Goal: Task Accomplishment & Management: Manage account settings

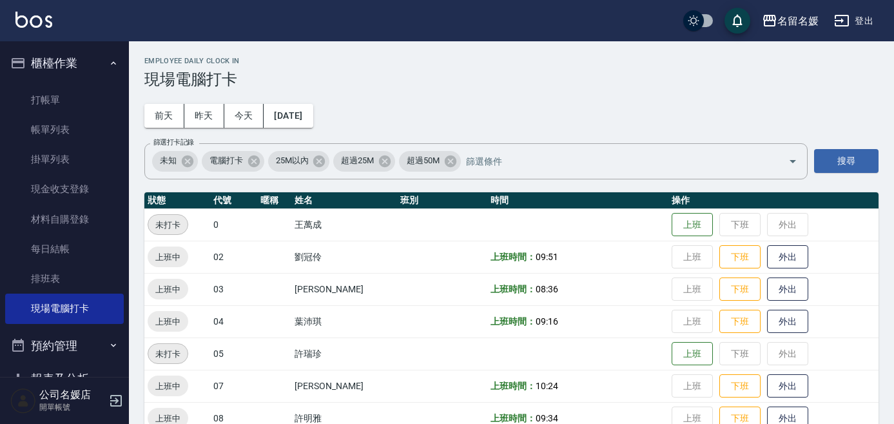
scroll to position [175, 0]
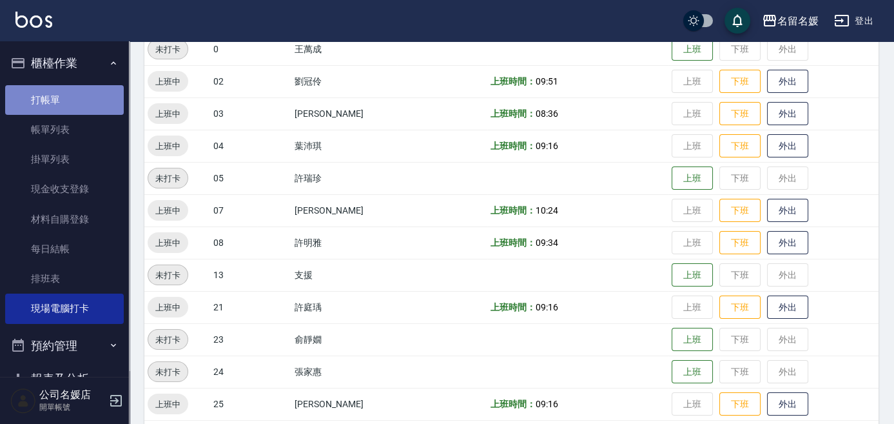
click at [99, 106] on link "打帳單" at bounding box center [64, 100] width 119 height 30
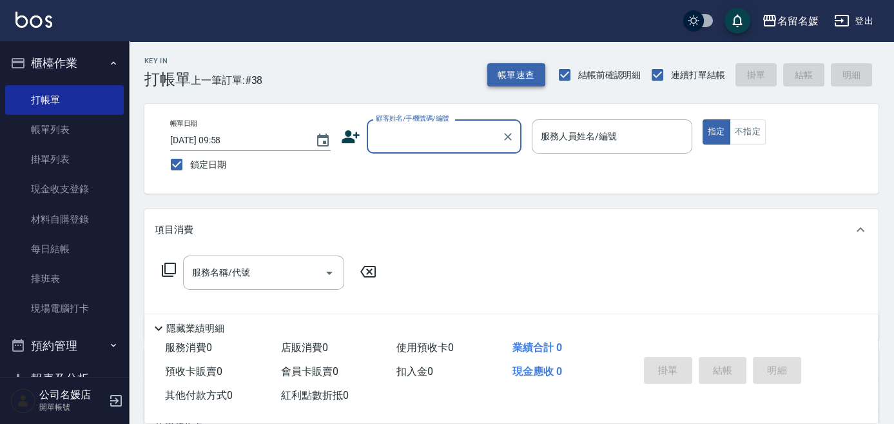
click at [500, 73] on button "帳單速查" at bounding box center [516, 75] width 58 height 24
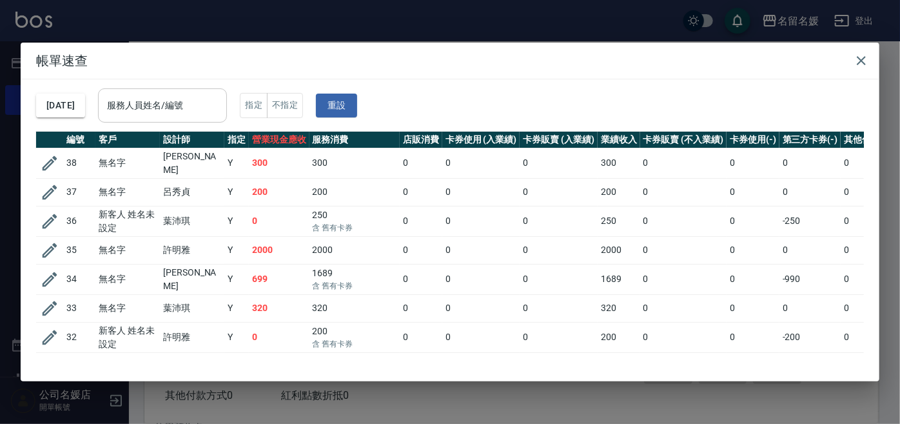
click at [177, 100] on input "服務人員姓名/編號" at bounding box center [162, 105] width 117 height 23
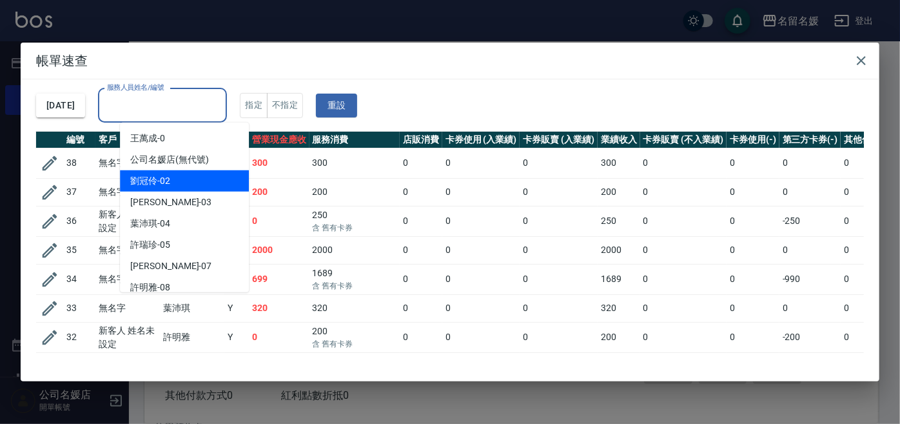
click at [162, 186] on span "劉冠伶 -02" at bounding box center [150, 181] width 40 height 14
type input "劉冠伶-02"
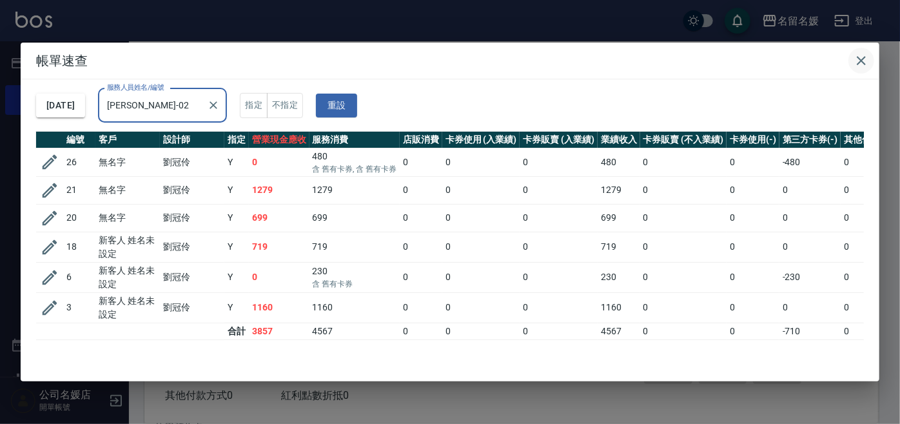
click at [865, 59] on icon "button" at bounding box center [861, 60] width 15 height 15
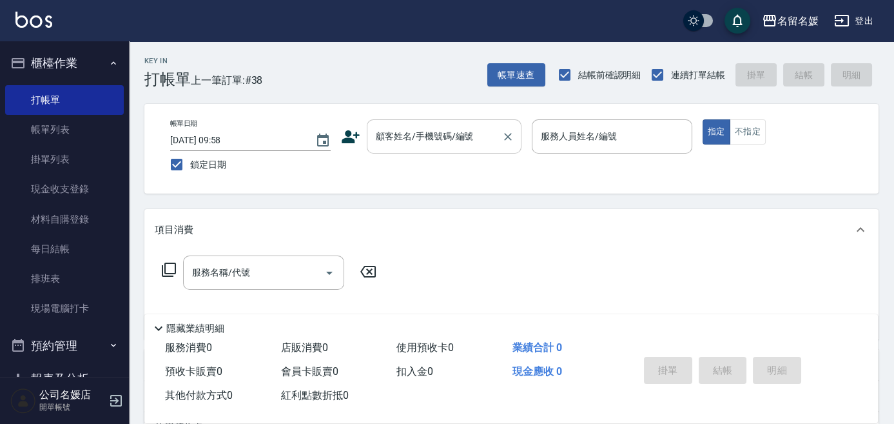
click at [404, 150] on div "顧客姓名/手機號碼/編號" at bounding box center [444, 136] width 155 height 34
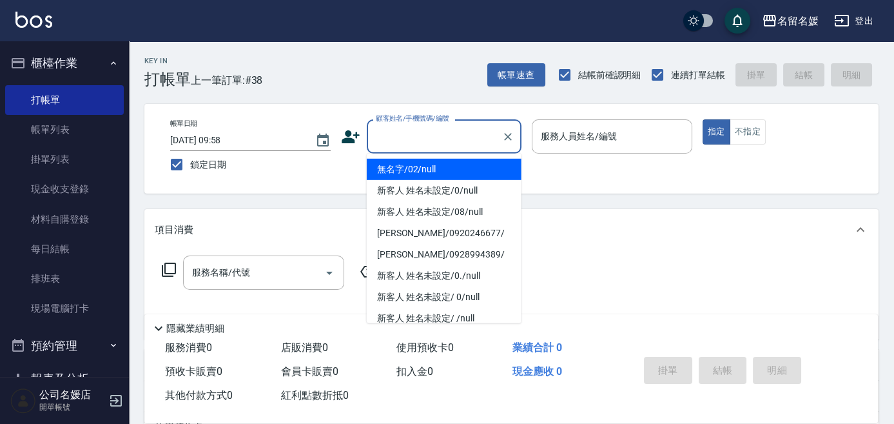
drag, startPoint x: 409, startPoint y: 161, endPoint x: 568, endPoint y: 136, distance: 160.5
click at [414, 161] on li "無名字/02/null" at bounding box center [444, 169] width 155 height 21
click at [568, 136] on label "服務人員姓名/編號" at bounding box center [579, 136] width 76 height 13
click at [568, 136] on input "服務人員姓名/編號" at bounding box center [612, 136] width 149 height 23
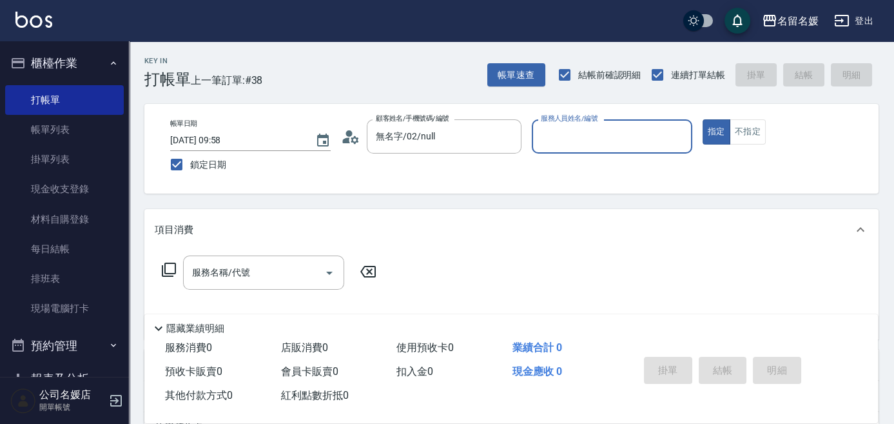
type input "無名字/02/null"
type input "13"
type button "true"
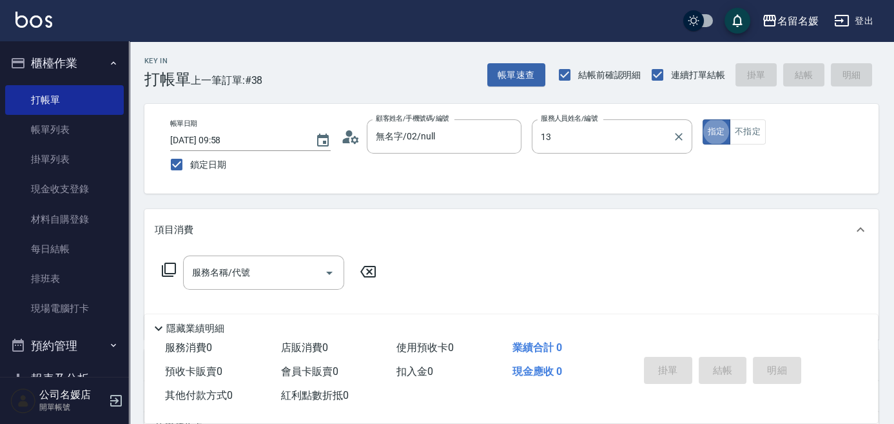
type input "支援-13"
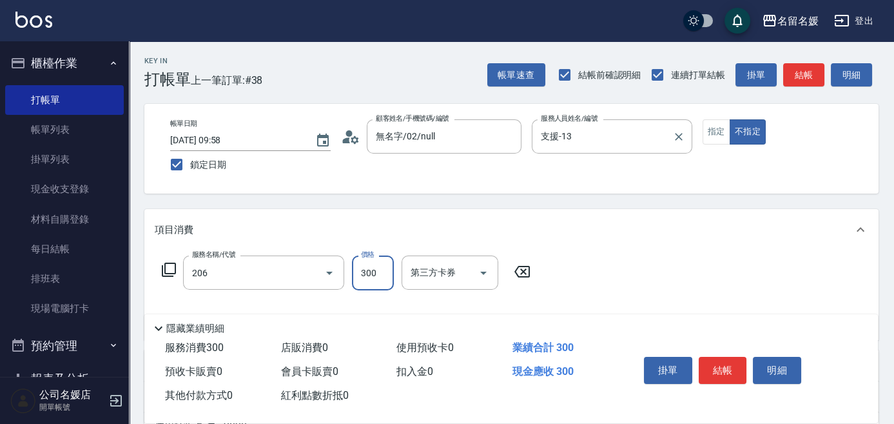
type input "洗髮[300](206)"
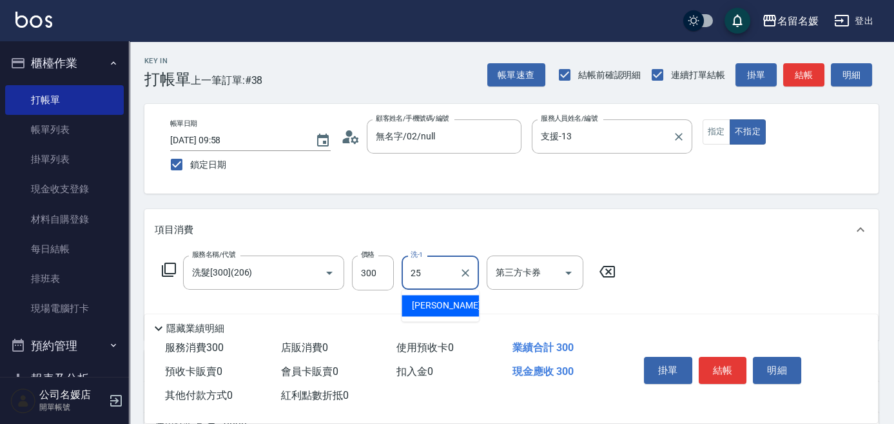
type input "楊瑋萱-25"
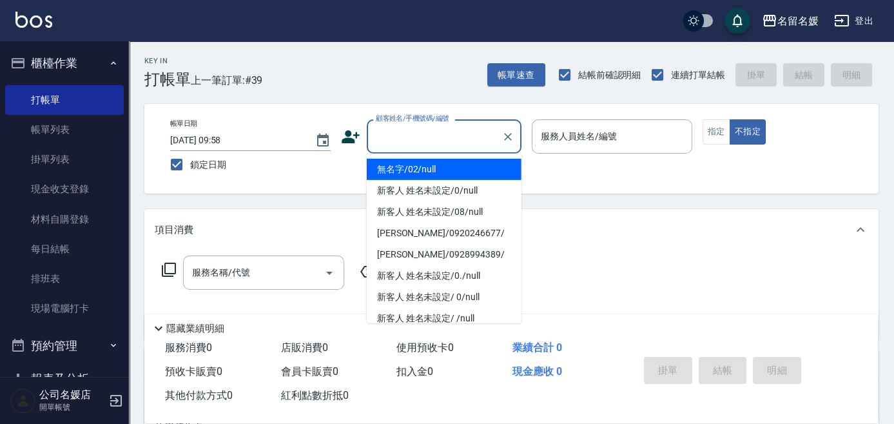
click at [436, 138] on input "顧客姓名/手機號碼/編號" at bounding box center [435, 136] width 124 height 23
drag, startPoint x: 448, startPoint y: 171, endPoint x: 568, endPoint y: 139, distance: 124.3
click at [449, 171] on li "無名字/02/null" at bounding box center [444, 169] width 155 height 21
click at [578, 142] on div "服務人員姓名/編號 服務人員姓名/編號" at bounding box center [612, 136] width 161 height 34
type input "無名字/02/null"
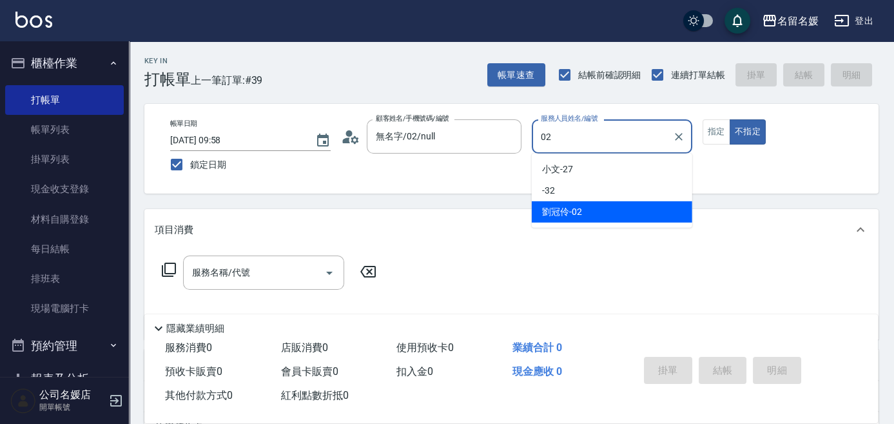
type input "02"
type button "false"
type input "劉冠伶-02"
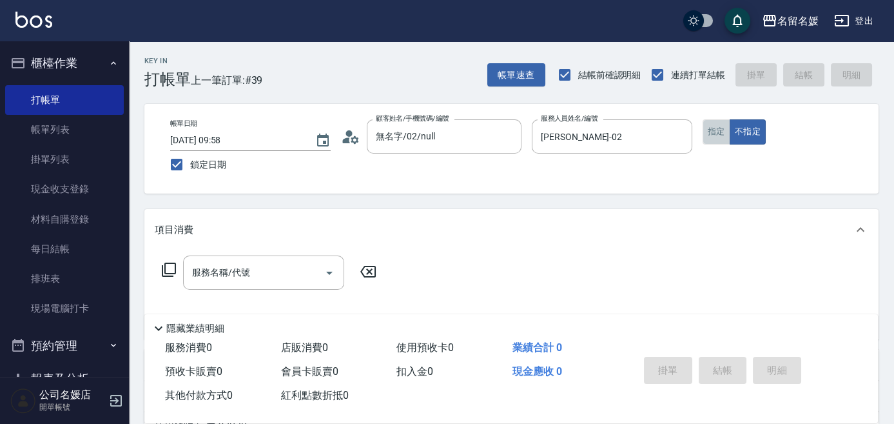
drag, startPoint x: 715, startPoint y: 135, endPoint x: 644, endPoint y: 173, distance: 80.8
click at [714, 137] on button "指定" at bounding box center [717, 131] width 28 height 25
click at [166, 267] on icon at bounding box center [168, 269] width 15 height 15
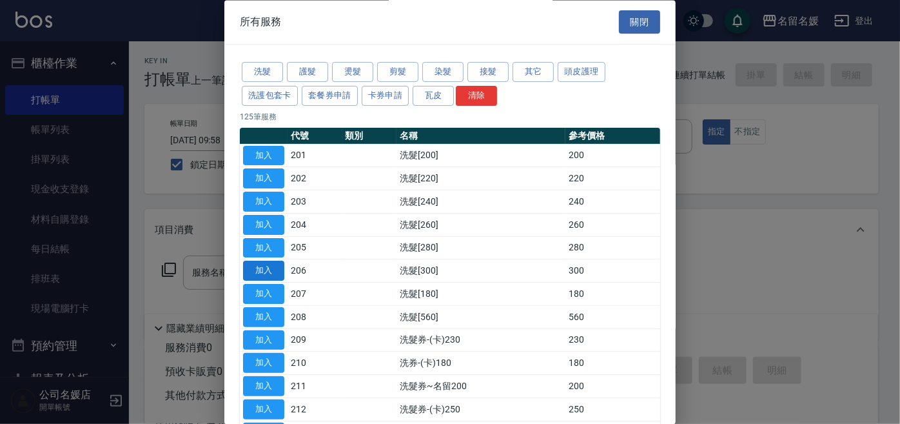
click at [257, 264] on button "加入" at bounding box center [263, 271] width 41 height 20
type input "洗髮[300](206)"
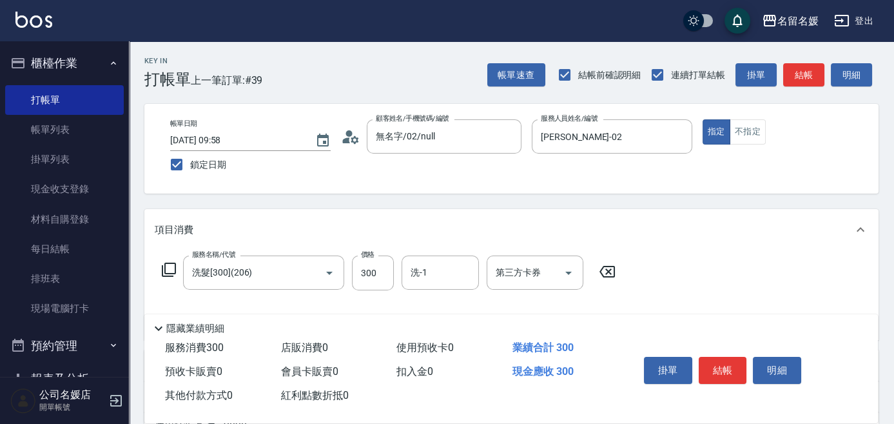
click at [602, 271] on icon at bounding box center [607, 271] width 32 height 15
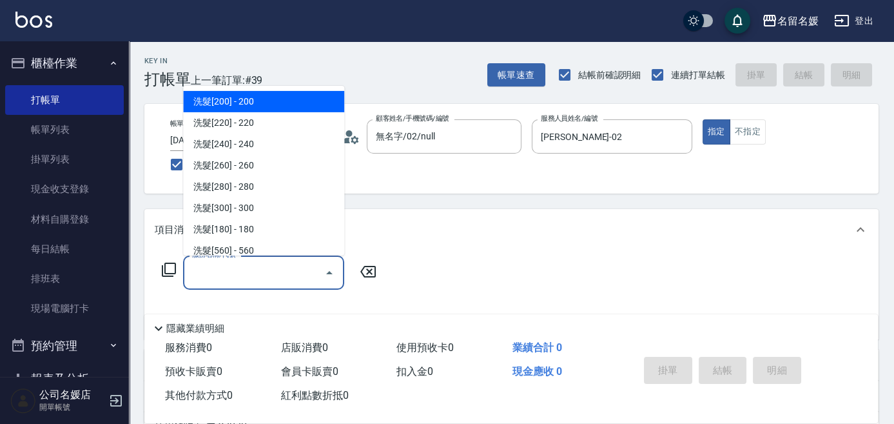
click at [229, 272] on input "服務名稱/代號" at bounding box center [254, 272] width 130 height 23
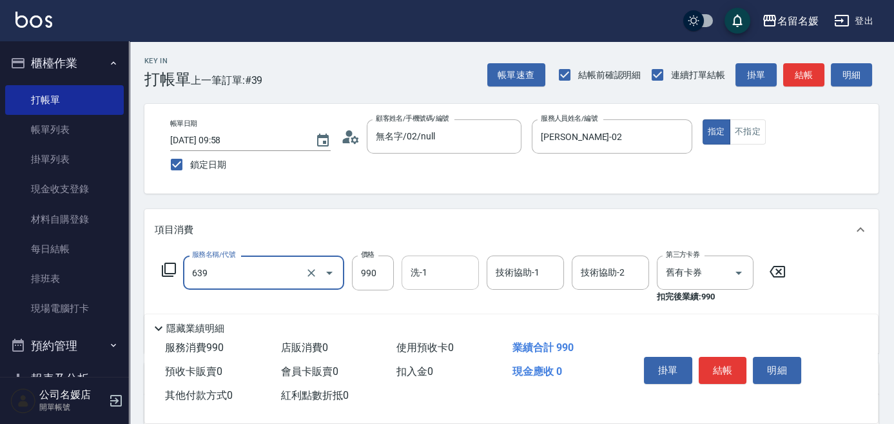
type input "(芙)蘆薈髮膜套卡(自材)(639)"
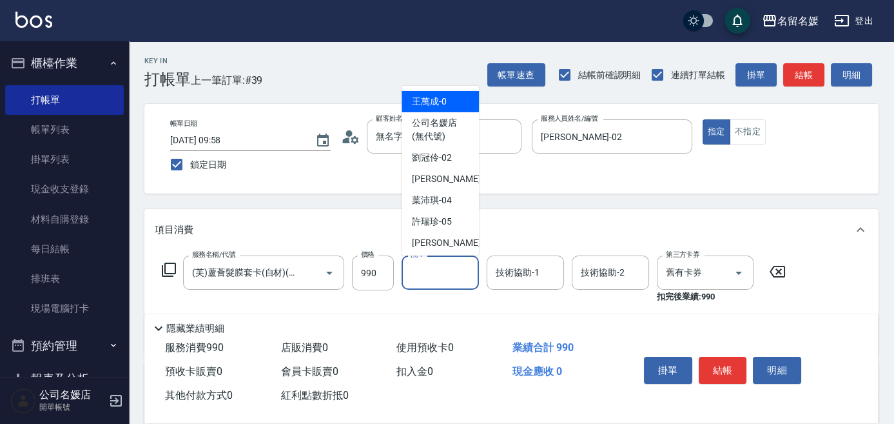
click at [445, 279] on input "洗-1" at bounding box center [440, 272] width 66 height 23
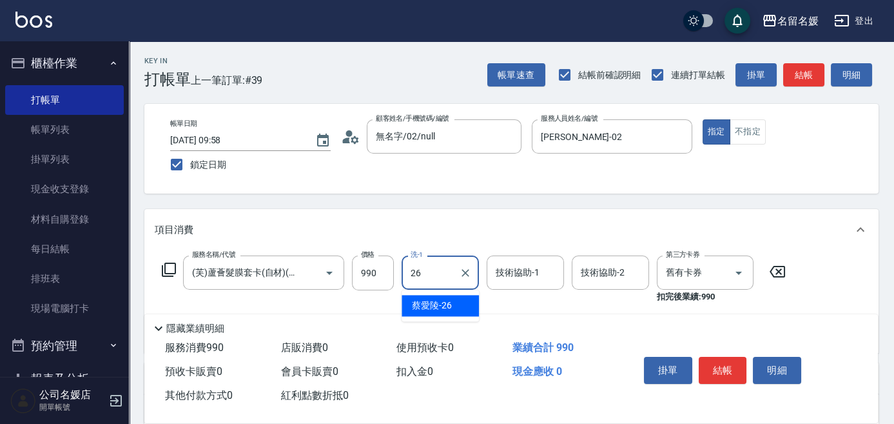
type input "蔡愛陵-26"
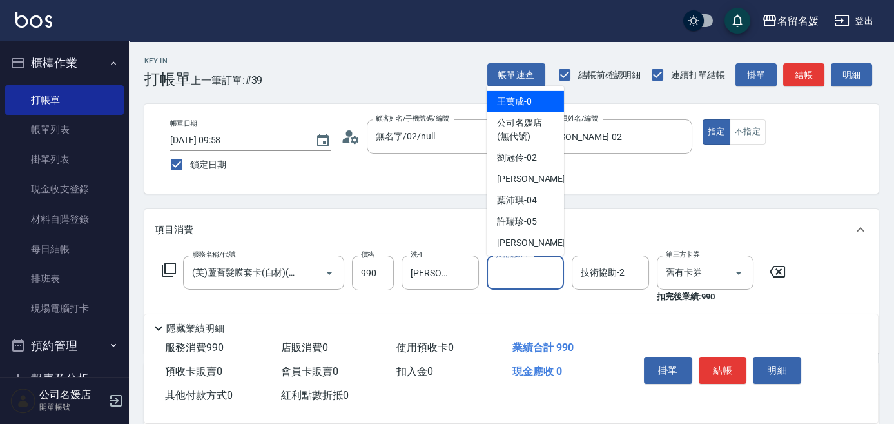
click at [527, 265] on input "技術協助-1" at bounding box center [526, 272] width 66 height 23
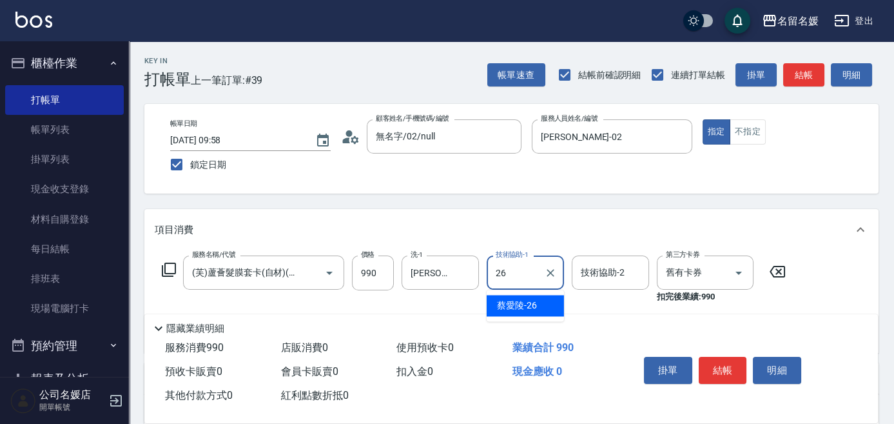
type input "蔡愛陵-26"
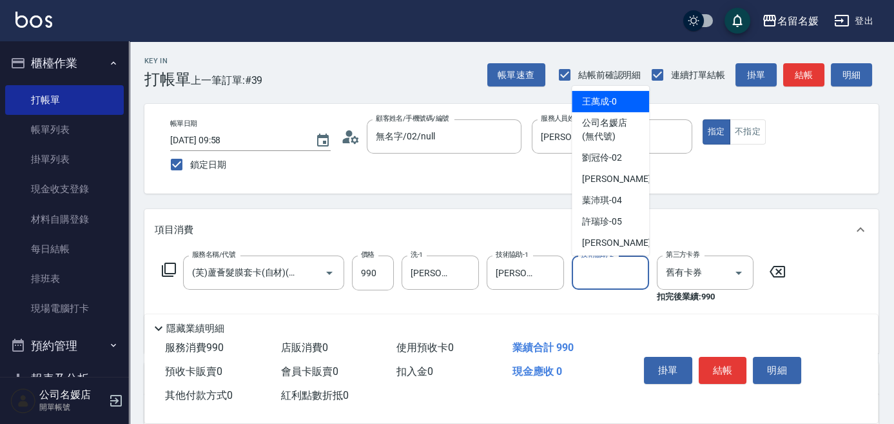
click at [622, 268] on input "技術協助-2" at bounding box center [611, 272] width 66 height 23
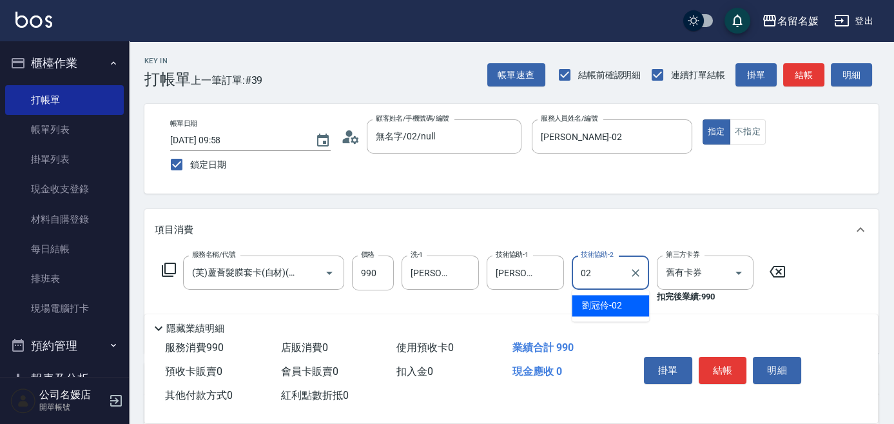
type input "劉冠伶-02"
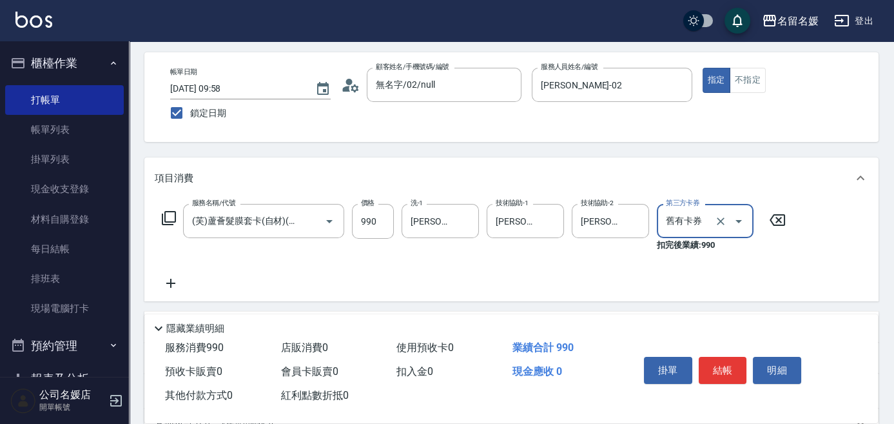
scroll to position [58, 0]
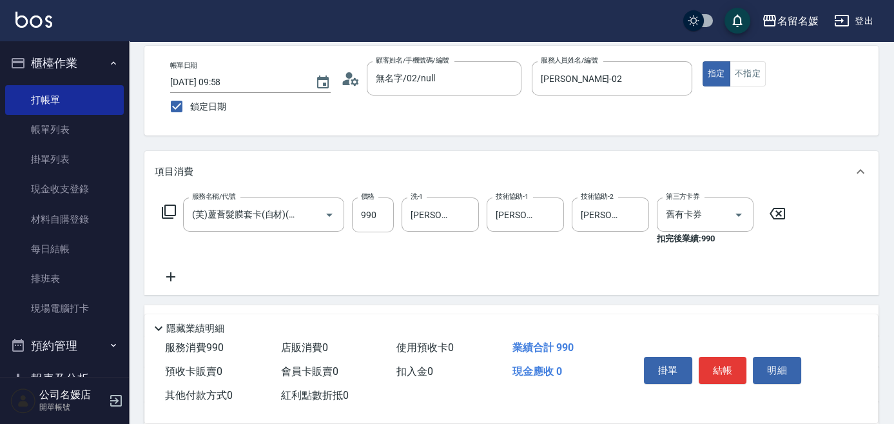
click at [171, 273] on icon at bounding box center [170, 276] width 9 height 9
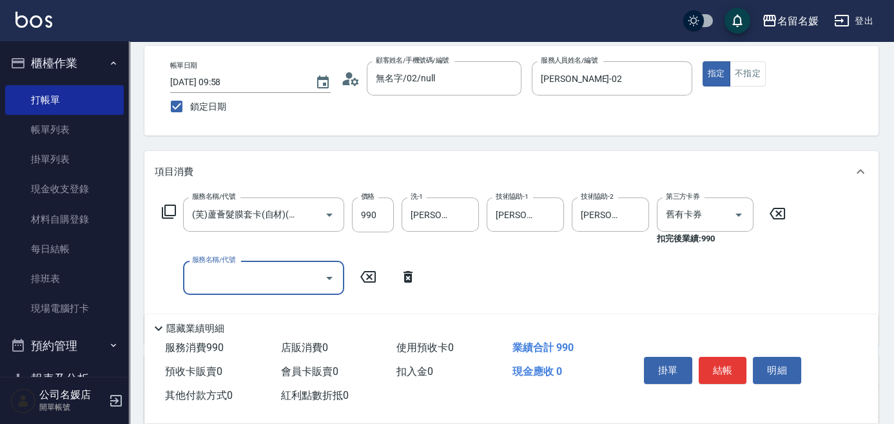
scroll to position [0, 0]
click at [166, 207] on icon at bounding box center [168, 211] width 15 height 15
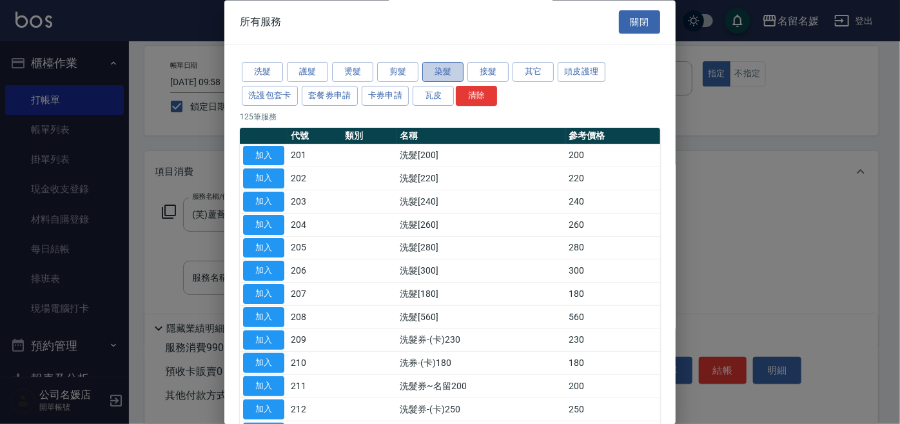
click at [441, 70] on button "染髮" at bounding box center [442, 73] width 41 height 20
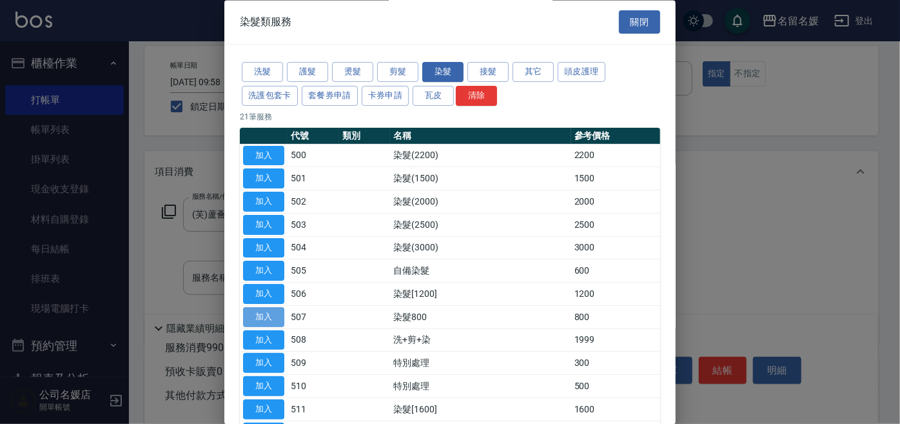
click at [269, 317] on button "加入" at bounding box center [263, 317] width 41 height 20
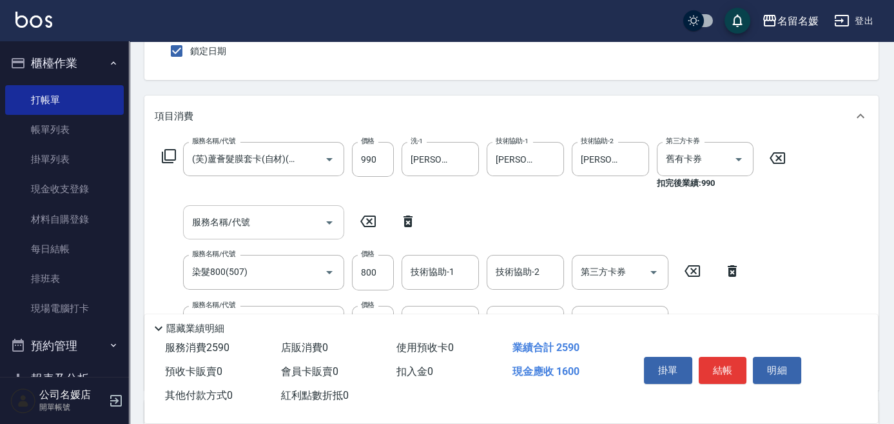
scroll to position [117, 0]
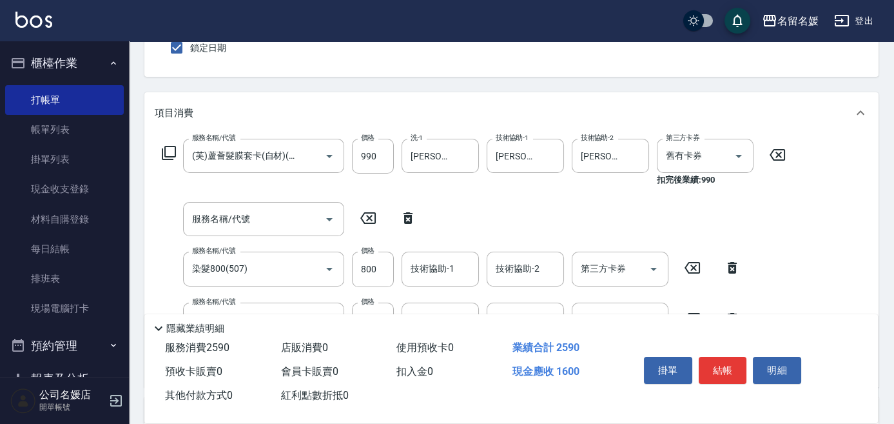
click at [407, 215] on icon at bounding box center [408, 218] width 9 height 12
type input "染髮800(507)"
click at [369, 215] on input "800" at bounding box center [373, 219] width 42 height 35
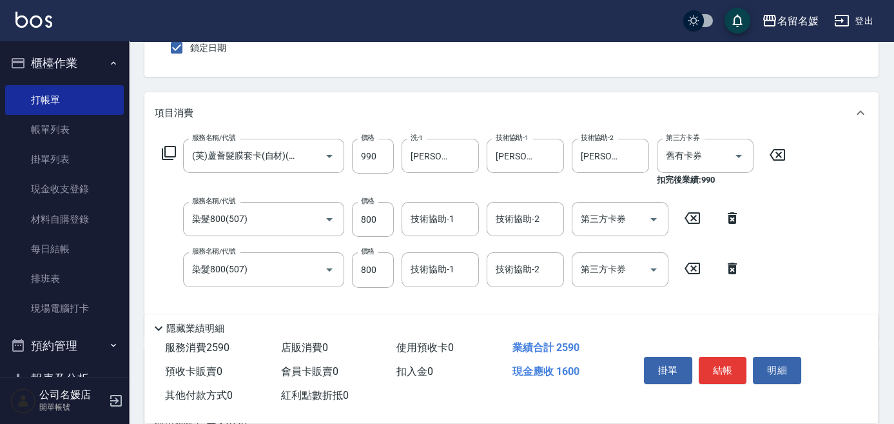
click at [730, 215] on icon at bounding box center [732, 218] width 9 height 12
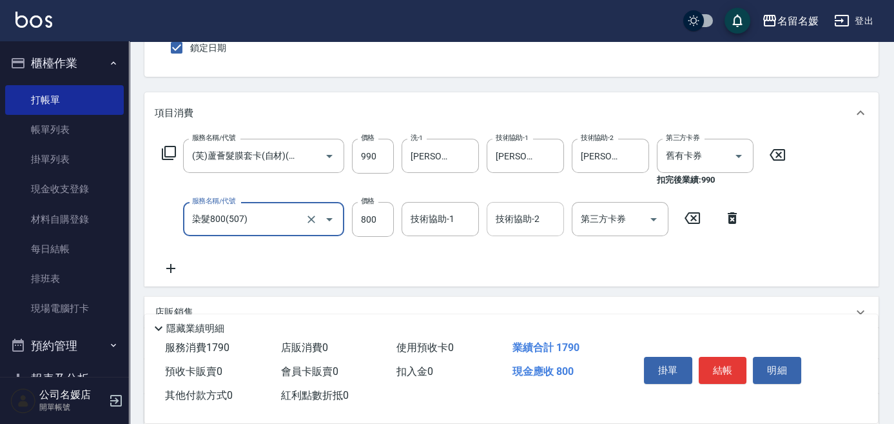
scroll to position [0, 0]
click at [433, 217] on div "技術協助-1 技術協助-1" at bounding box center [440, 219] width 77 height 34
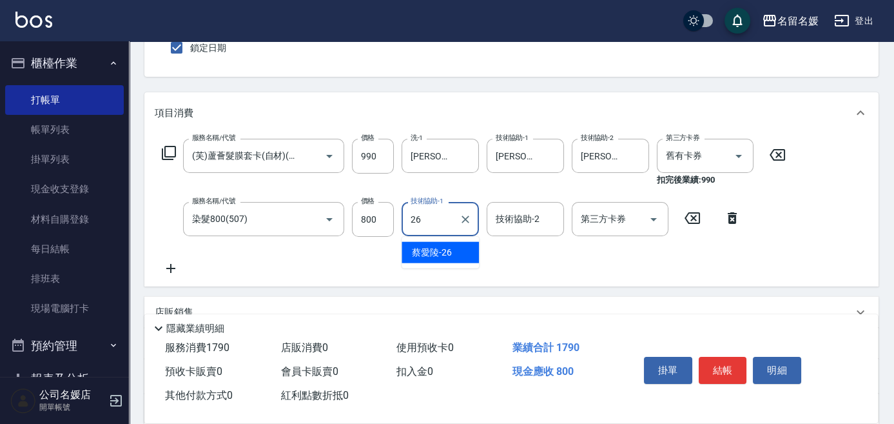
type input "蔡愛陵-26"
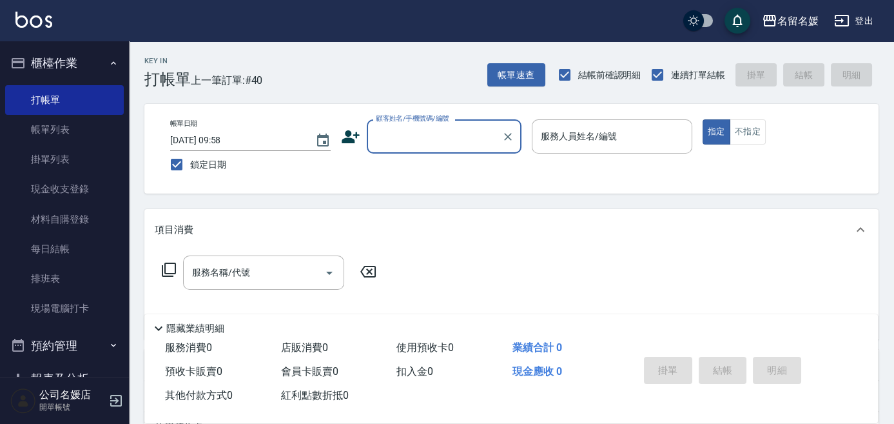
click at [451, 138] on input "顧客姓名/手機號碼/編號" at bounding box center [435, 136] width 124 height 23
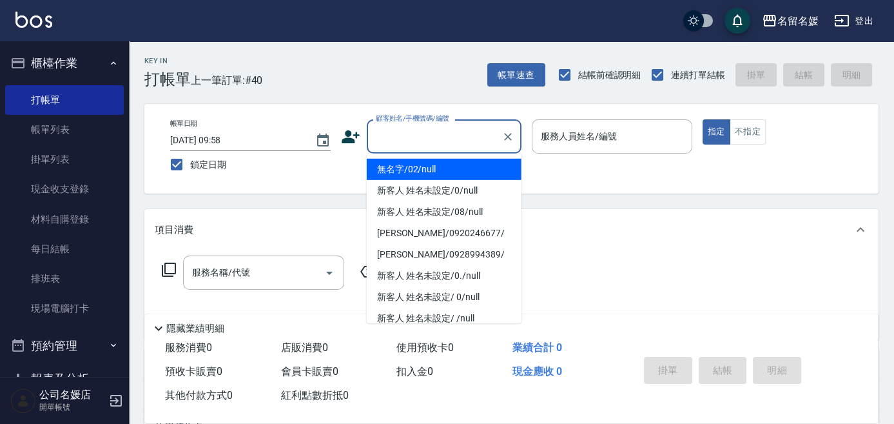
drag, startPoint x: 428, startPoint y: 171, endPoint x: 588, endPoint y: 140, distance: 162.9
click at [429, 171] on li "無名字/02/null" at bounding box center [444, 169] width 155 height 21
type input "無名字/02/null"
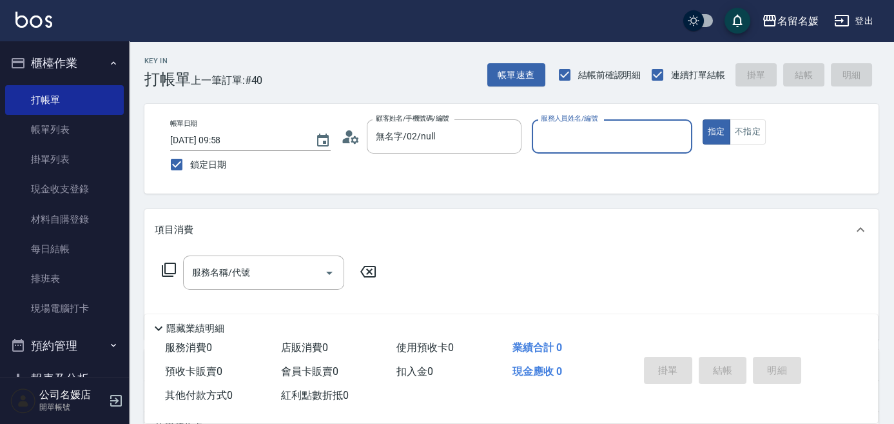
click at [588, 140] on div "服務人員姓名/編號 服務人員姓名/編號" at bounding box center [612, 136] width 161 height 34
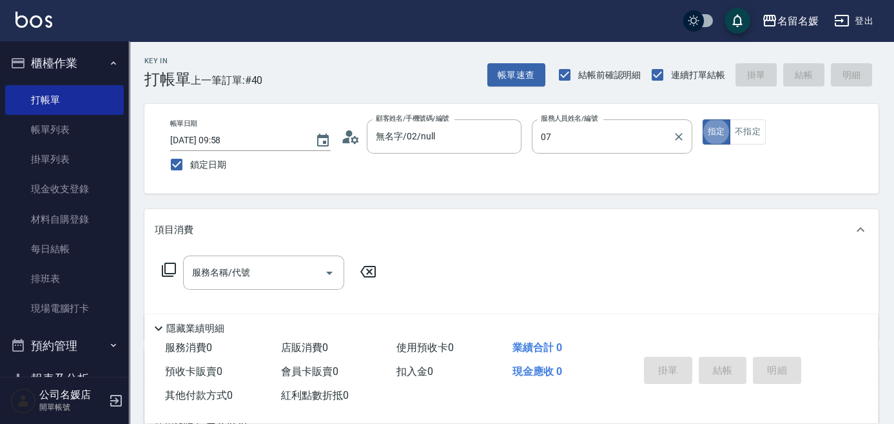
type input "廖佳惠-07"
click at [175, 263] on icon at bounding box center [169, 269] width 14 height 14
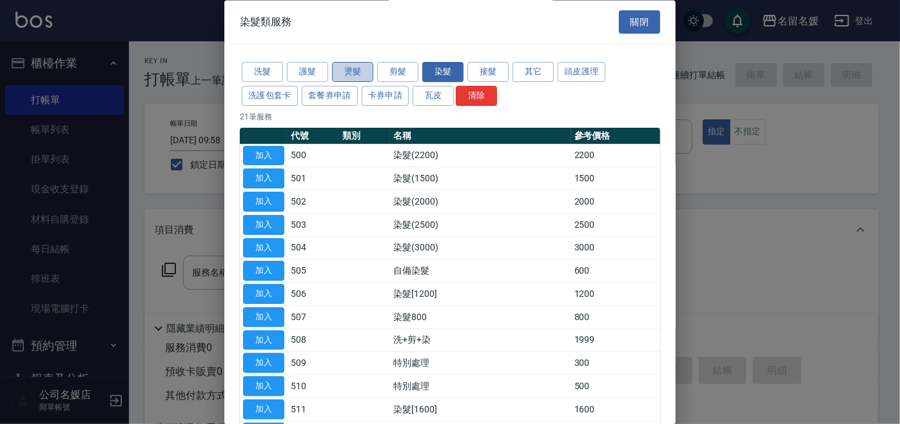
click at [359, 74] on button "燙髮" at bounding box center [352, 73] width 41 height 20
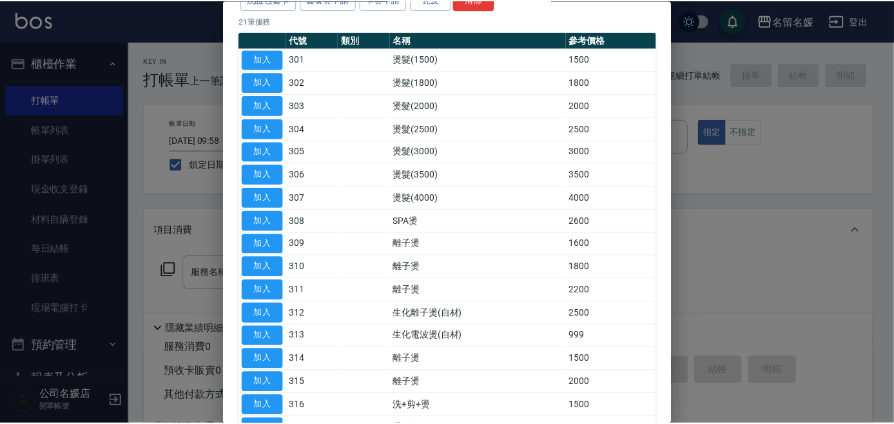
scroll to position [117, 0]
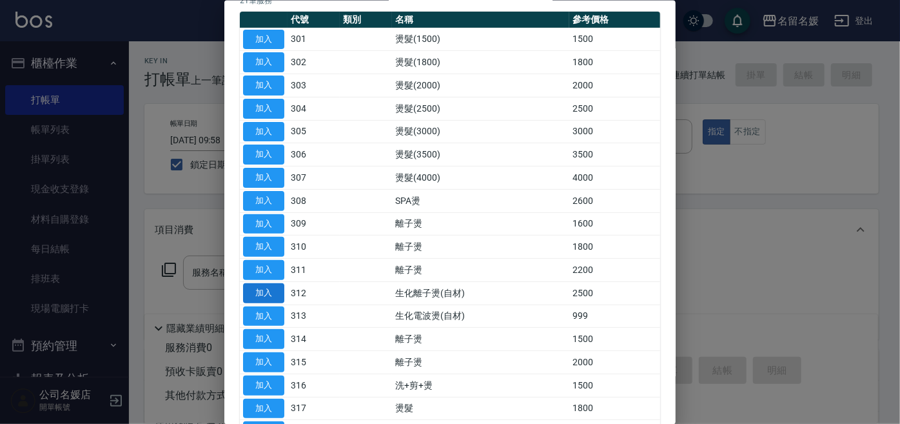
click at [269, 282] on button "加入" at bounding box center [263, 292] width 41 height 20
type input "生化離子燙(自材)(312)"
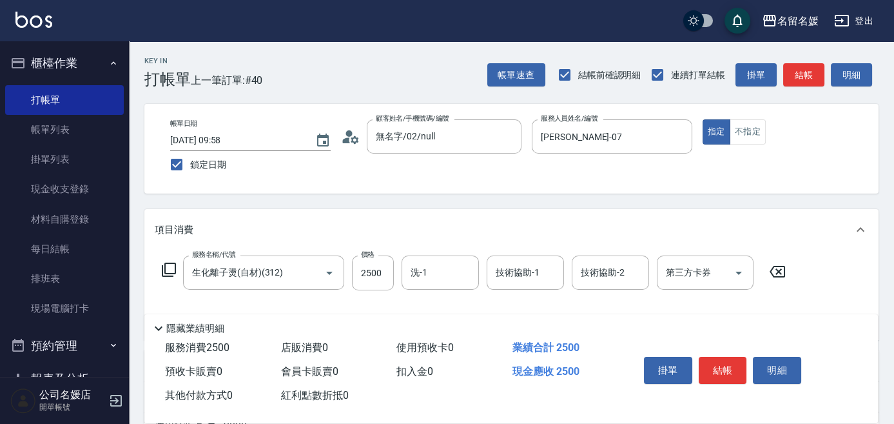
click at [397, 262] on div "服務名稱/代號 生化離子燙(自材)(312) 服務名稱/代號 價格 2500 價格 洗-1 洗-1 技術協助-1 技術協助-1 技術協助-2 技術協助-2 第…" at bounding box center [474, 272] width 639 height 35
click at [393, 264] on input "2500" at bounding box center [373, 272] width 42 height 35
type input "3000"
click at [447, 271] on input "洗-1" at bounding box center [440, 272] width 66 height 23
type input "蔡愛陵-26"
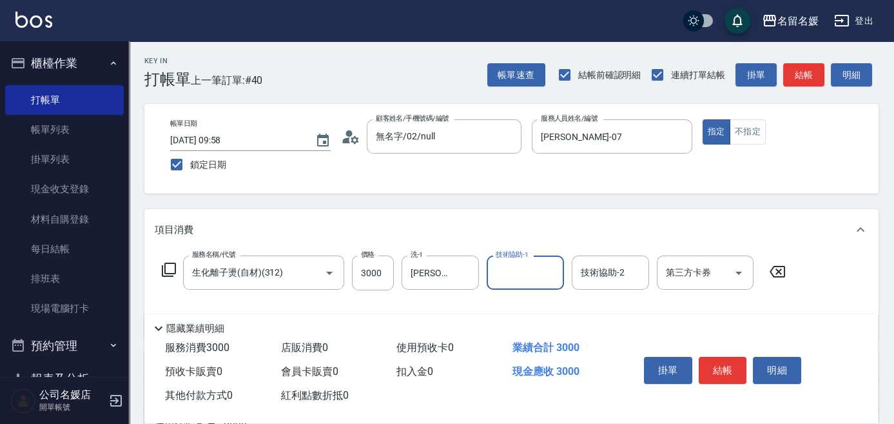
click at [509, 275] on input "技術協助-1" at bounding box center [526, 272] width 66 height 23
type input "蔡愛陵-26"
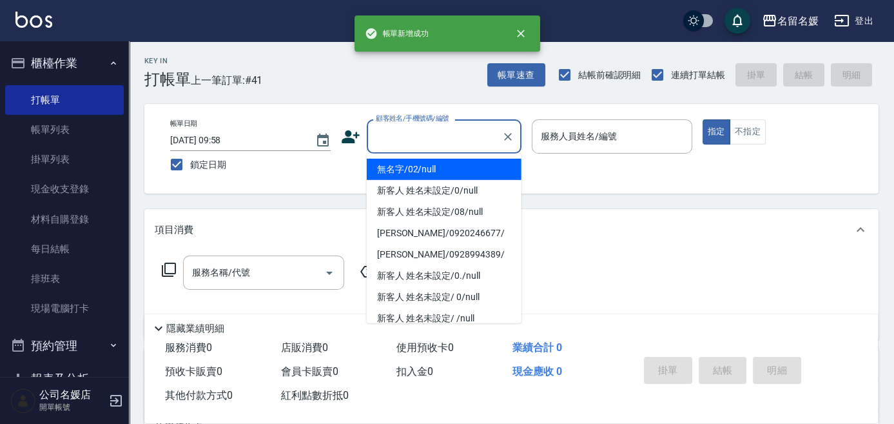
click at [446, 133] on input "顧客姓名/手機號碼/編號" at bounding box center [435, 136] width 124 height 23
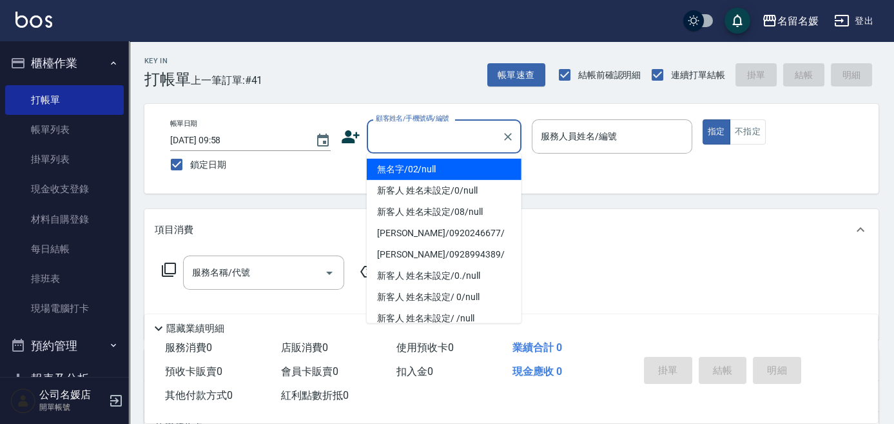
drag, startPoint x: 454, startPoint y: 166, endPoint x: 625, endPoint y: 137, distance: 173.2
click at [461, 161] on li "無名字/02/null" at bounding box center [444, 169] width 155 height 21
type input "無名字/02/null"
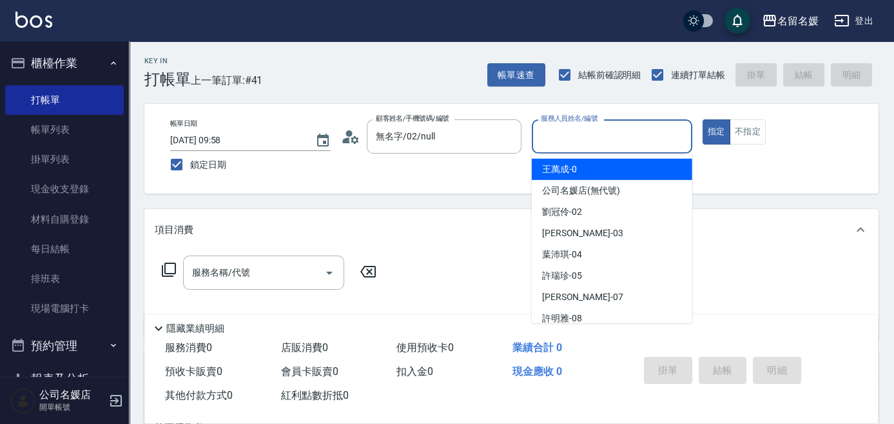
click at [625, 137] on input "服務人員姓名/編號" at bounding box center [612, 136] width 149 height 23
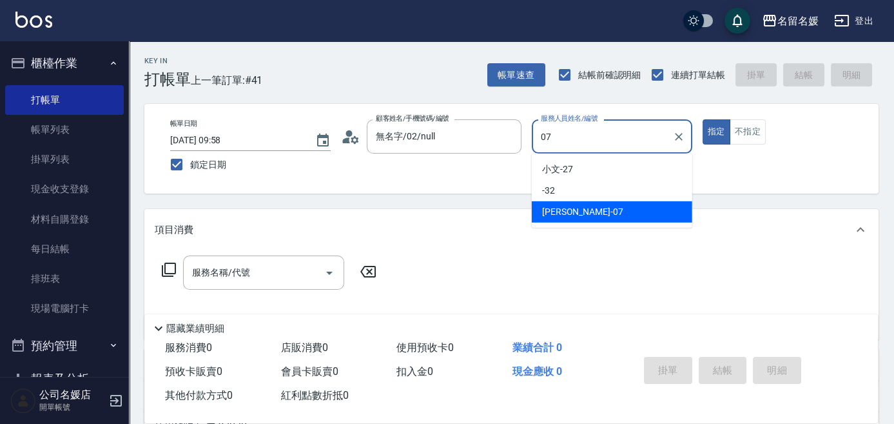
type input "廖佳惠-07"
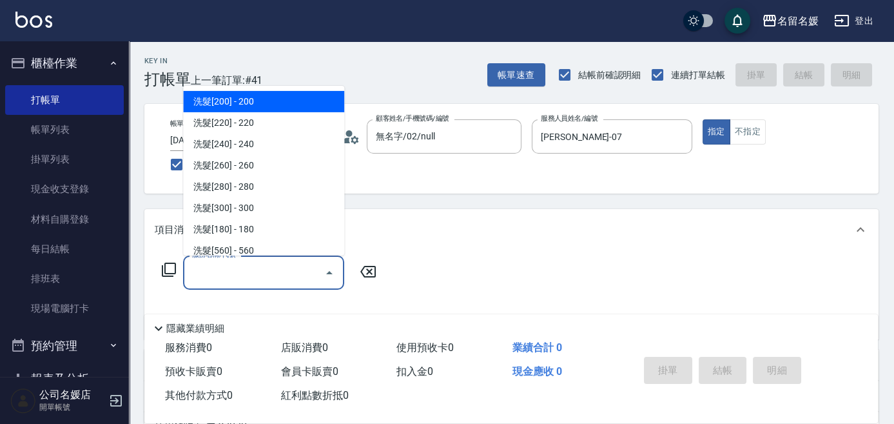
drag, startPoint x: 262, startPoint y: 264, endPoint x: 274, endPoint y: 255, distance: 14.3
click at [272, 258] on div "服務名稱/代號" at bounding box center [263, 272] width 161 height 34
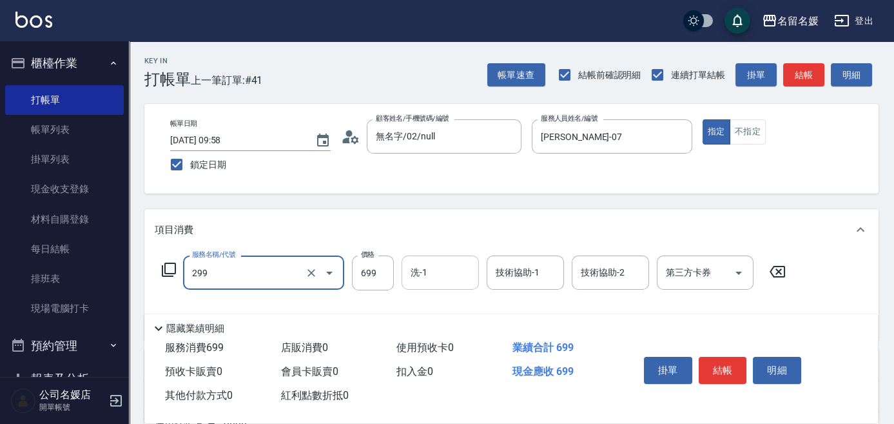
click at [461, 274] on input "洗-1" at bounding box center [440, 272] width 66 height 23
type input "滾珠洗髮699(299)"
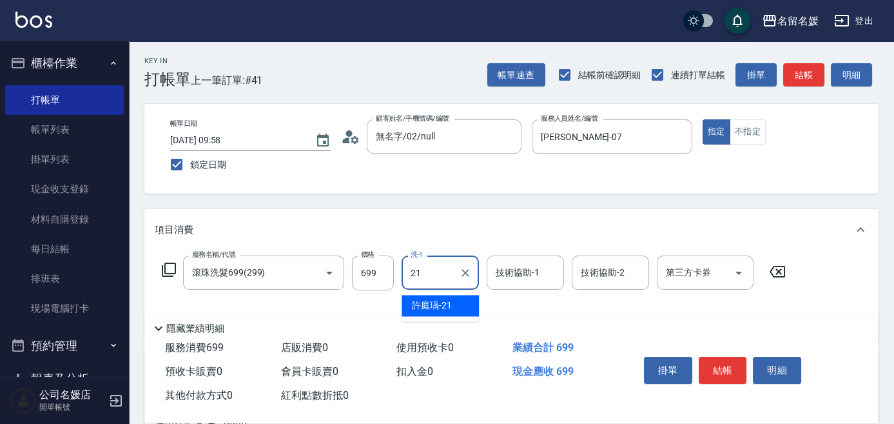
type input "許庭瑀-21"
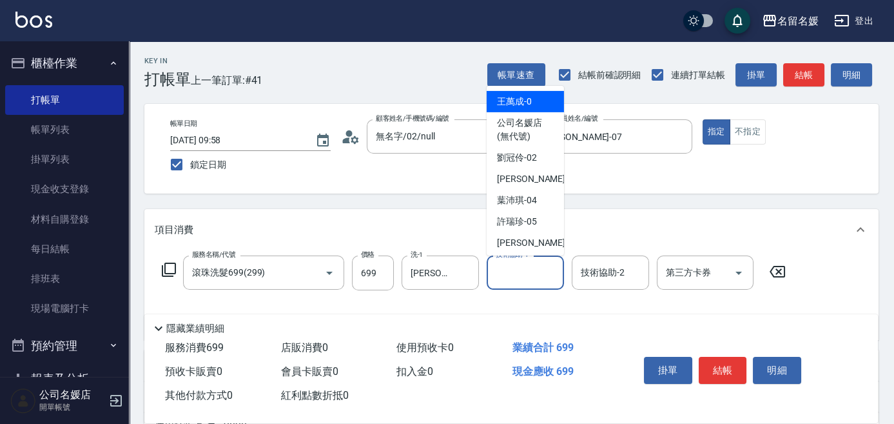
click at [520, 273] on input "技術協助-1" at bounding box center [526, 272] width 66 height 23
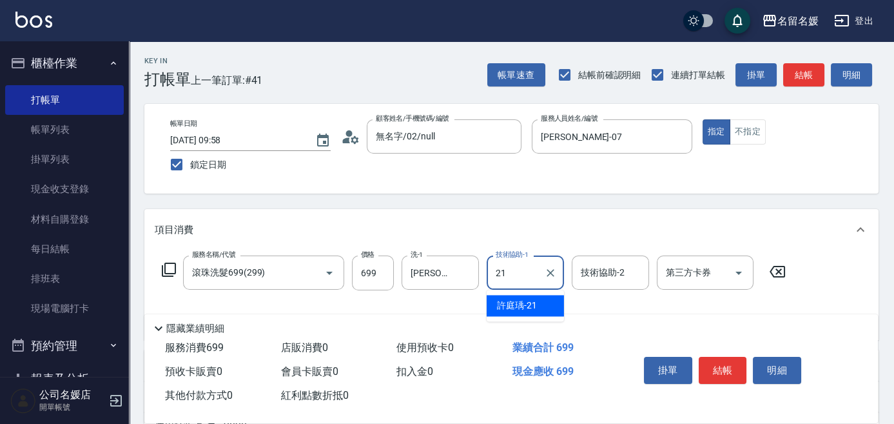
type input "許庭瑀-21"
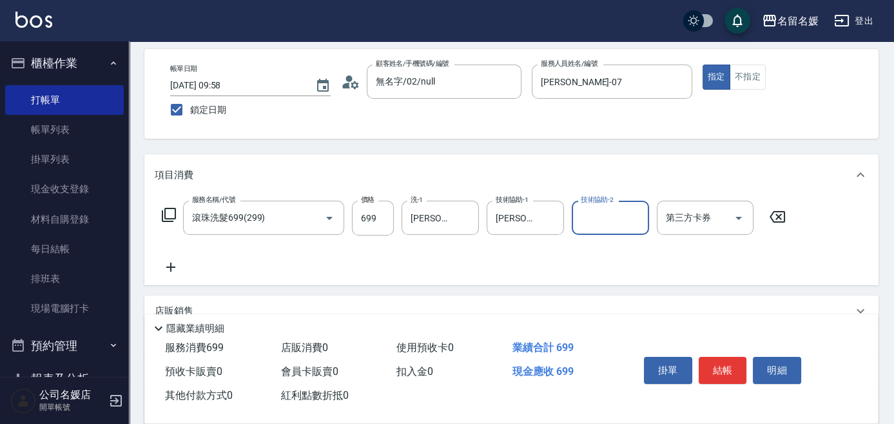
scroll to position [58, 0]
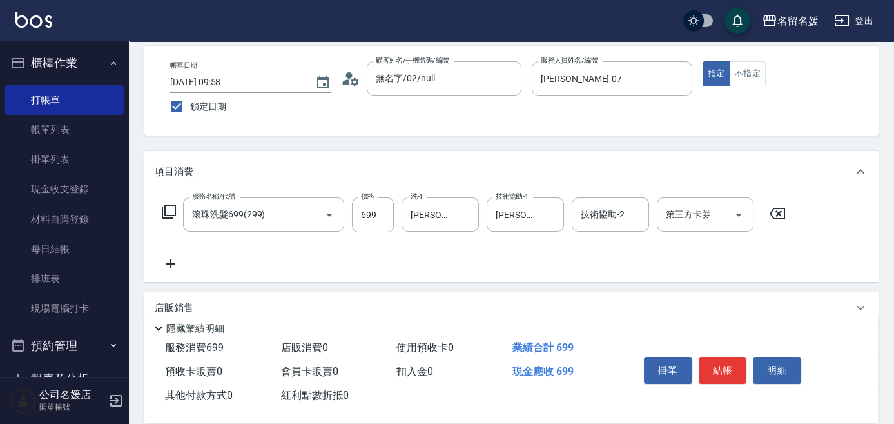
click at [166, 210] on icon at bounding box center [168, 211] width 15 height 15
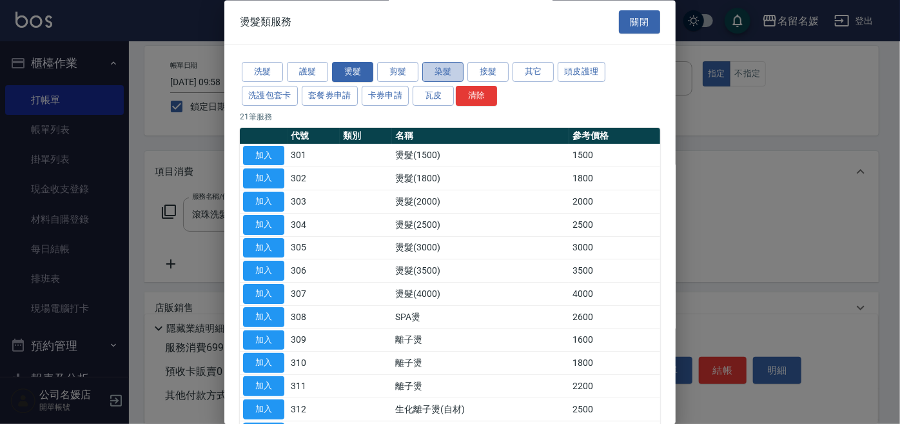
click at [438, 69] on button "染髮" at bounding box center [442, 73] width 41 height 20
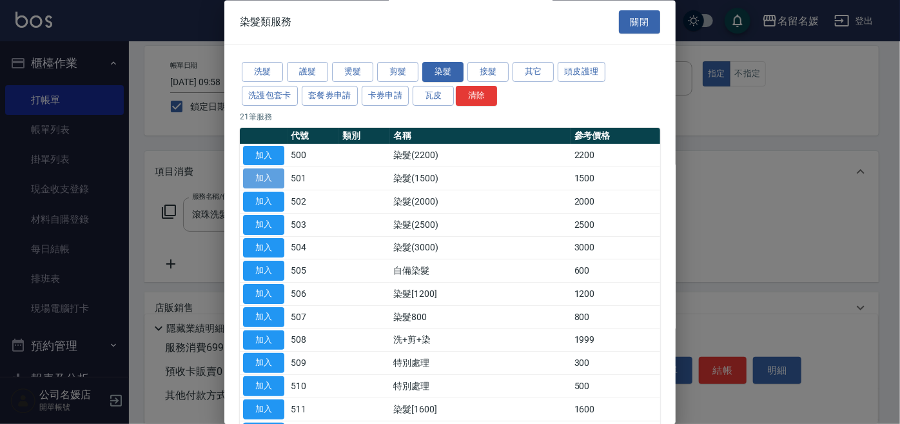
click at [264, 176] on button "加入" at bounding box center [263, 179] width 41 height 20
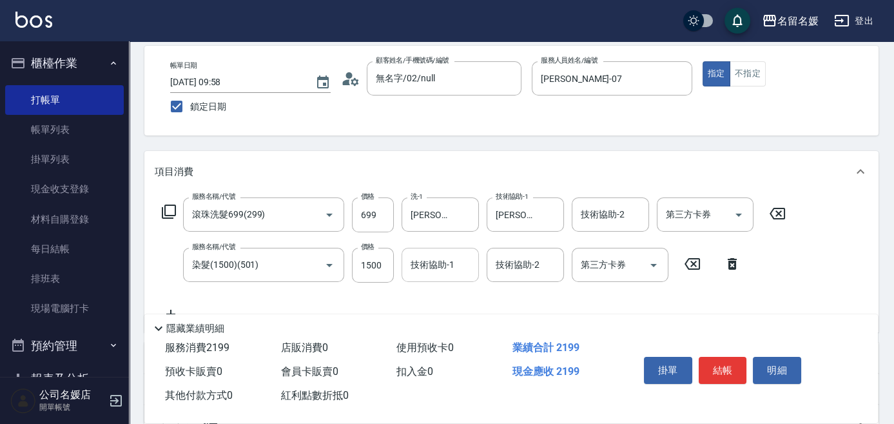
click at [449, 260] on input "技術協助-1" at bounding box center [440, 264] width 66 height 23
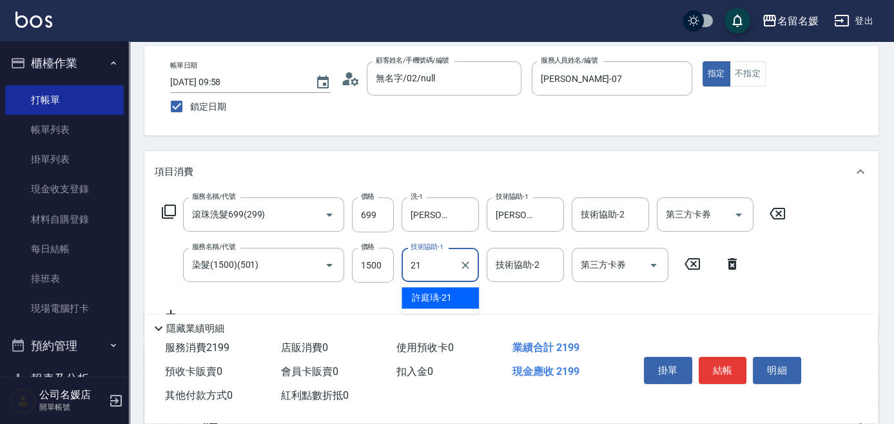
type input "許庭瑀-21"
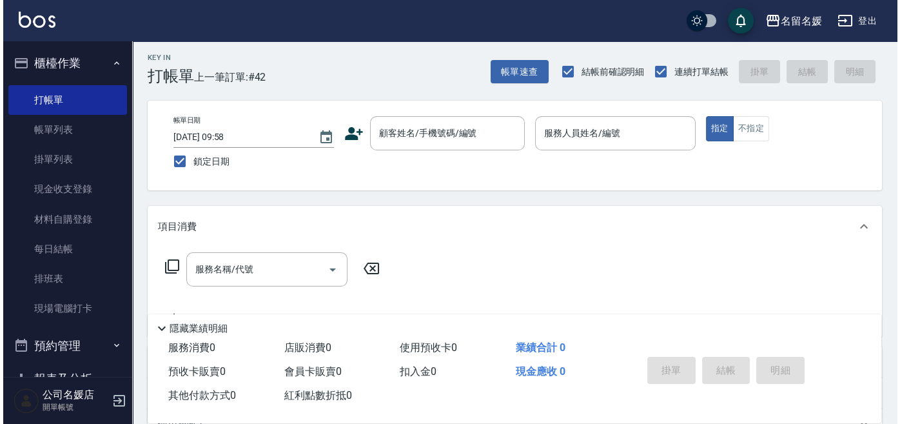
scroll to position [0, 0]
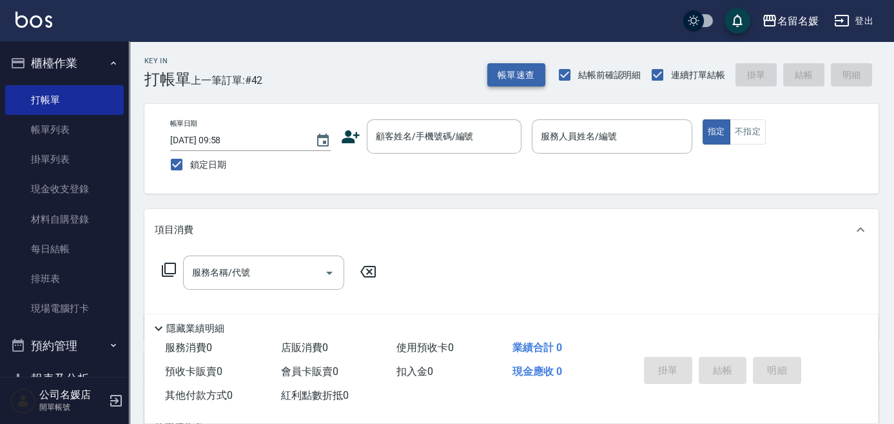
drag, startPoint x: 229, startPoint y: 157, endPoint x: 524, endPoint y: 73, distance: 307.0
click at [524, 73] on button "帳單速查" at bounding box center [516, 75] width 58 height 24
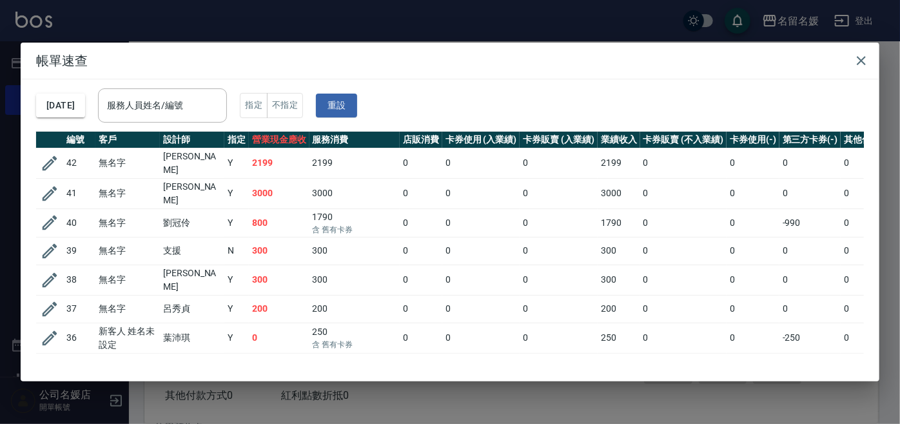
click at [189, 106] on div "服務人員姓名/編號 服務人員姓名/編號" at bounding box center [162, 105] width 129 height 34
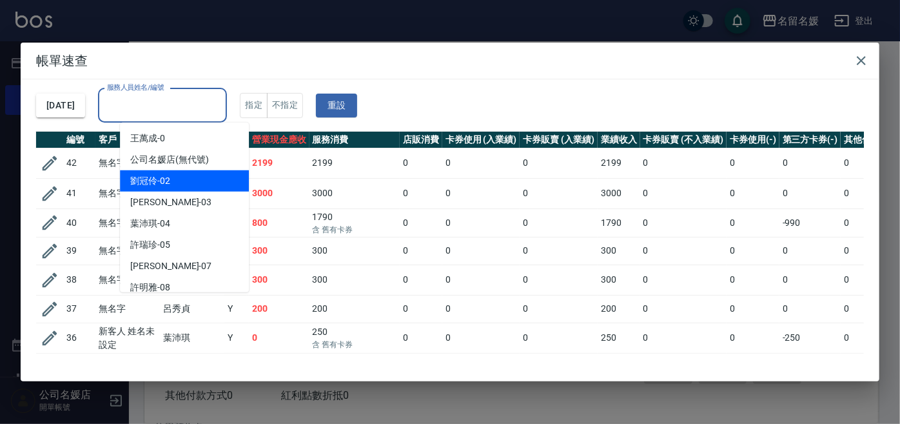
click at [198, 190] on div "劉冠伶 -02" at bounding box center [184, 180] width 129 height 21
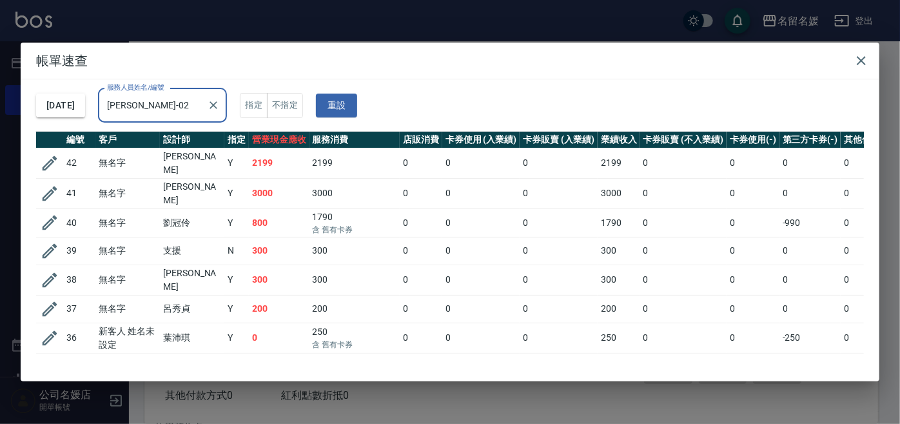
type input "劉冠伶-02"
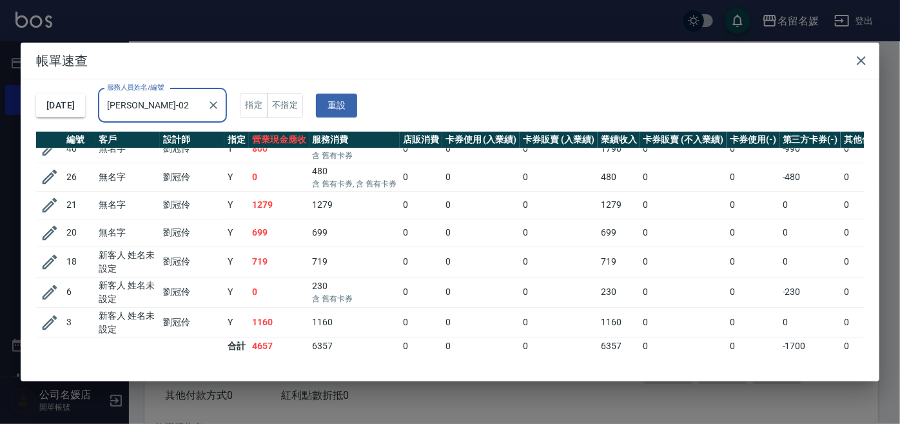
scroll to position [22, 0]
click at [48, 314] on icon "button" at bounding box center [49, 321] width 19 height 19
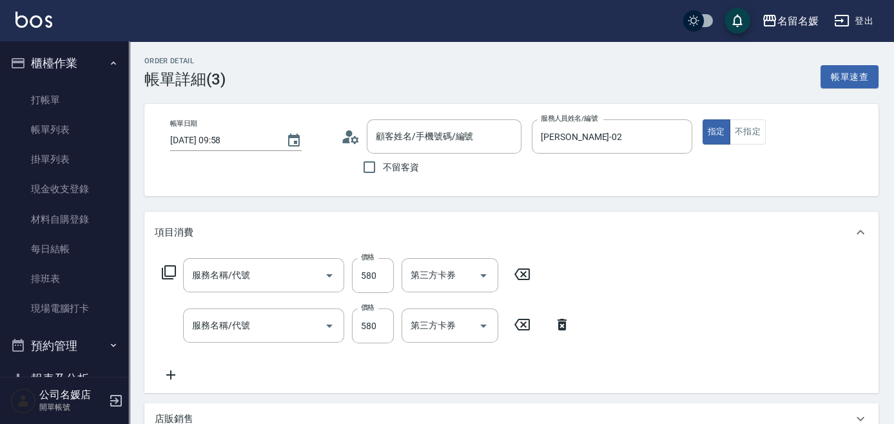
type input "2025/10/07 09:58"
type input "劉冠伶-02"
type input "新客人 姓名未設定/0/null"
type input "剪髮(580)(408)"
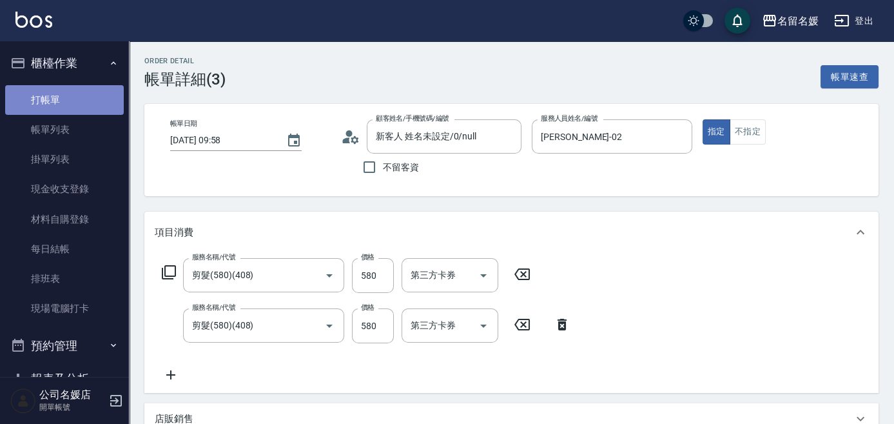
click at [72, 101] on link "打帳單" at bounding box center [64, 100] width 119 height 30
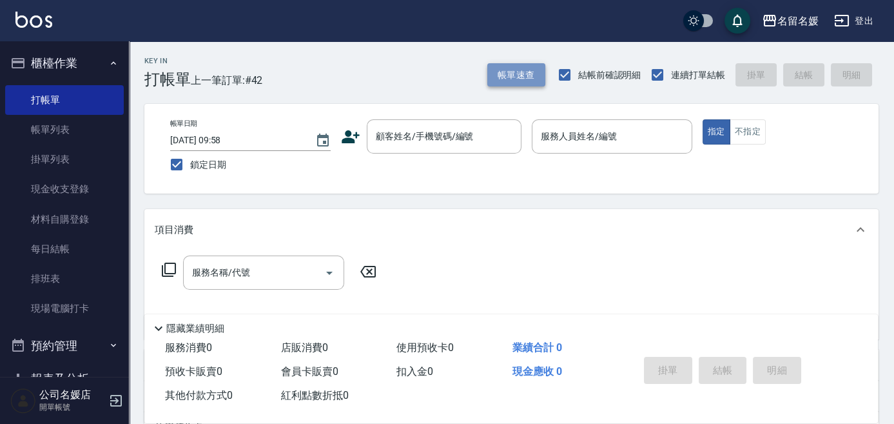
click at [511, 78] on button "帳單速查" at bounding box center [516, 75] width 58 height 24
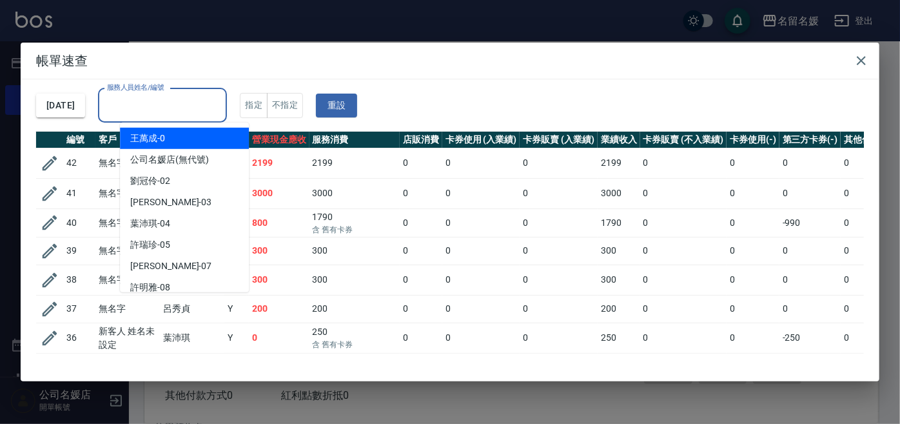
click at [179, 107] on input "服務人員姓名/編號" at bounding box center [162, 105] width 117 height 23
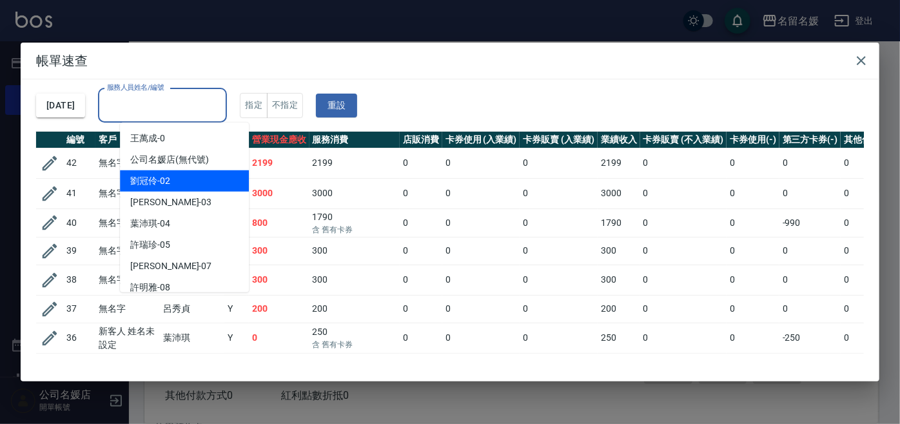
click at [194, 175] on div "劉冠伶 -02" at bounding box center [184, 180] width 129 height 21
type input "劉冠伶-02"
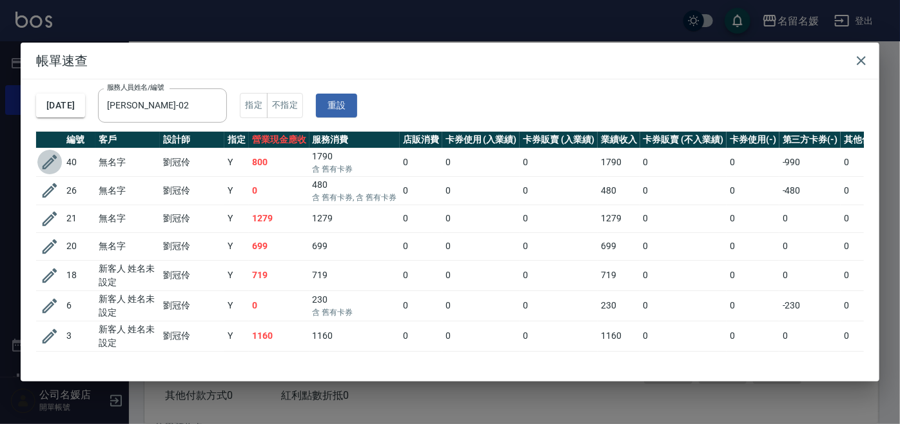
click at [44, 164] on icon "button" at bounding box center [49, 161] width 19 height 19
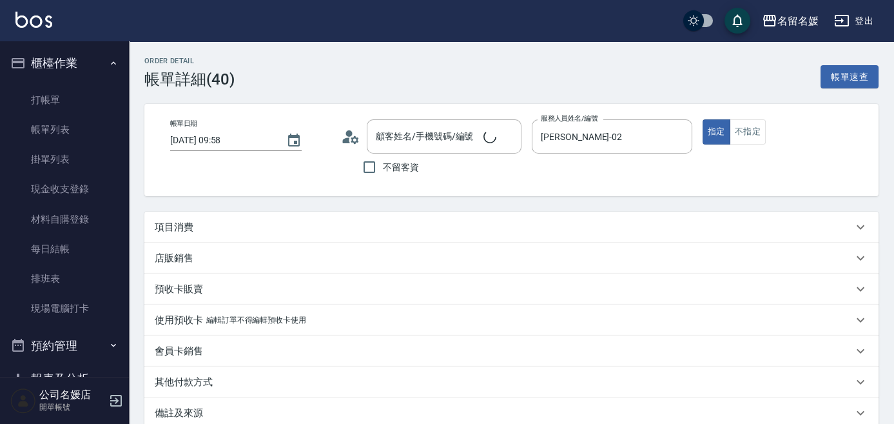
type input "2025/10/07 09:58"
type input "劉冠伶-02"
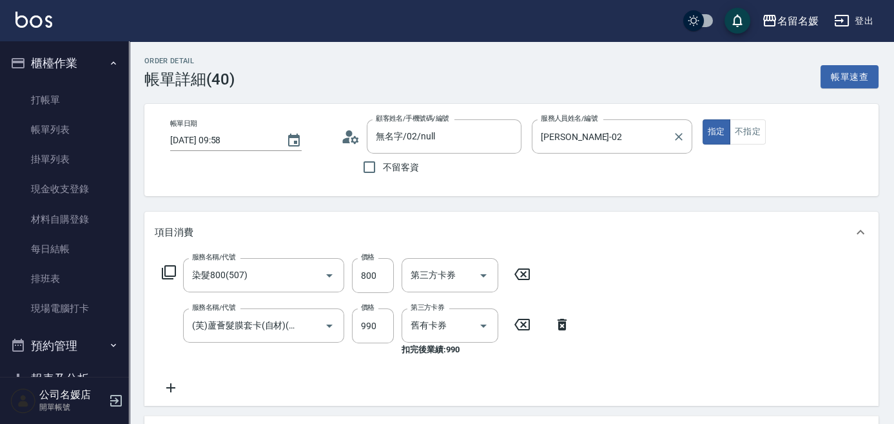
type input "無名字/02/null"
type input "染髮800(507)"
type input "(芙)蘆薈髮膜套卡(自材)(639)"
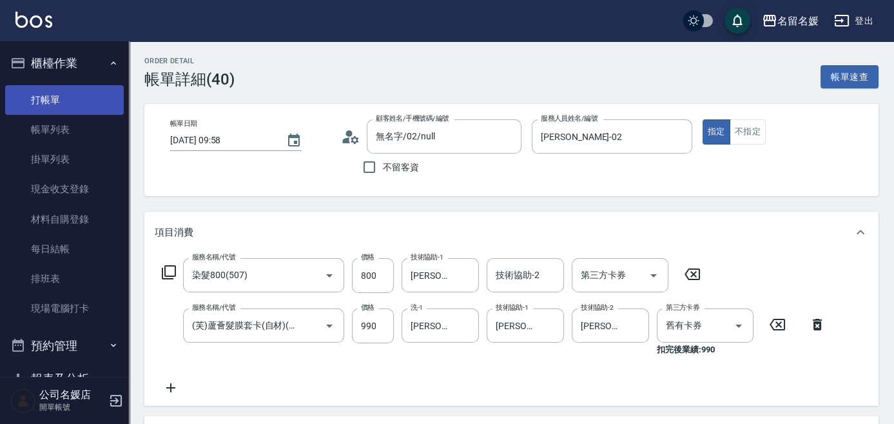
click at [75, 101] on link "打帳單" at bounding box center [64, 100] width 119 height 30
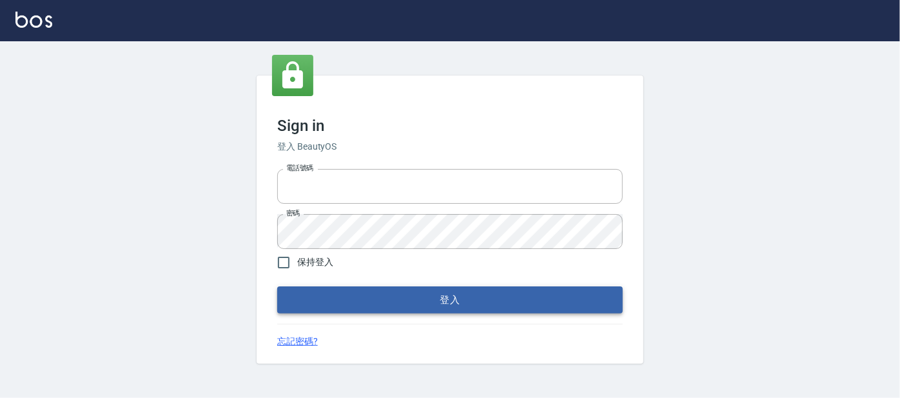
type input "0227605235"
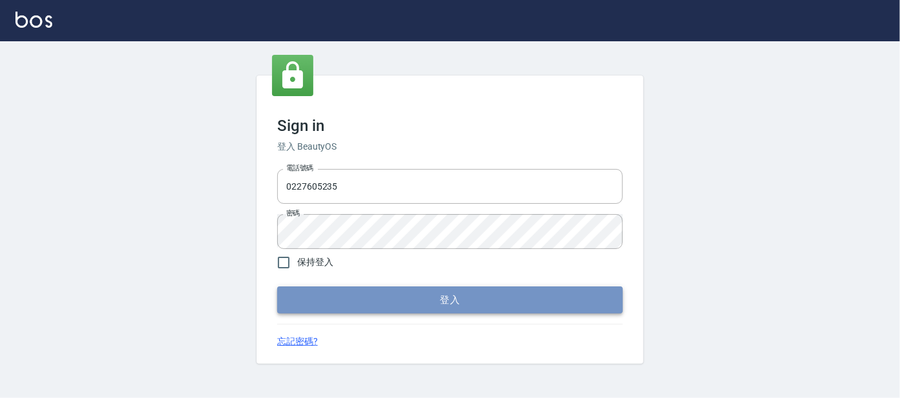
click at [418, 297] on button "登入" at bounding box center [450, 299] width 346 height 27
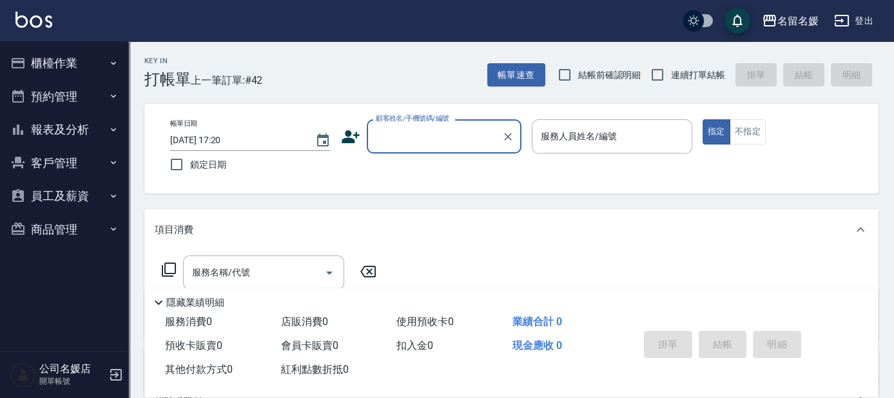
click at [603, 59] on div "Key In 打帳單 上一筆訂單:#42 帳單速查 結帳前確認明細 連續打單結帳 掛單 結帳 明細" at bounding box center [504, 64] width 750 height 47
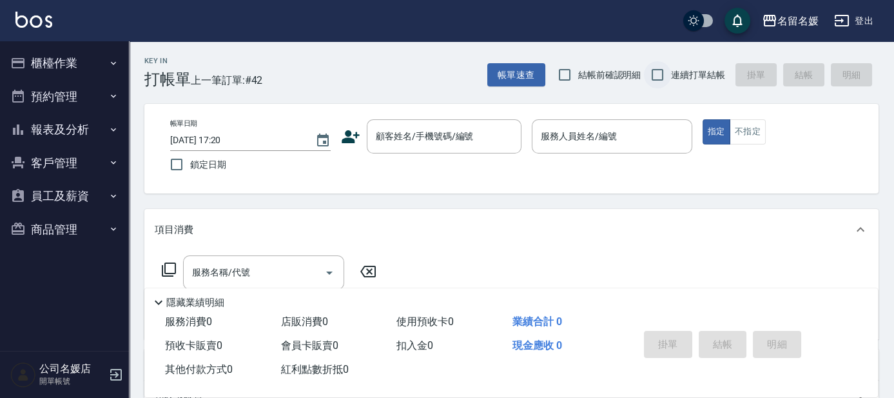
drag, startPoint x: 603, startPoint y: 68, endPoint x: 645, endPoint y: 79, distance: 43.2
click at [603, 69] on span "結帳前確認明細" at bounding box center [609, 75] width 63 height 14
click at [578, 69] on input "結帳前確認明細" at bounding box center [564, 74] width 27 height 27
checkbox input "true"
click at [674, 75] on span "連續打單結帳" at bounding box center [698, 75] width 54 height 14
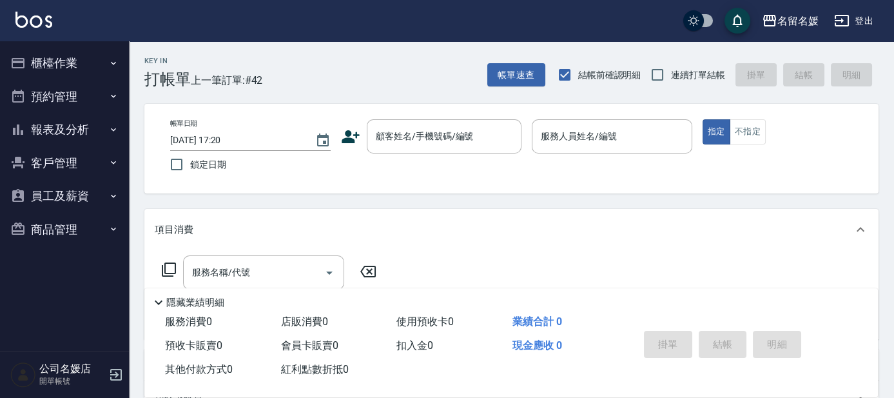
click at [671, 75] on input "連續打單結帳" at bounding box center [657, 74] width 27 height 27
checkbox input "true"
click at [220, 161] on span "鎖定日期" at bounding box center [208, 165] width 36 height 14
click at [190, 161] on input "鎖定日期" at bounding box center [176, 164] width 27 height 27
checkbox input "true"
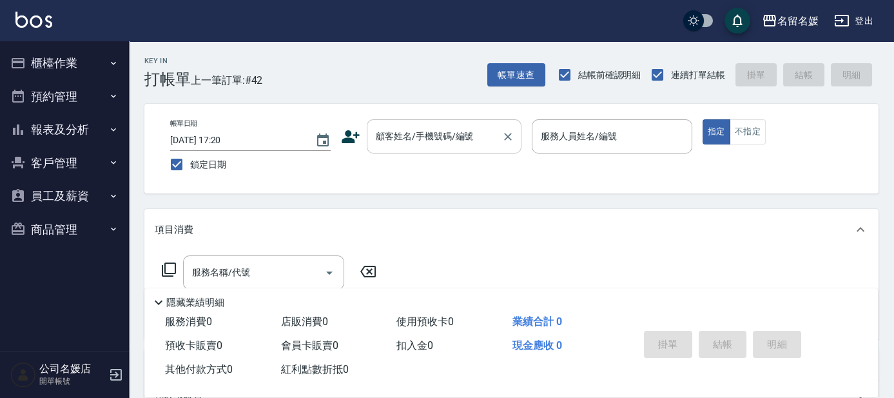
drag, startPoint x: 361, startPoint y: 141, endPoint x: 367, endPoint y: 141, distance: 6.5
click at [365, 141] on div "顧客姓名/手機號碼/編號 顧客姓名/手機號碼/編號" at bounding box center [431, 136] width 181 height 34
click at [382, 143] on input "顧客姓名/手機號碼/編號" at bounding box center [435, 136] width 124 height 23
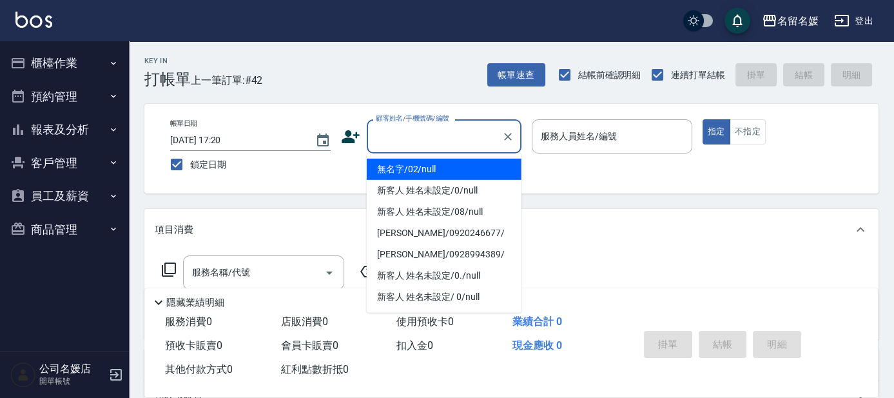
drag, startPoint x: 382, startPoint y: 148, endPoint x: 612, endPoint y: 135, distance: 230.6
click at [393, 162] on li "無名字/02/null" at bounding box center [444, 169] width 155 height 21
click at [611, 135] on label "服務人員姓名/編號" at bounding box center [579, 136] width 76 height 13
click at [611, 135] on input "服務人員姓名/編號" at bounding box center [612, 136] width 149 height 23
type input "無名字/02/null"
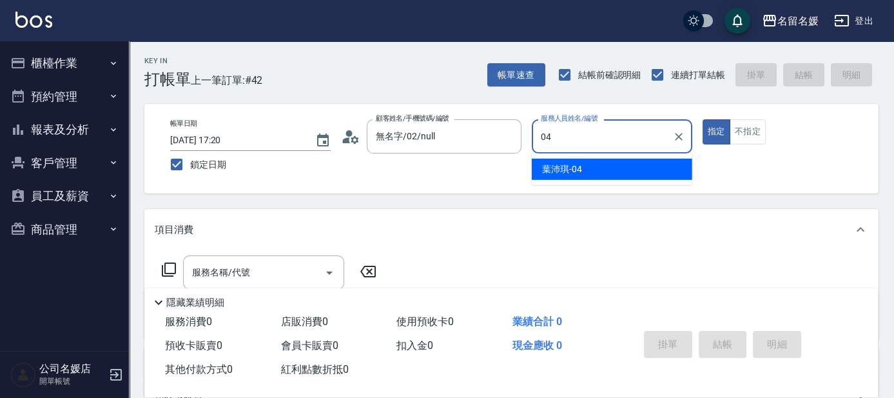
type input "葉沛琪-04"
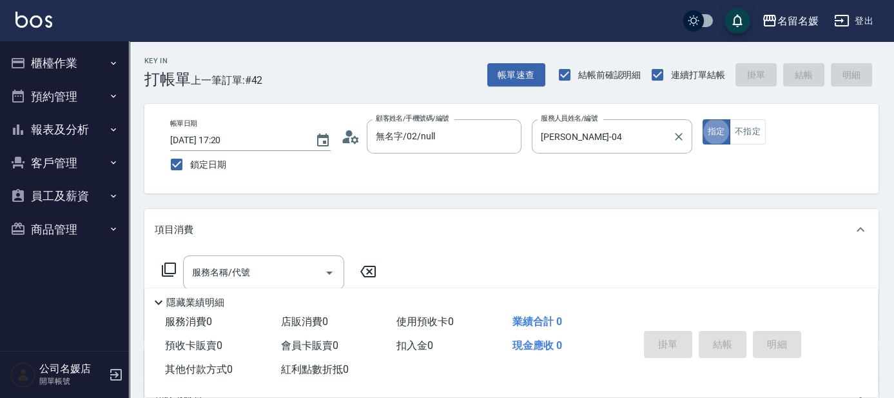
type button "true"
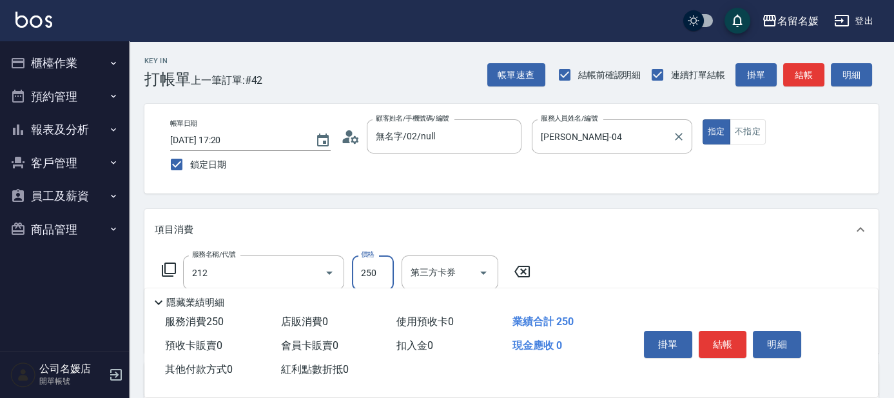
type input "洗髮券-(卡)250(212)"
type input "舊有卡券"
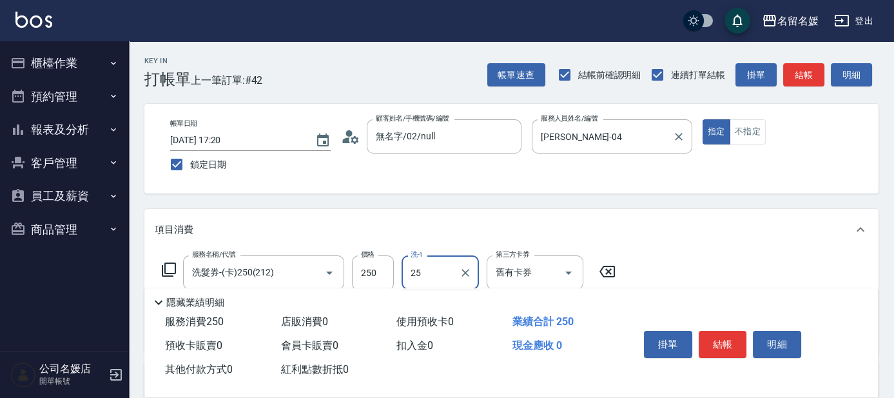
type input "楊瑋萱-25"
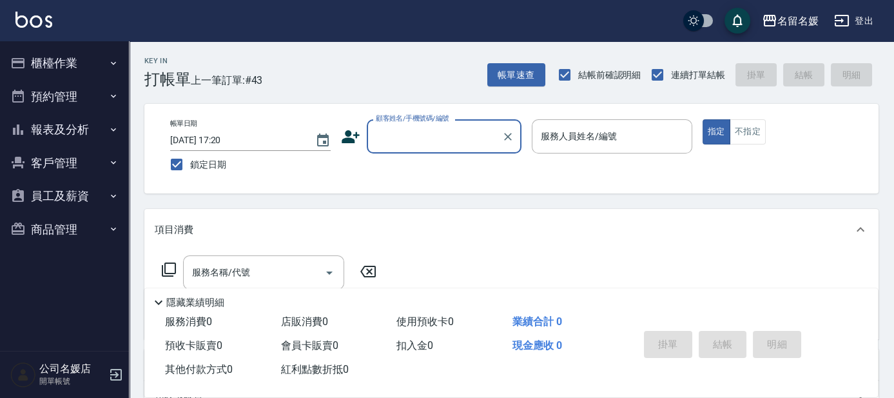
click at [88, 63] on button "櫃檯作業" at bounding box center [64, 63] width 119 height 34
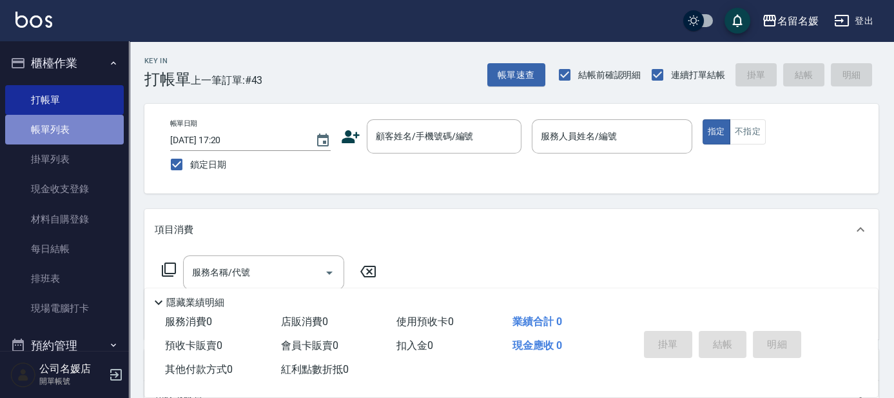
click at [88, 125] on link "帳單列表" at bounding box center [64, 130] width 119 height 30
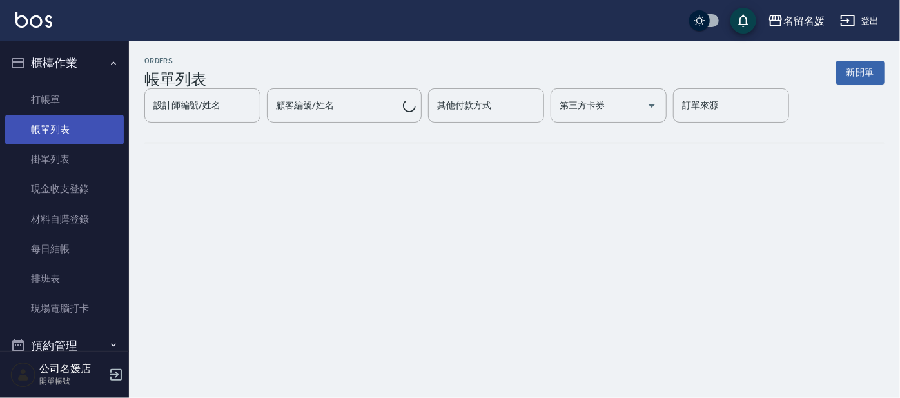
click at [88, 125] on link "帳單列表" at bounding box center [64, 130] width 119 height 30
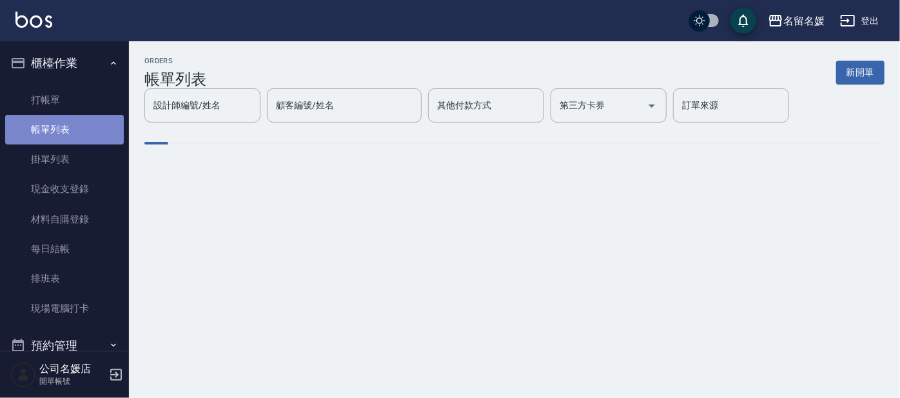
click at [88, 125] on link "帳單列表" at bounding box center [64, 130] width 119 height 30
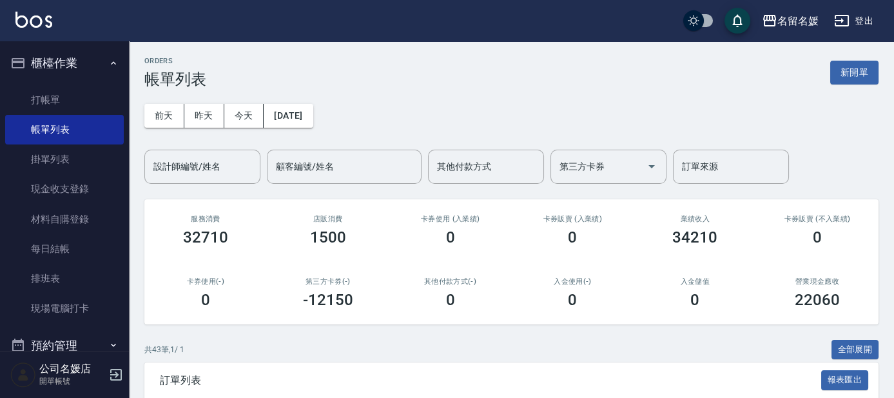
scroll to position [293, 0]
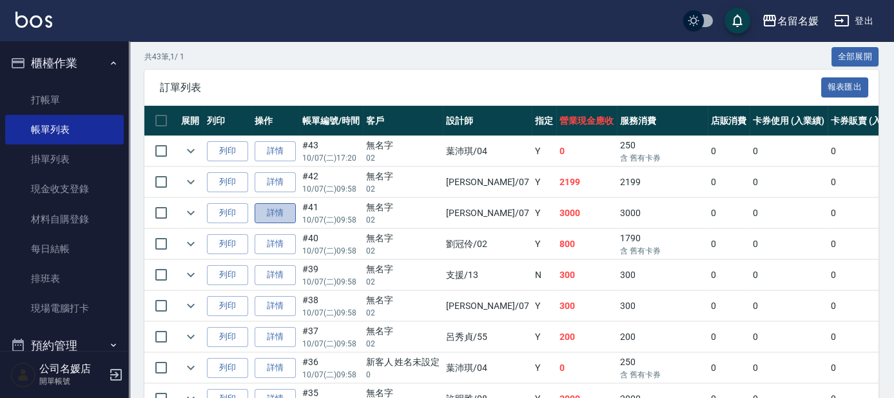
click at [273, 215] on link "詳情" at bounding box center [275, 213] width 41 height 20
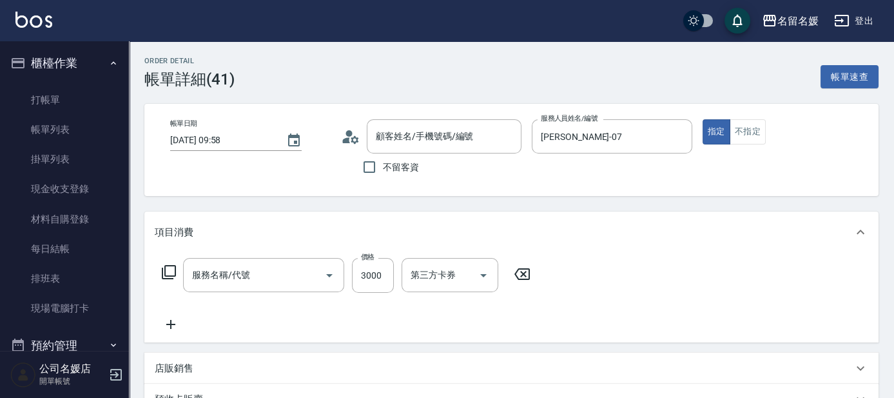
type input "2025/10/07 09:58"
type input "廖佳惠-07"
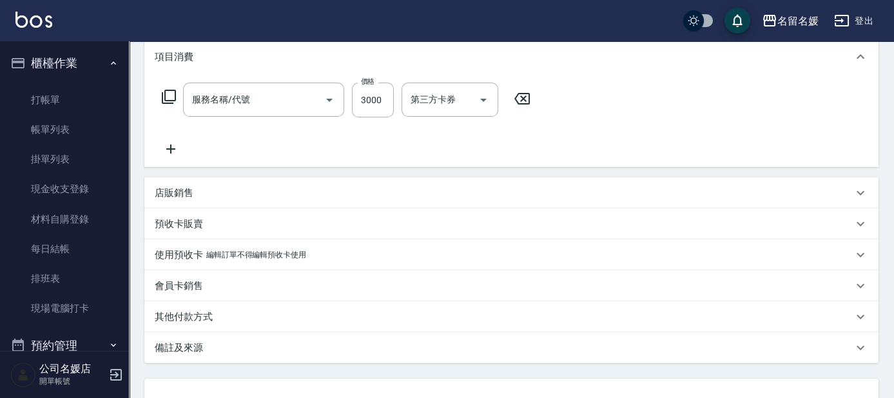
type input "生化離子燙(自材)(312)"
click at [169, 152] on icon at bounding box center [171, 148] width 32 height 15
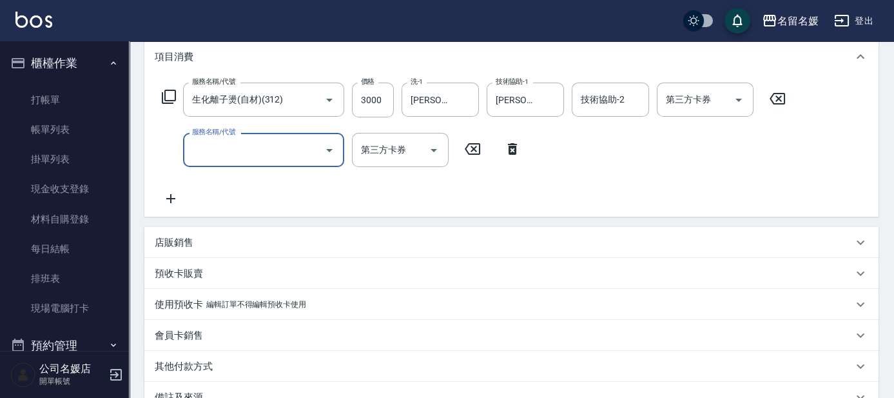
type input "無名字/02/null"
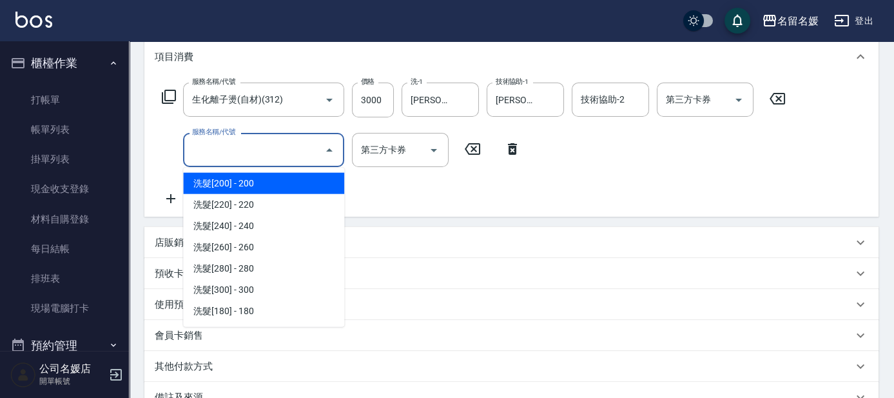
drag, startPoint x: 261, startPoint y: 153, endPoint x: 269, endPoint y: 154, distance: 8.4
click at [262, 153] on input "服務名稱/代號" at bounding box center [254, 150] width 130 height 23
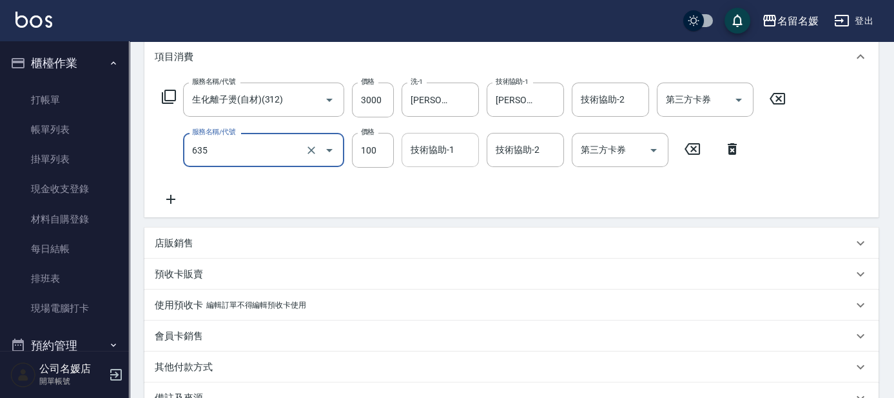
click at [445, 152] on div "技術協助-1 技術協助-1" at bounding box center [440, 150] width 77 height 34
type input "煥彩.玻酸.晶膜.水療(635)"
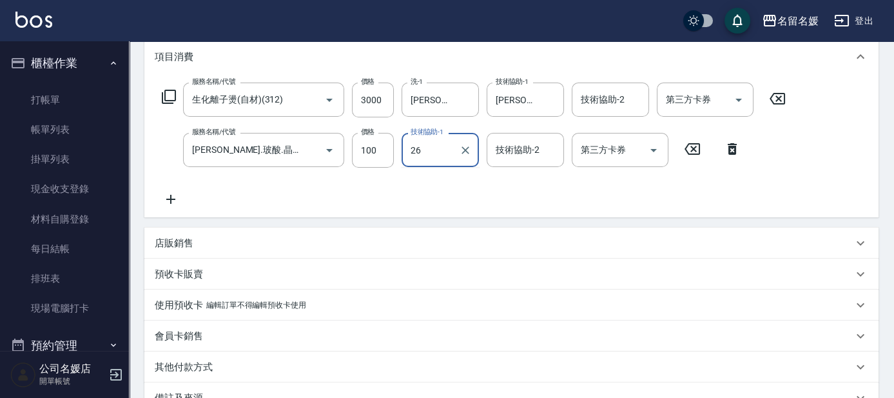
type input "蔡愛陵-26"
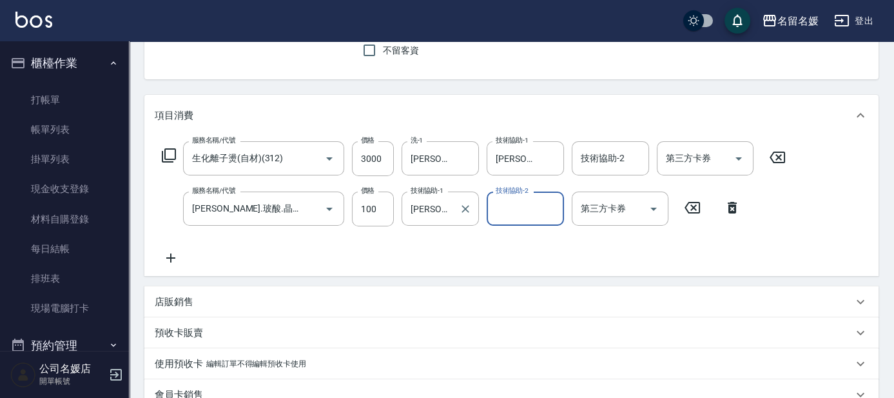
scroll to position [58, 0]
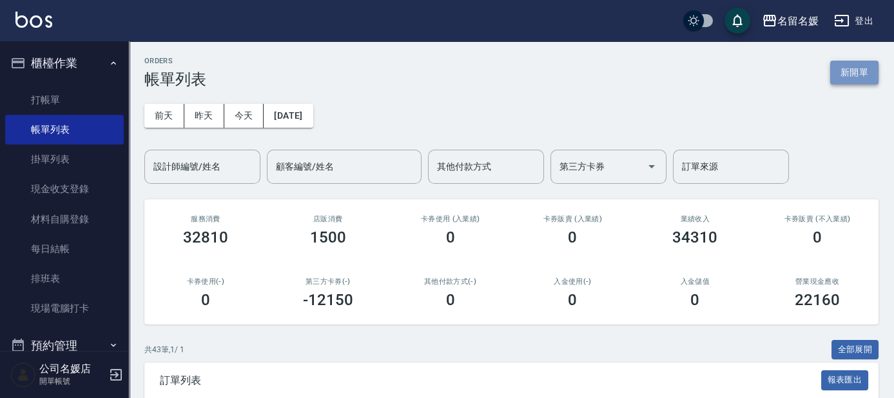
click at [851, 70] on button "新開單" at bounding box center [854, 73] width 48 height 24
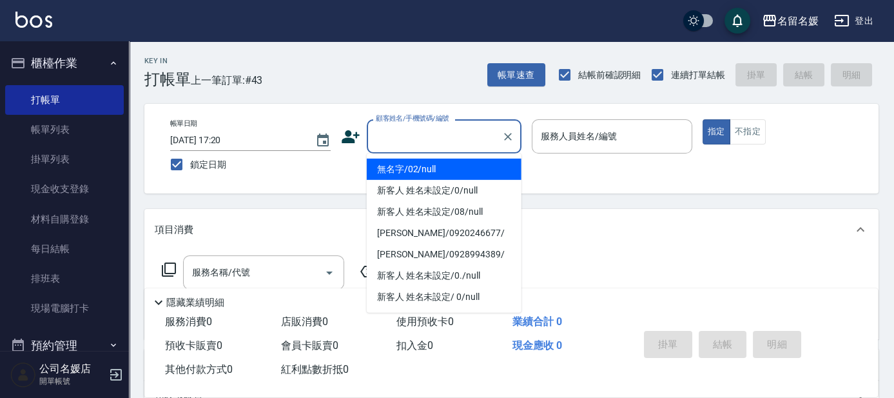
click at [413, 141] on input "顧客姓名/手機號碼/編號" at bounding box center [435, 136] width 124 height 23
click at [440, 169] on li "無名字/02/null" at bounding box center [444, 169] width 155 height 21
type input "無名字/02/null"
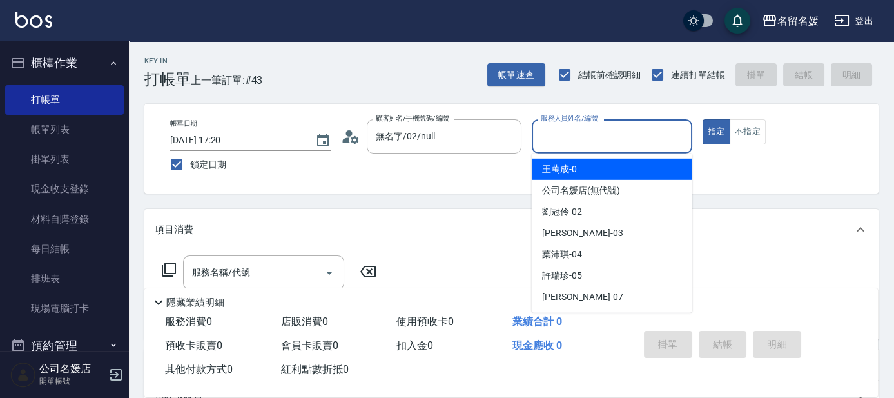
click at [583, 134] on input "服務人員姓名/編號" at bounding box center [612, 136] width 149 height 23
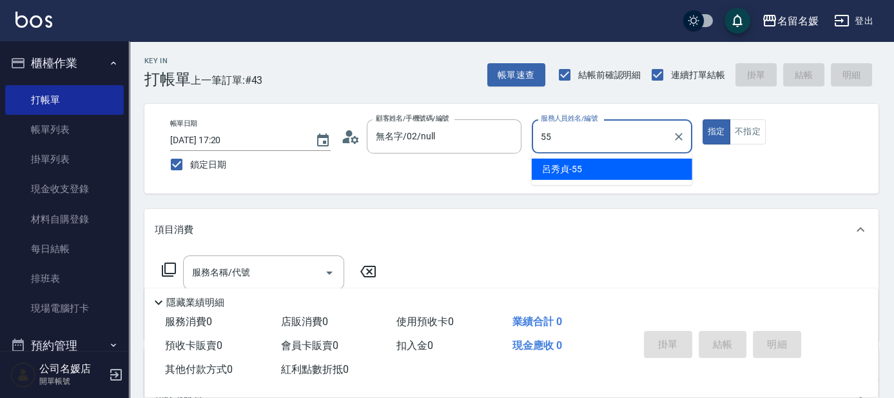
type input "55"
type button "true"
type input "呂秀貞-55"
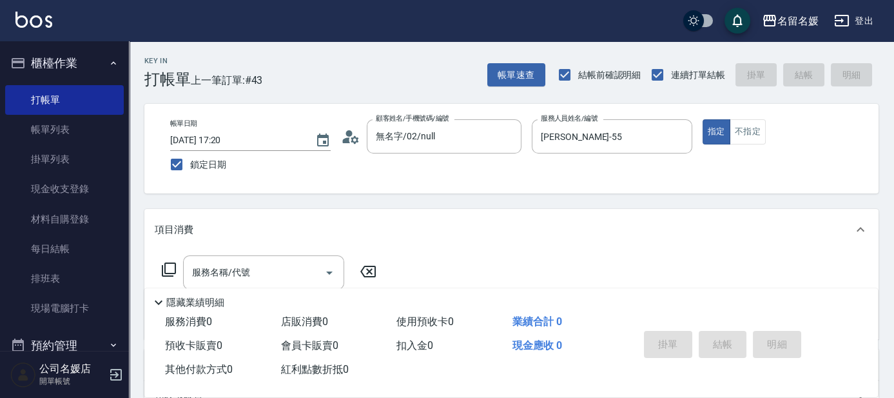
click at [165, 266] on icon at bounding box center [169, 269] width 14 height 14
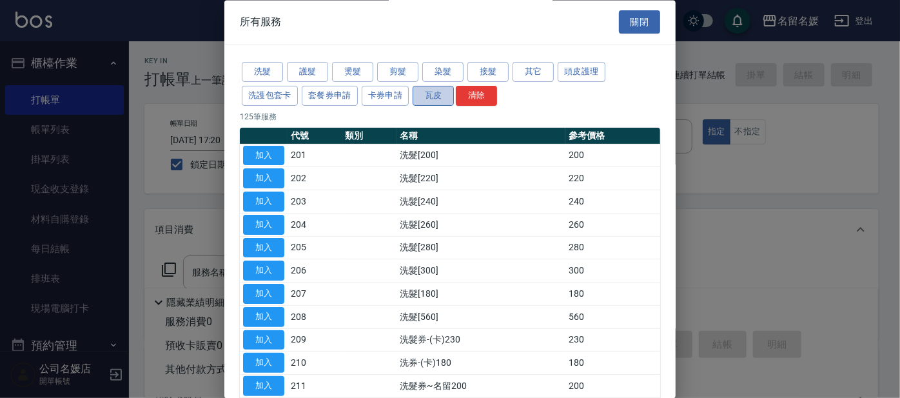
click at [440, 98] on button "瓦皮" at bounding box center [433, 96] width 41 height 20
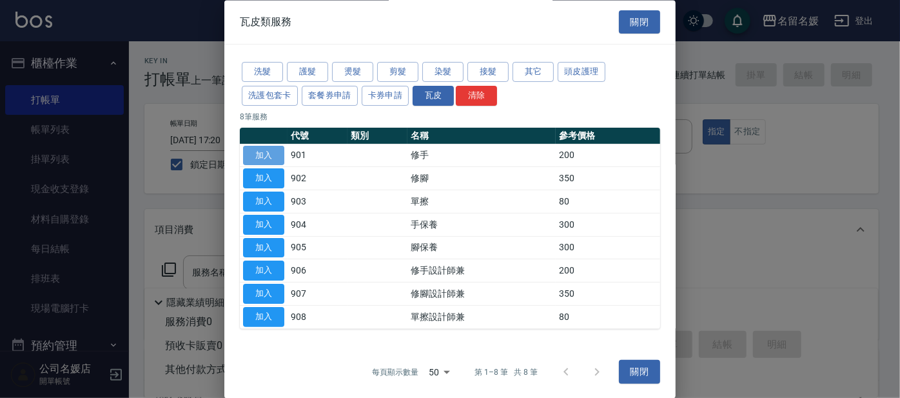
click at [272, 152] on button "加入" at bounding box center [263, 156] width 41 height 20
type input "修手(901)"
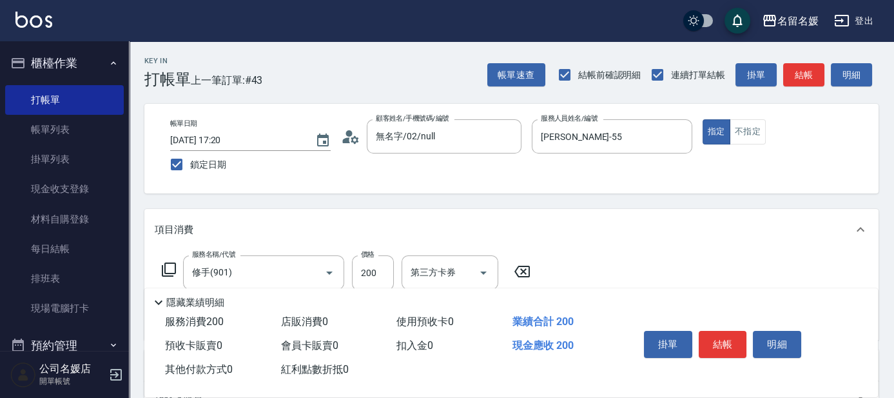
click at [170, 267] on icon at bounding box center [168, 269] width 15 height 15
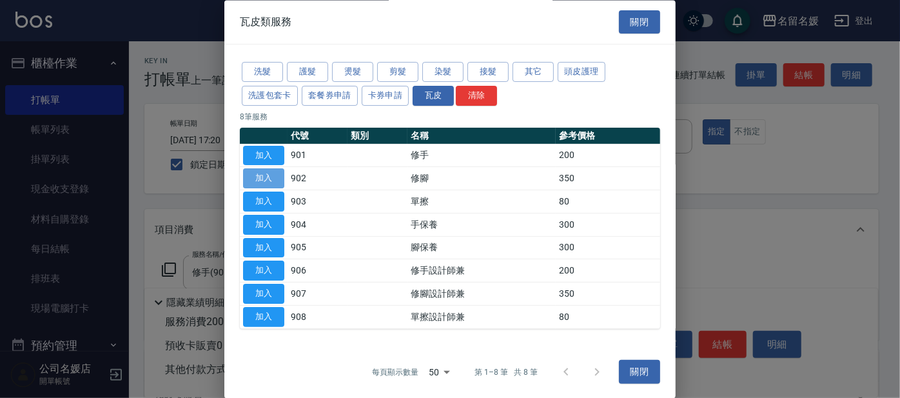
click at [260, 175] on button "加入" at bounding box center [263, 179] width 41 height 20
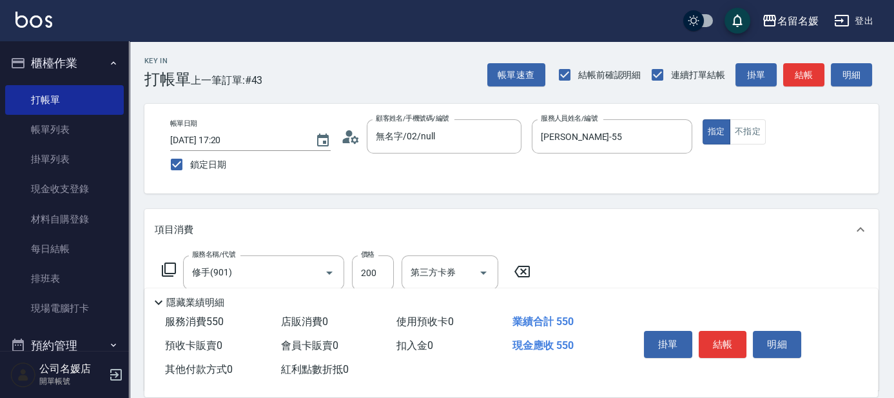
click at [170, 268] on icon at bounding box center [168, 269] width 15 height 15
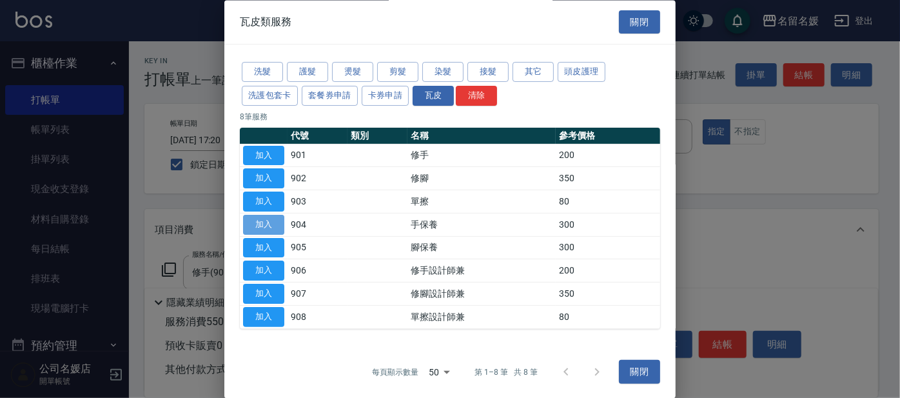
click at [266, 220] on button "加入" at bounding box center [263, 225] width 41 height 20
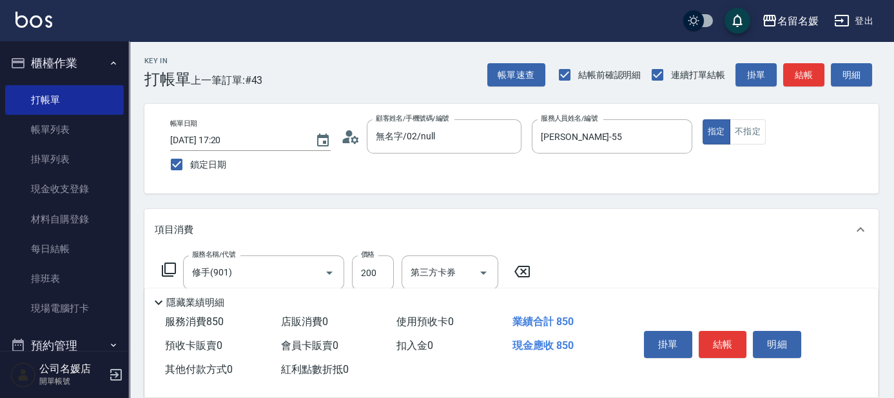
click at [173, 269] on icon at bounding box center [168, 269] width 15 height 15
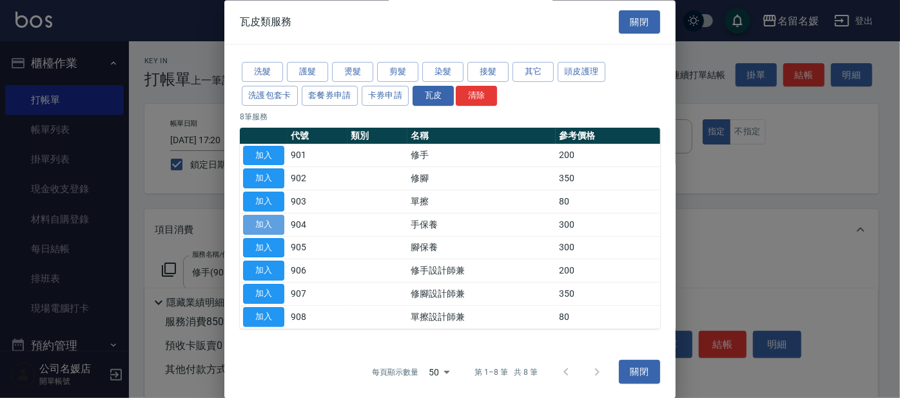
click at [272, 223] on button "加入" at bounding box center [263, 225] width 41 height 20
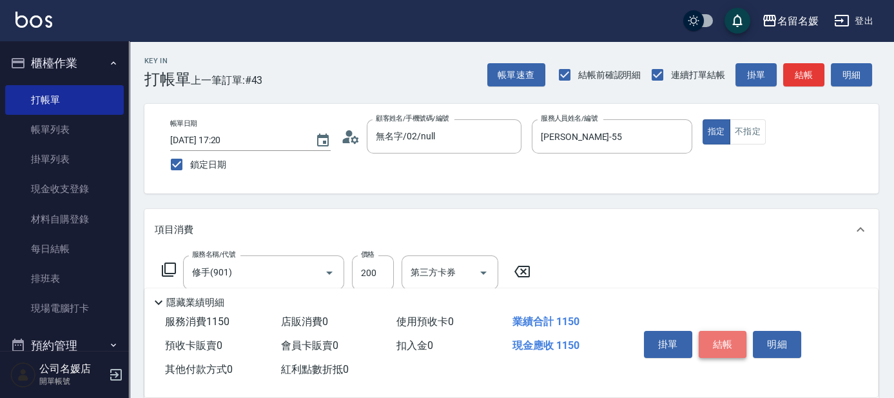
click at [724, 340] on button "結帳" at bounding box center [723, 344] width 48 height 27
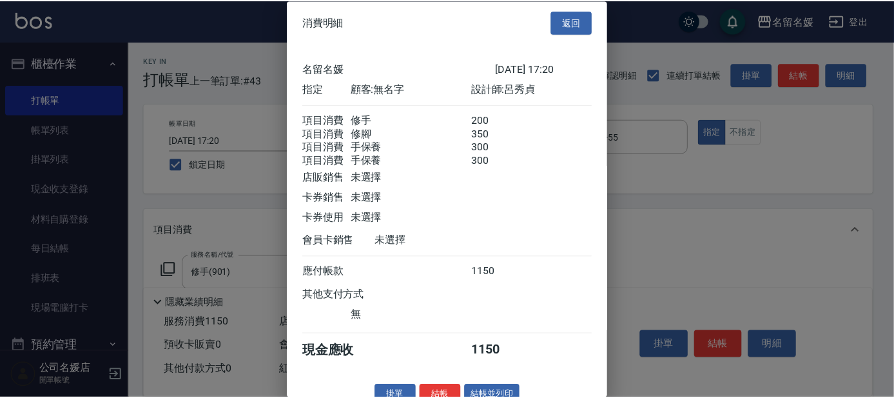
scroll to position [34, 0]
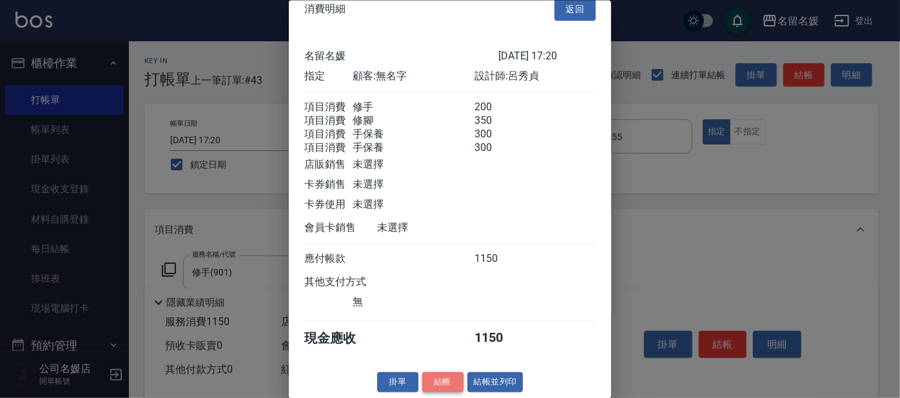
click at [436, 380] on button "結帳" at bounding box center [442, 382] width 41 height 20
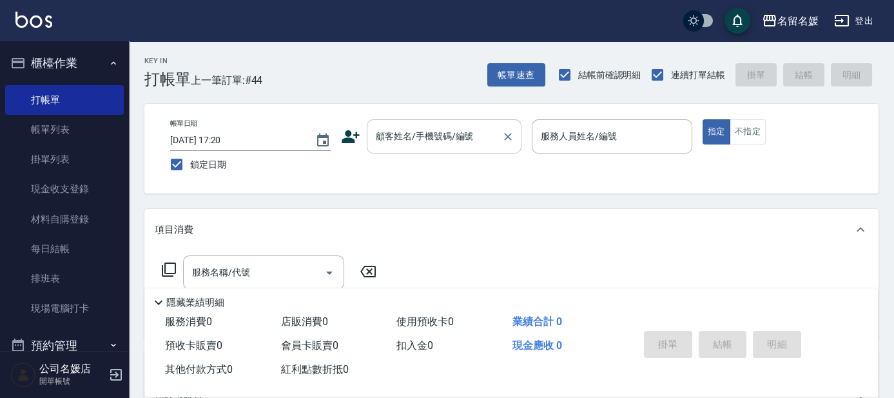
click at [407, 136] on input "顧客姓名/手機號碼/編號" at bounding box center [435, 136] width 124 height 23
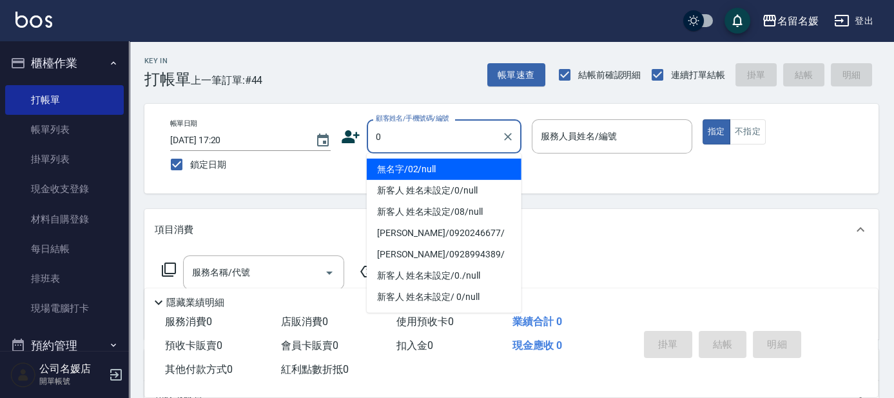
type input "0"
type input "04"
type input "無名字/02/null"
type input "葉沛琪-04"
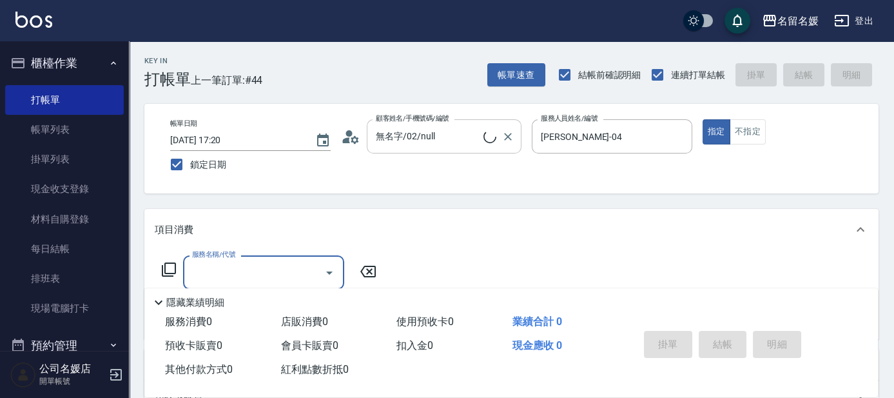
type input "2"
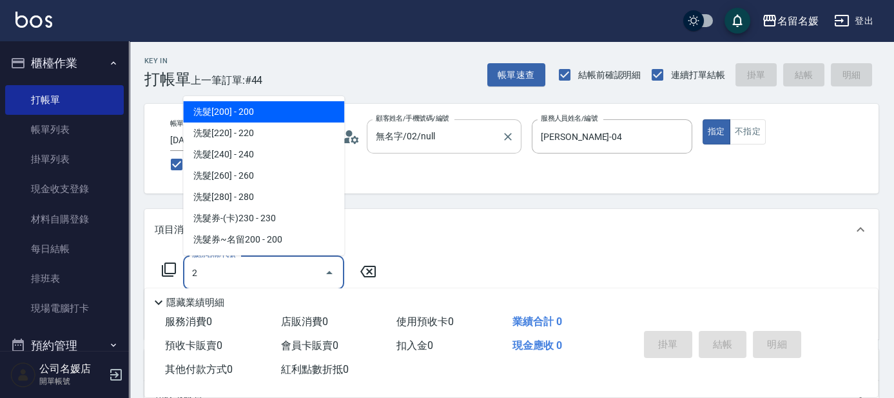
type input "新客人 姓名未設定/0/null"
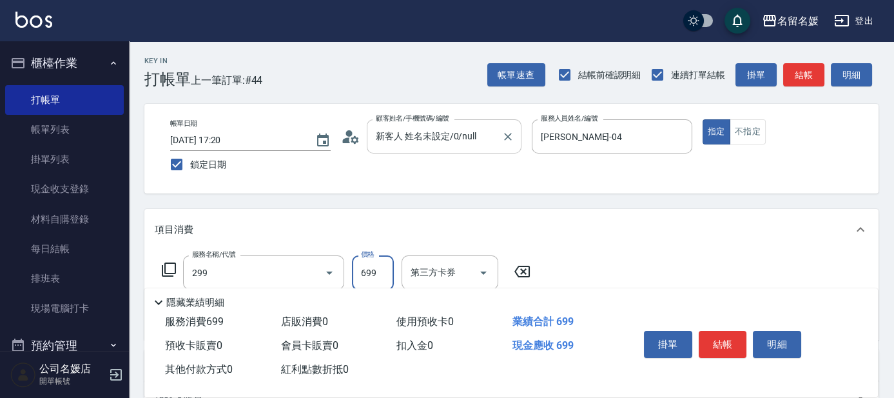
type input "滾珠洗髮699(299)"
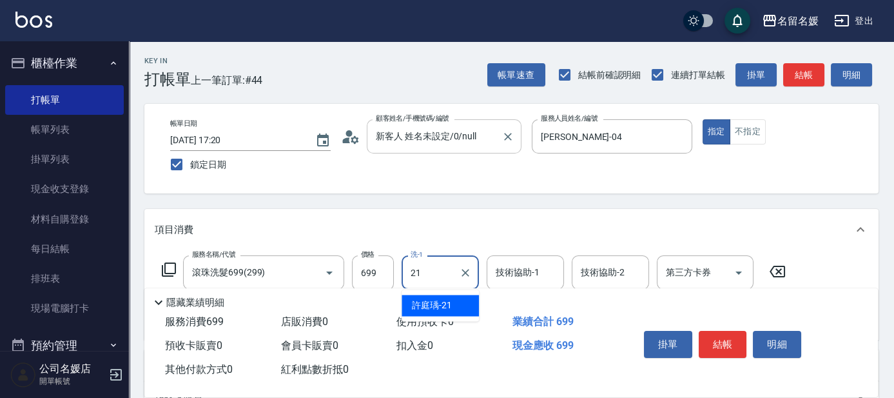
type input "21"
type input "2"
type input "許庭瑀-21"
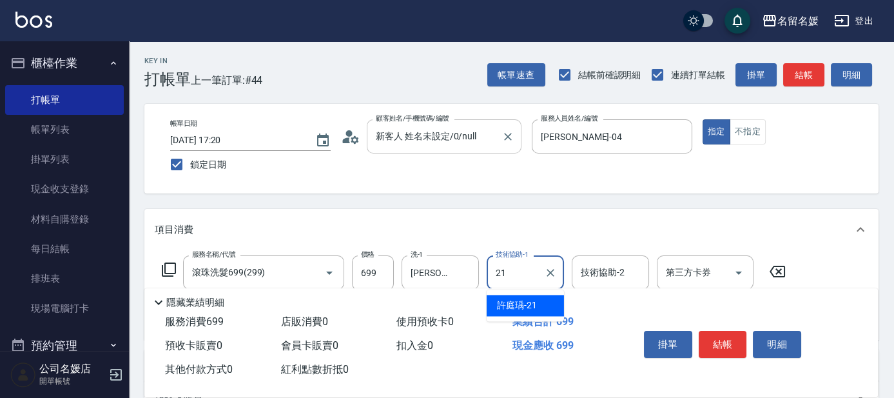
type input "許庭瑀-21"
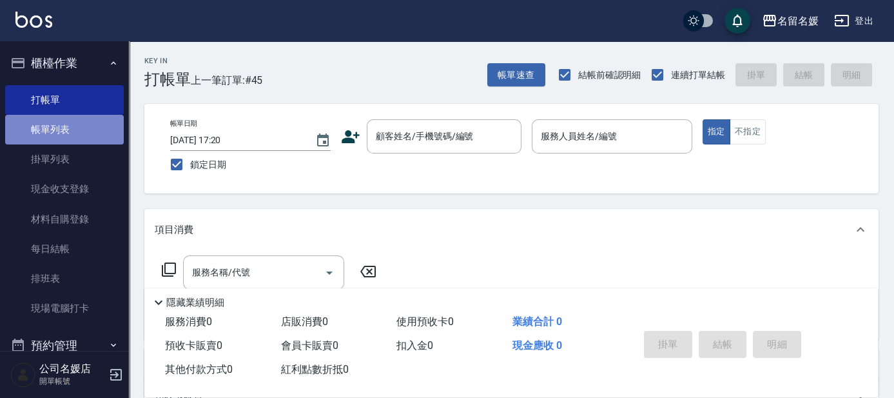
click at [75, 122] on link "帳單列表" at bounding box center [64, 130] width 119 height 30
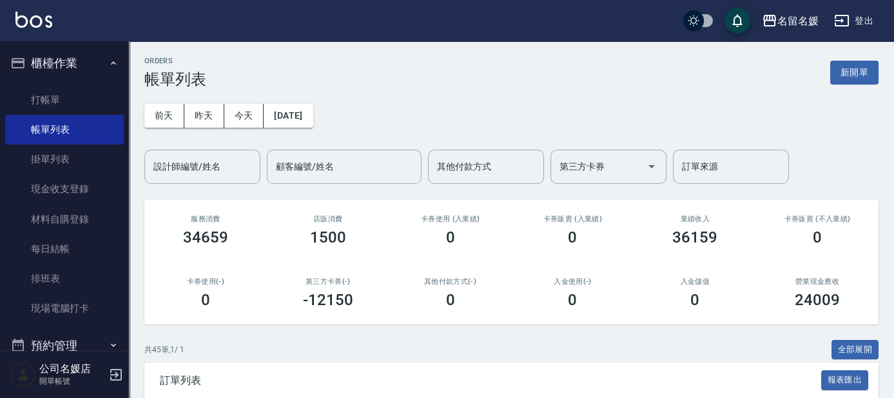
scroll to position [293, 0]
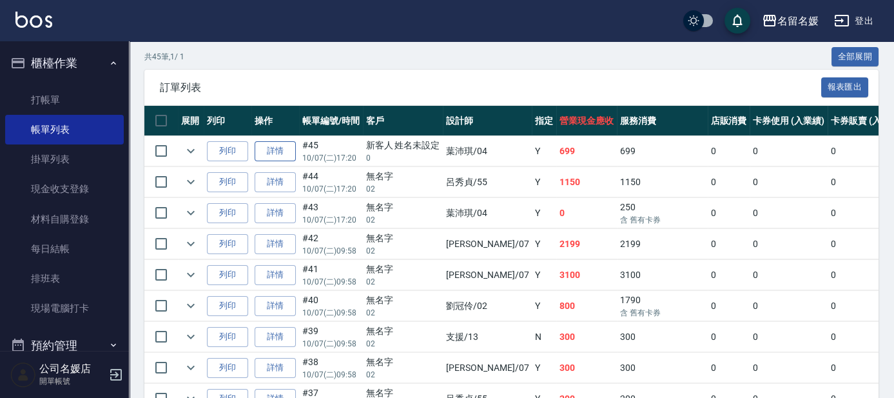
click at [275, 154] on link "詳情" at bounding box center [275, 151] width 41 height 20
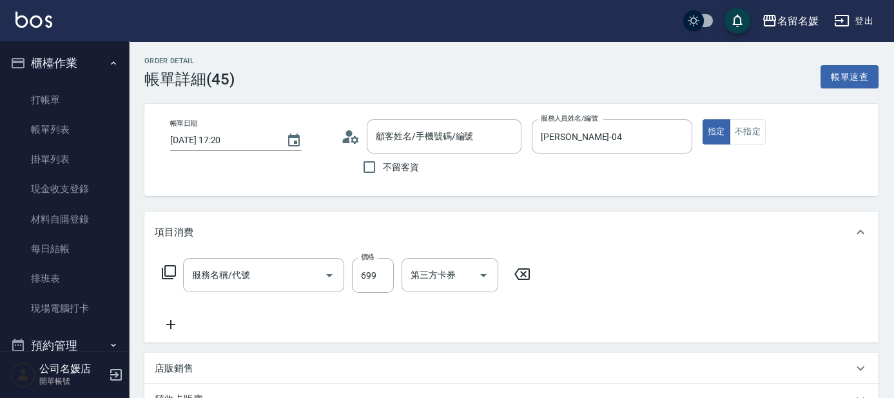
type input "2025/10/07 17:20"
type input "葉沛琪-04"
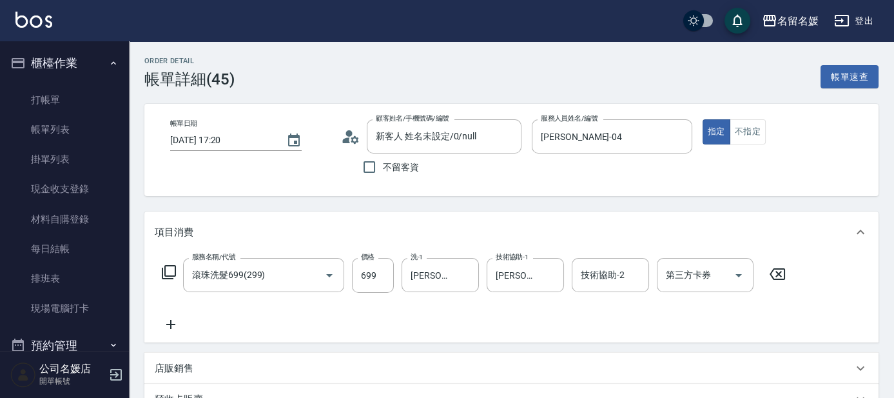
type input "新客人 姓名未設定/0/null"
type input "滾珠洗髮699(299)"
click at [168, 320] on icon at bounding box center [171, 324] width 32 height 15
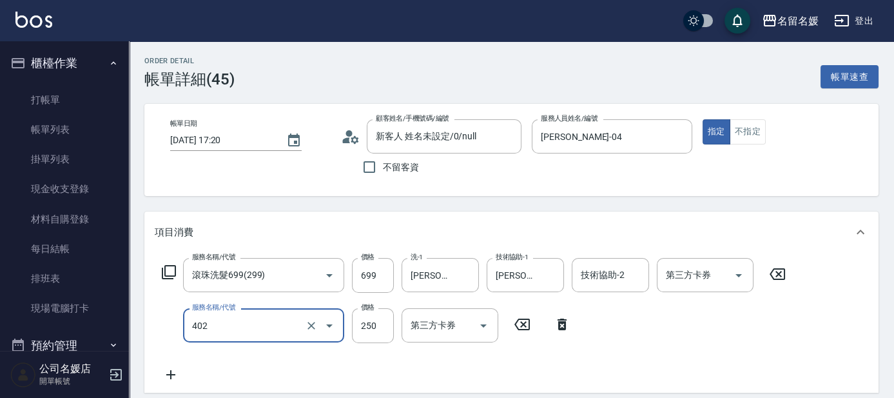
type input "剪髮(250)(402)"
click at [594, 206] on div "Order detail 帳單詳細 (45) 帳單速查 帳單日期 2025/10/07 17:20 顧客姓名/手機號碼/編號 新客人 姓名未設定/0/null…" at bounding box center [511, 381] width 765 height 681
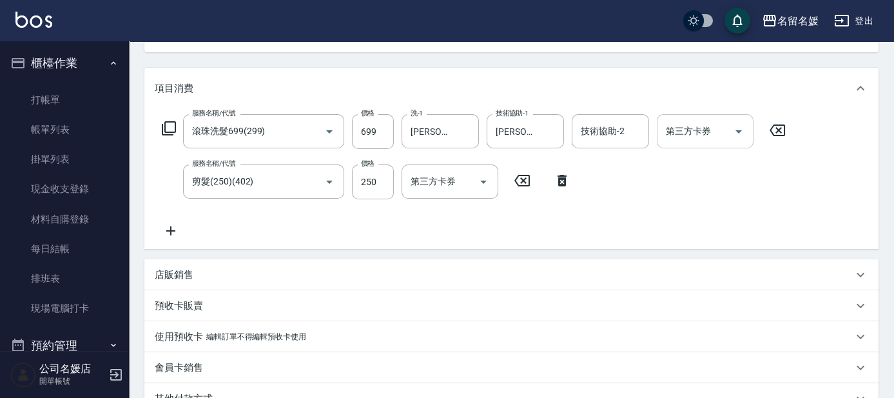
scroll to position [293, 0]
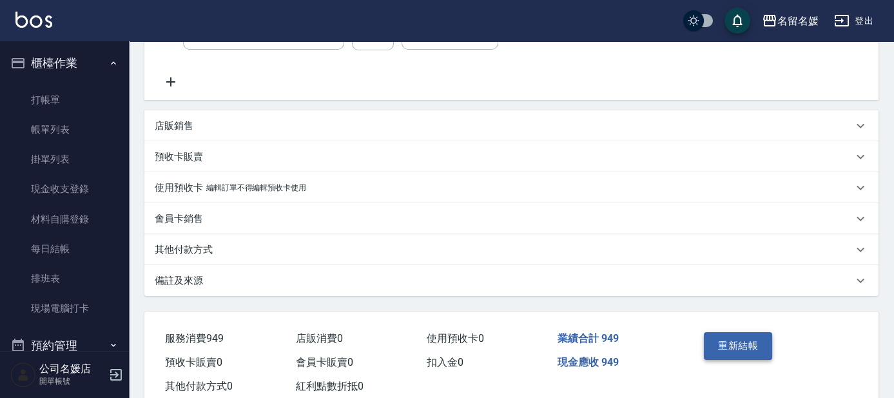
click at [718, 340] on button "重新結帳" at bounding box center [738, 345] width 68 height 27
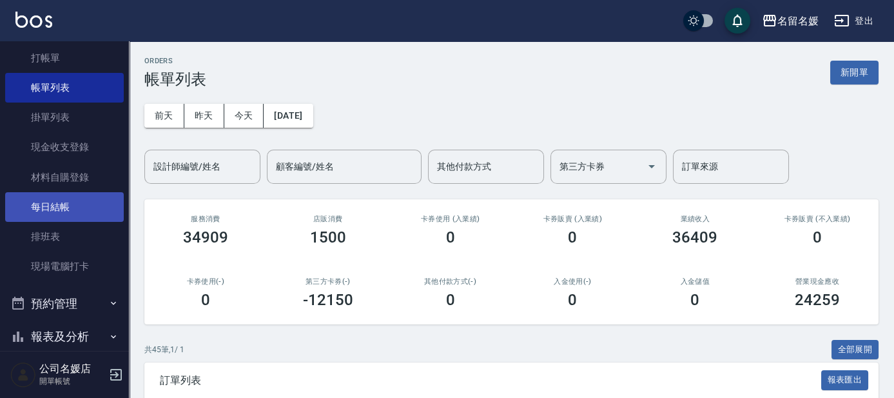
scroll to position [159, 0]
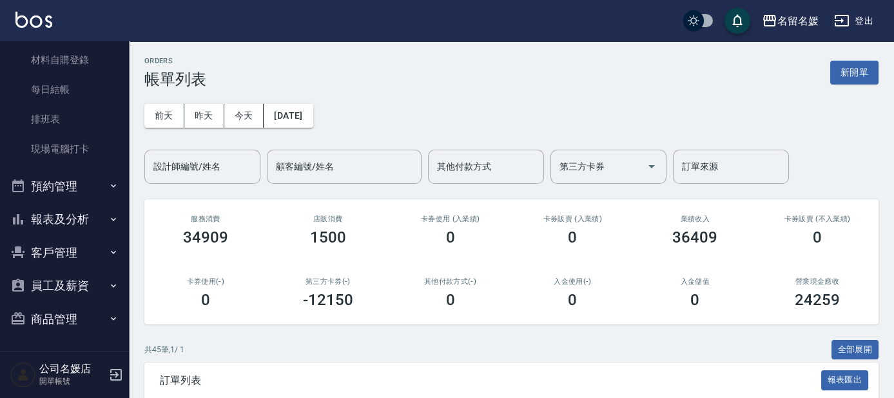
click at [81, 217] on button "報表及分析" at bounding box center [64, 219] width 119 height 34
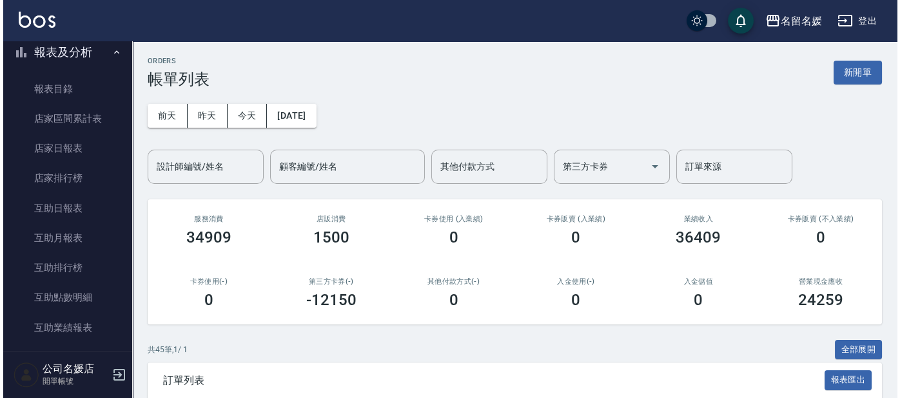
scroll to position [335, 0]
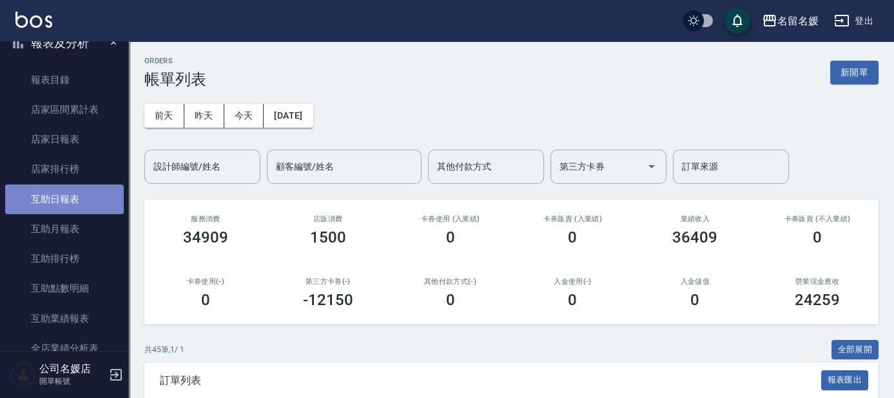
click at [90, 198] on link "互助日報表" at bounding box center [64, 199] width 119 height 30
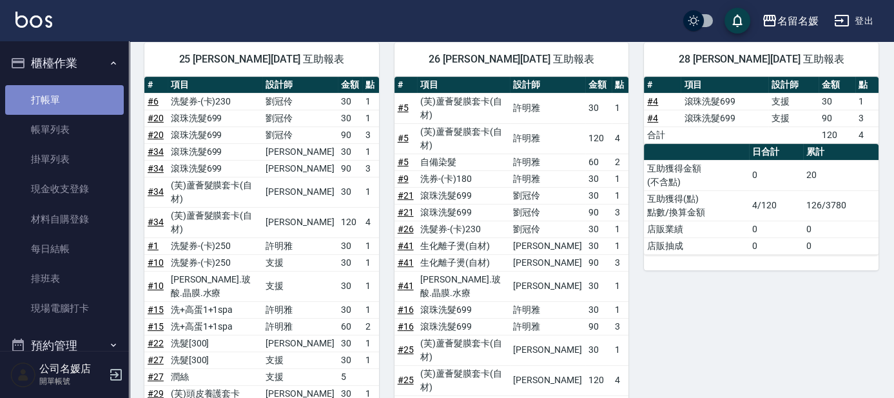
click at [75, 102] on link "打帳單" at bounding box center [64, 100] width 119 height 30
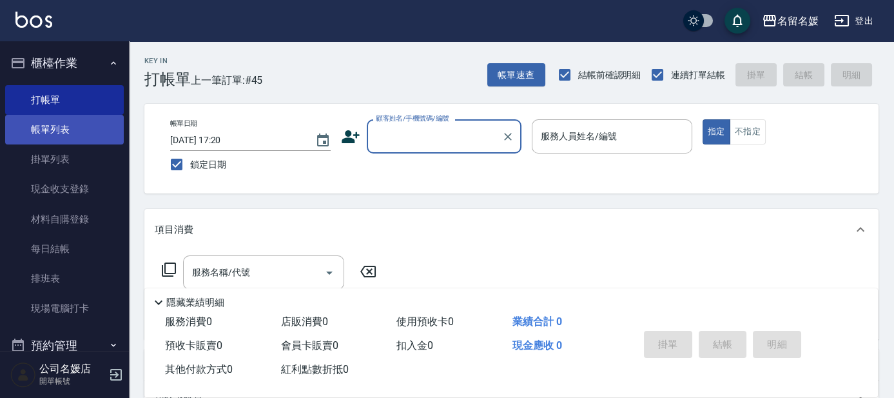
click at [82, 122] on link "帳單列表" at bounding box center [64, 130] width 119 height 30
click at [83, 122] on link "帳單列表" at bounding box center [64, 130] width 119 height 30
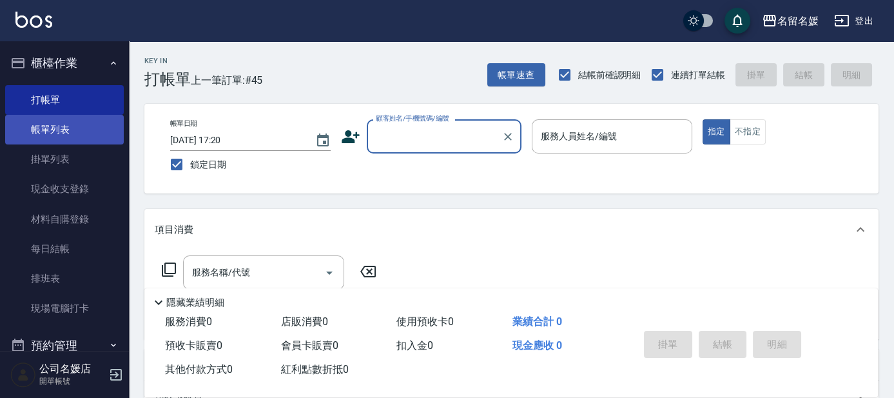
click at [83, 122] on link "帳單列表" at bounding box center [64, 130] width 119 height 30
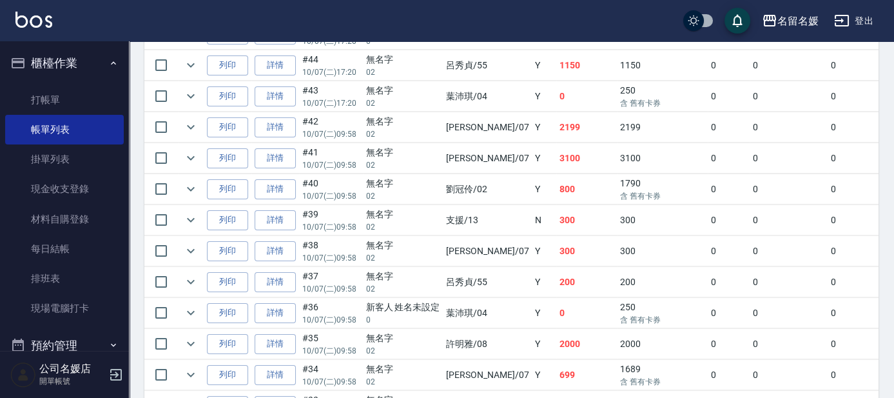
scroll to position [410, 0]
click at [268, 154] on link "詳情" at bounding box center [275, 158] width 41 height 20
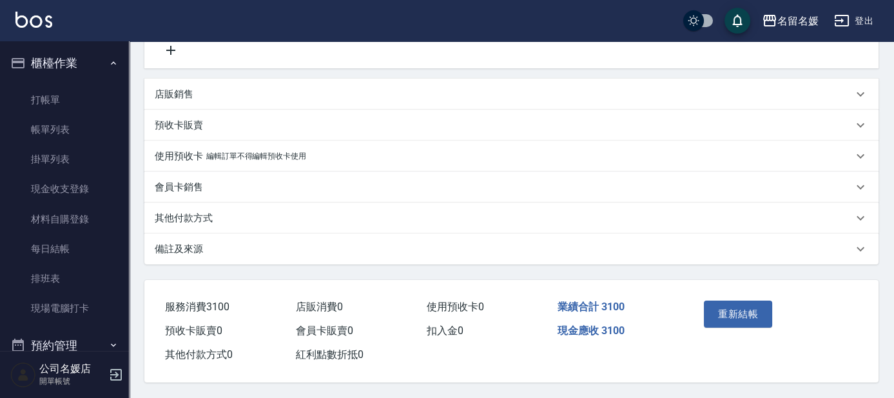
type input "2025/10/07 09:58"
type input "廖佳惠-07"
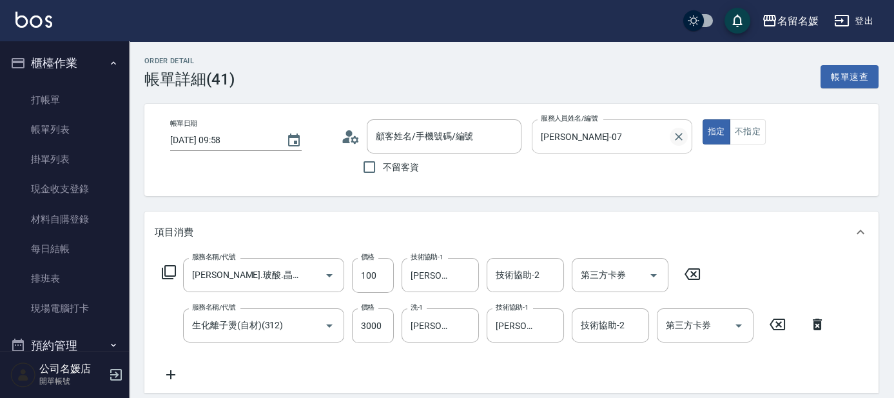
type input "煥彩.玻酸.晶膜.水療(635)"
type input "生化離子燙(自材)(312)"
drag, startPoint x: 677, startPoint y: 131, endPoint x: 638, endPoint y: 139, distance: 40.2
click at [677, 131] on icon "Clear" at bounding box center [678, 136] width 13 height 13
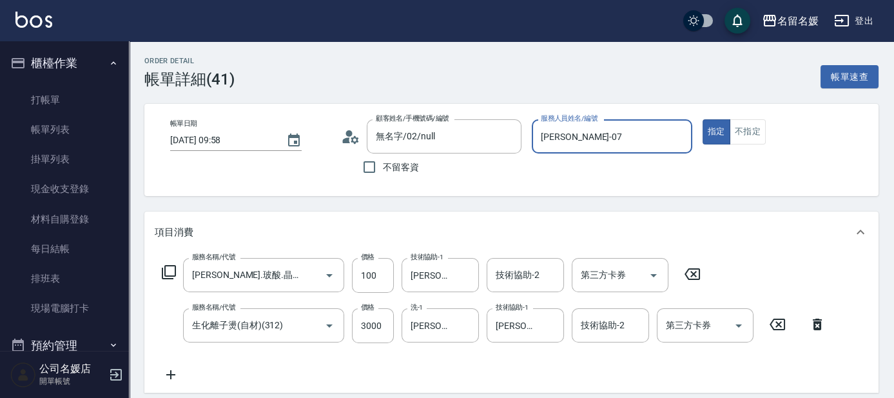
type input "無名字/02/null"
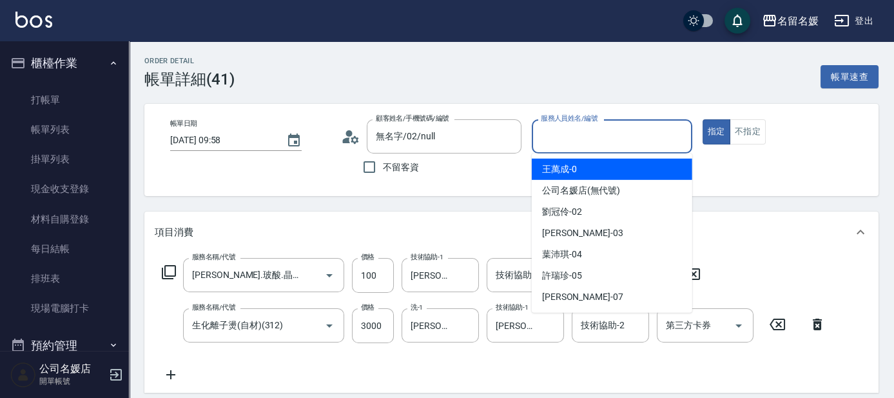
click at [597, 141] on input "服務人員姓名/編號" at bounding box center [612, 136] width 149 height 23
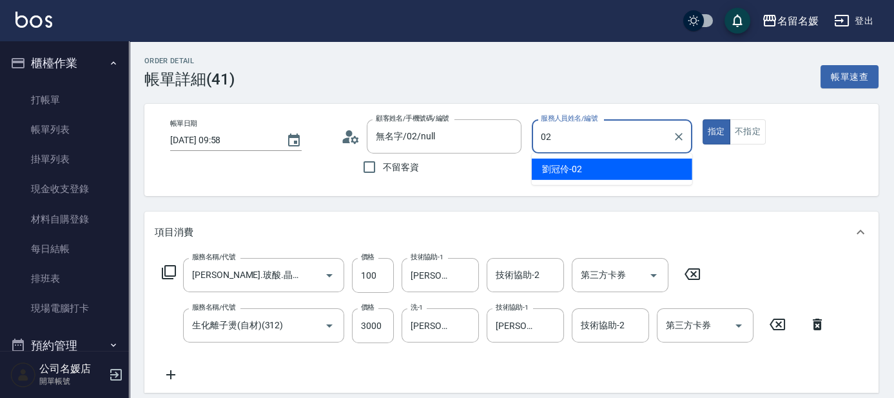
type input "02"
type button "true"
type input "劉冠伶-02"
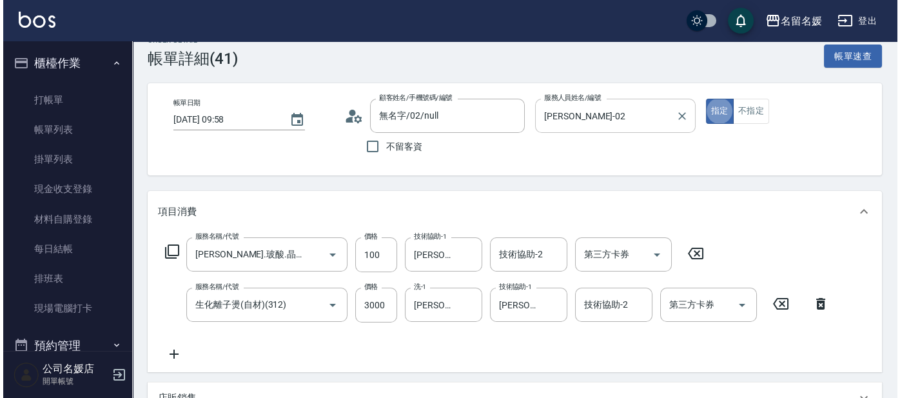
scroll to position [58, 0]
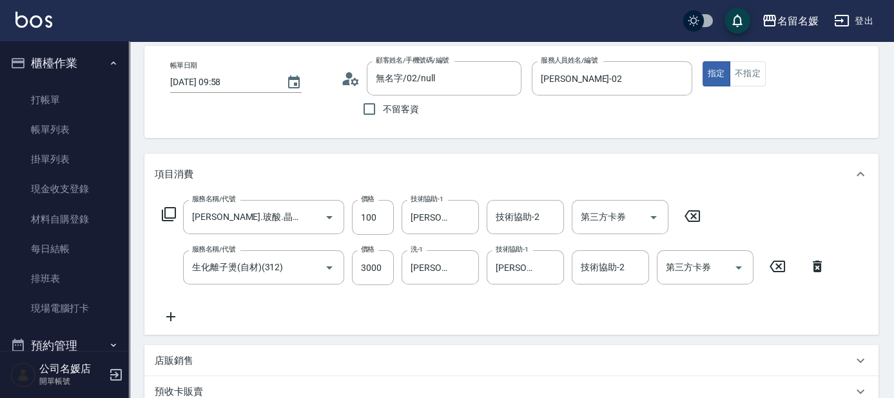
click at [168, 210] on icon at bounding box center [168, 213] width 15 height 15
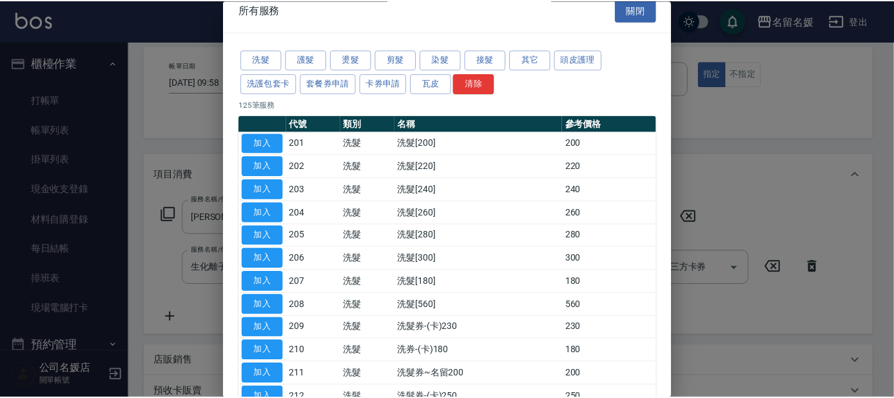
scroll to position [0, 0]
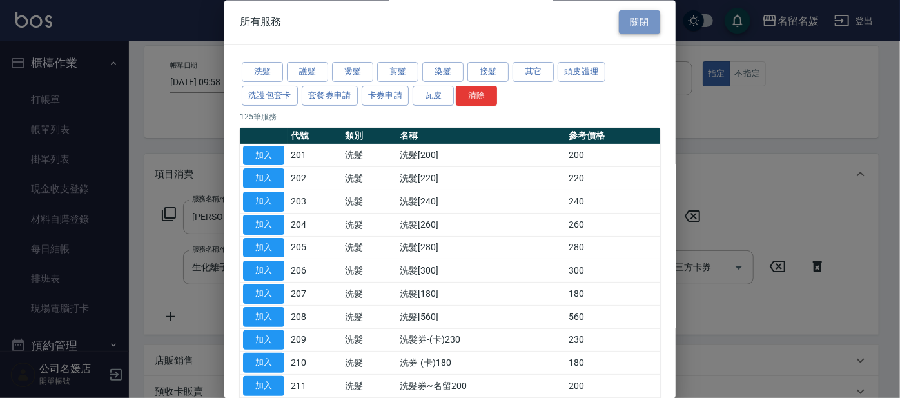
click at [623, 16] on button "關閉" at bounding box center [639, 22] width 41 height 24
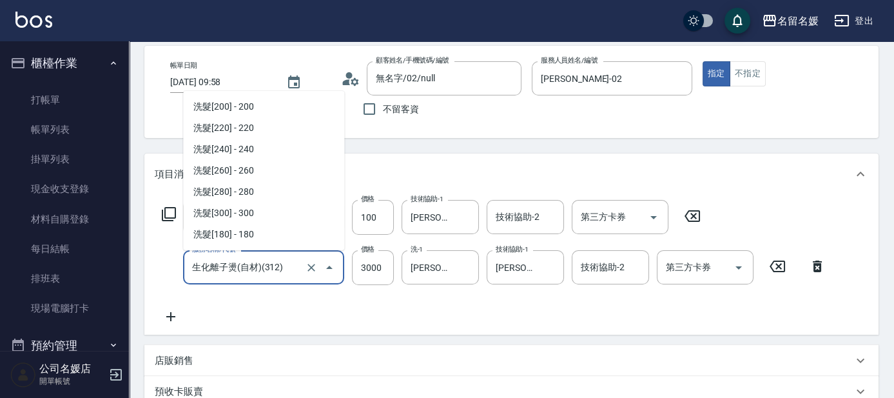
click at [237, 259] on input "生化離子燙(自材)(312)" at bounding box center [245, 267] width 113 height 23
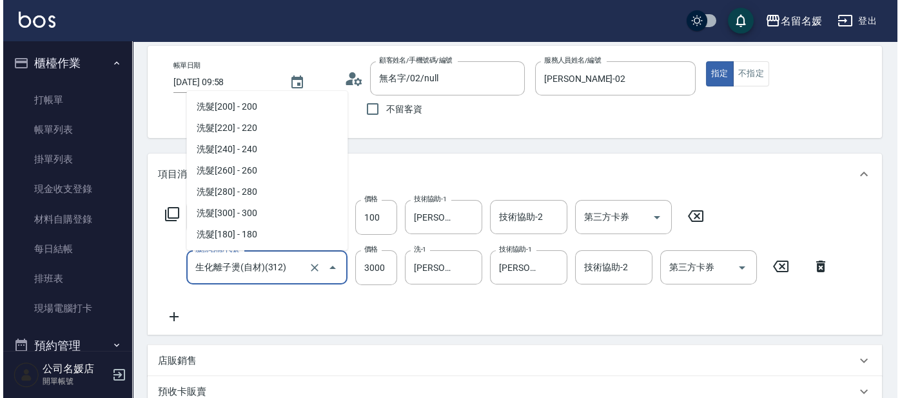
scroll to position [441, 0]
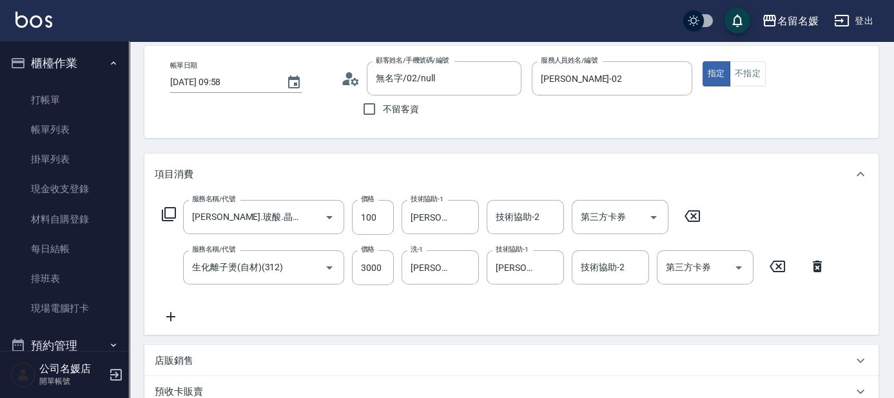
click at [781, 269] on icon at bounding box center [777, 266] width 32 height 15
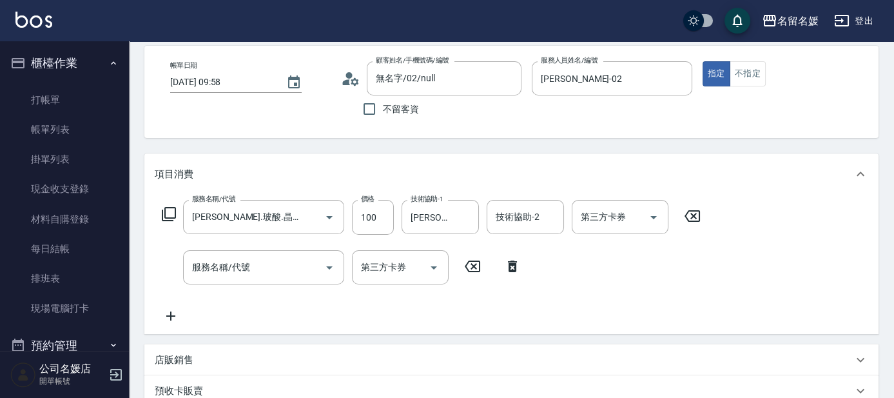
click at [171, 211] on icon at bounding box center [168, 213] width 15 height 15
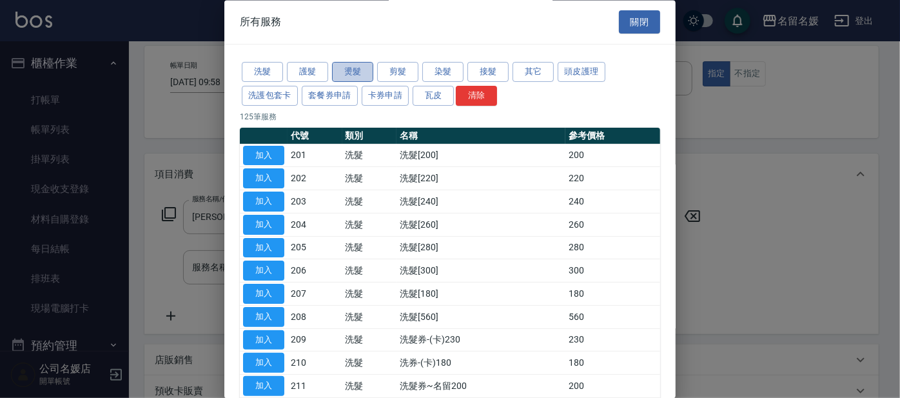
click at [357, 75] on button "燙髮" at bounding box center [352, 73] width 41 height 20
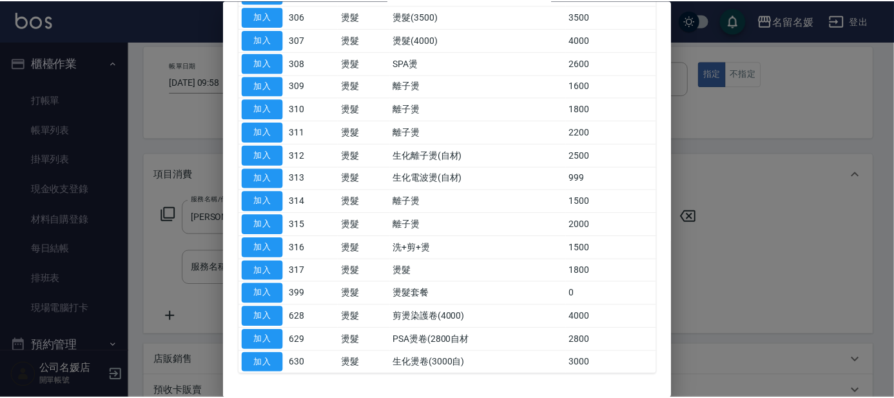
scroll to position [297, 0]
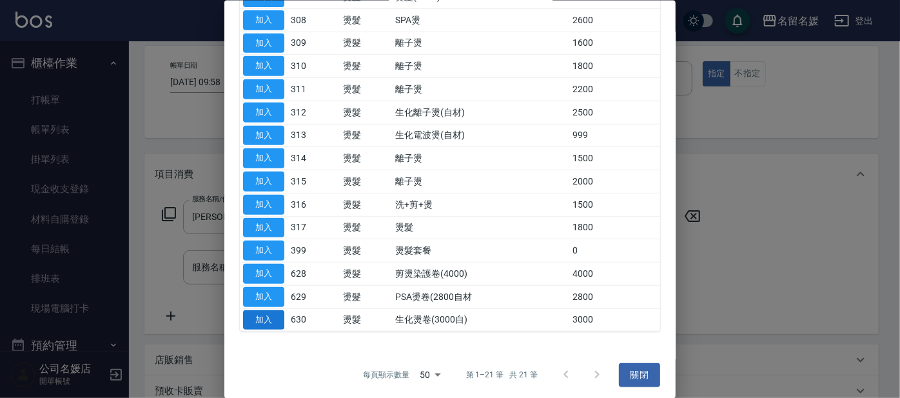
click at [266, 315] on button "加入" at bounding box center [263, 319] width 41 height 20
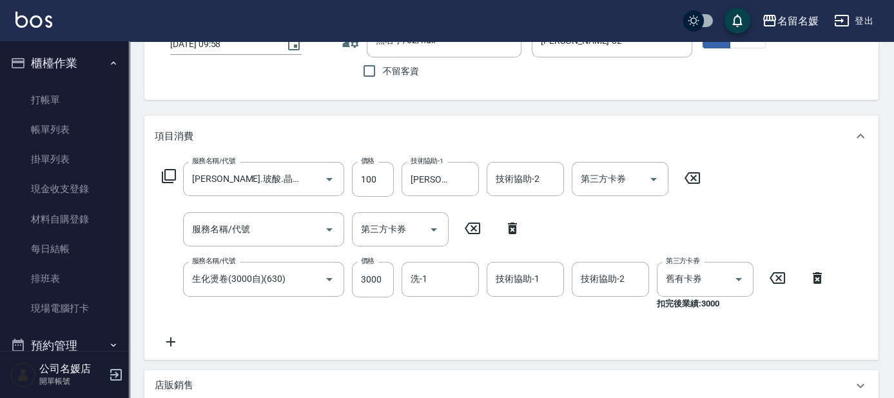
scroll to position [117, 0]
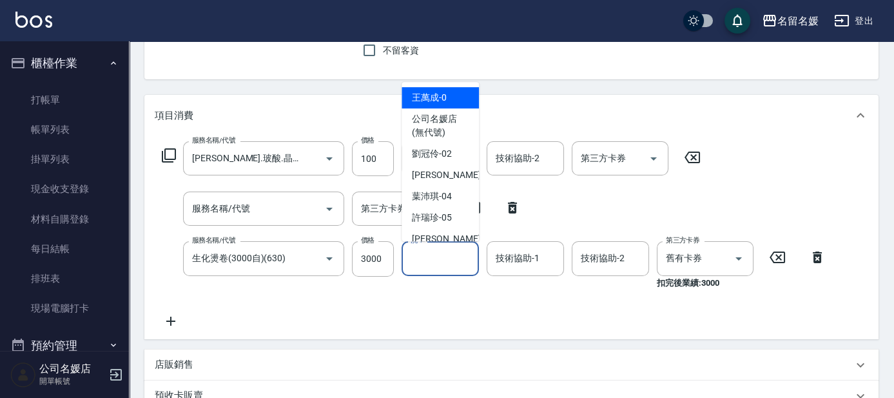
click at [471, 260] on input "洗-1" at bounding box center [440, 258] width 66 height 23
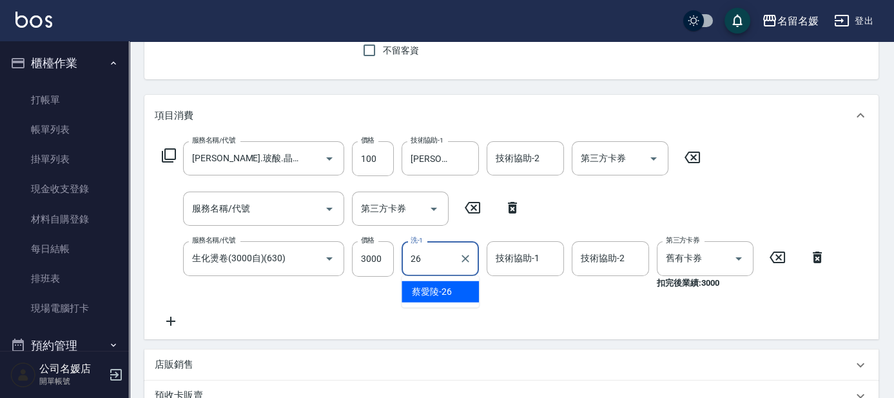
type input "蔡愛陵-26"
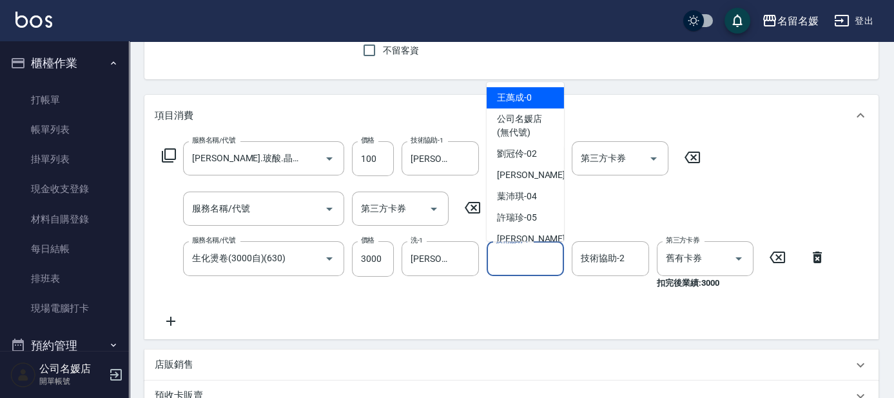
click at [535, 254] on input "技術協助-1" at bounding box center [526, 258] width 66 height 23
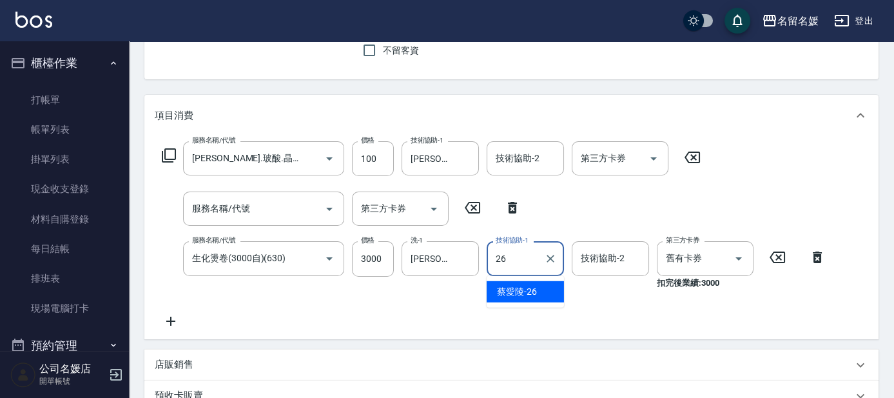
type input "蔡愛陵-26"
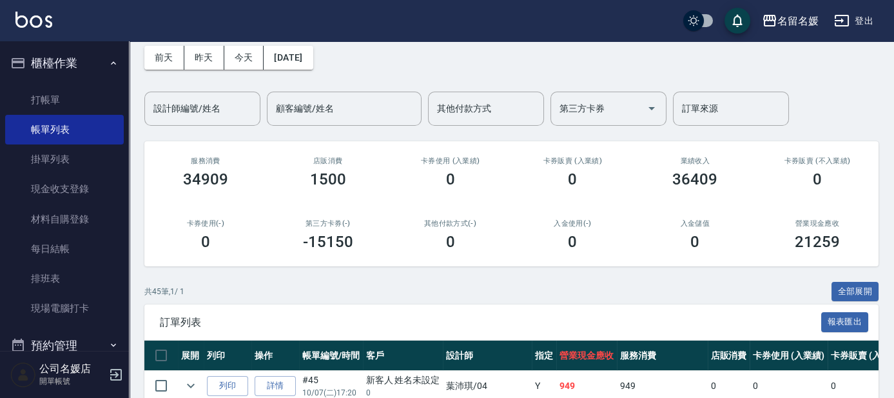
scroll to position [175, 0]
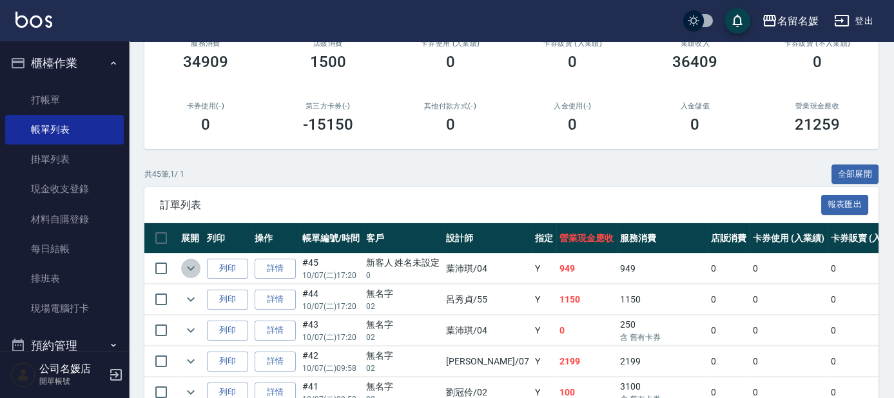
click at [190, 265] on icon "expand row" at bounding box center [190, 267] width 15 height 15
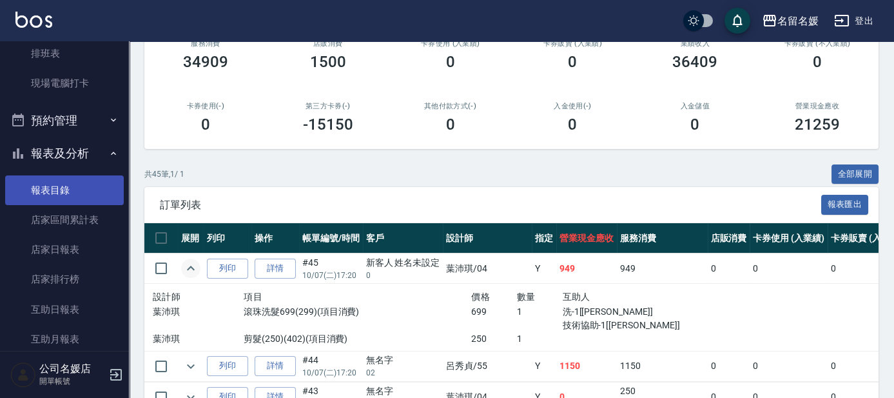
scroll to position [234, 0]
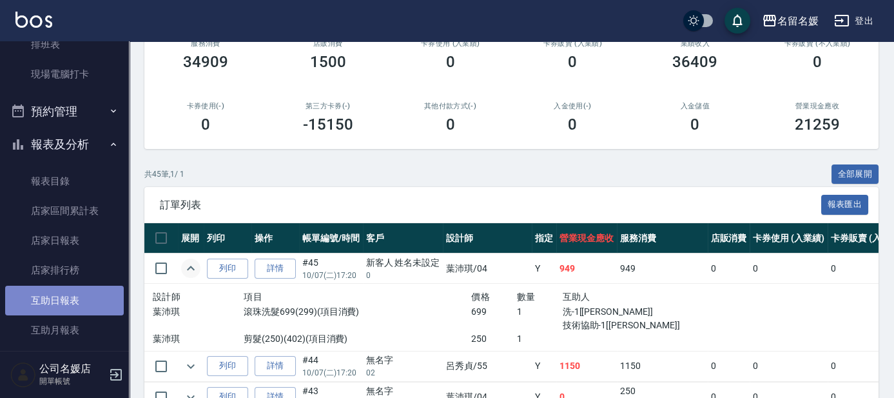
click at [81, 298] on link "互助日報表" at bounding box center [64, 301] width 119 height 30
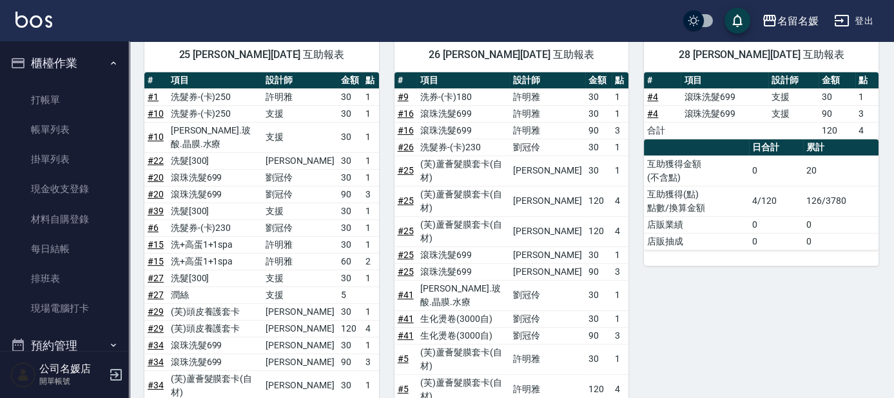
scroll to position [1113, 0]
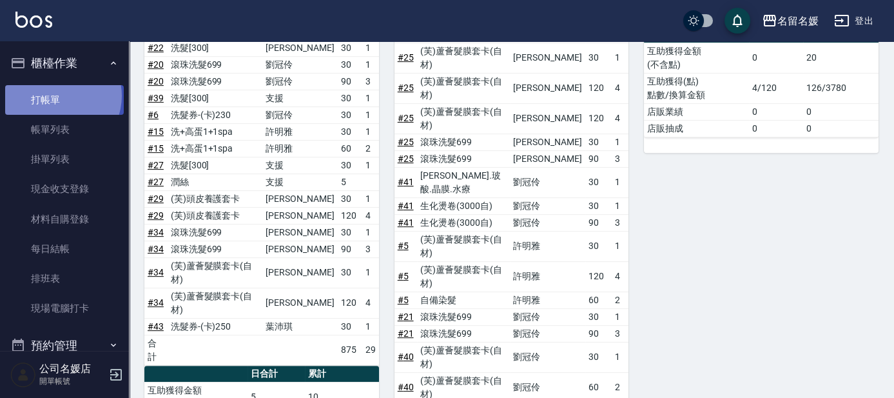
click at [56, 95] on link "打帳單" at bounding box center [64, 100] width 119 height 30
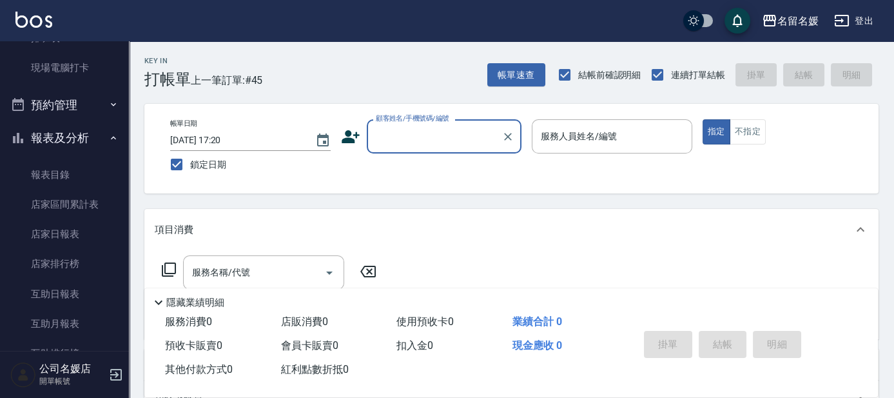
scroll to position [293, 0]
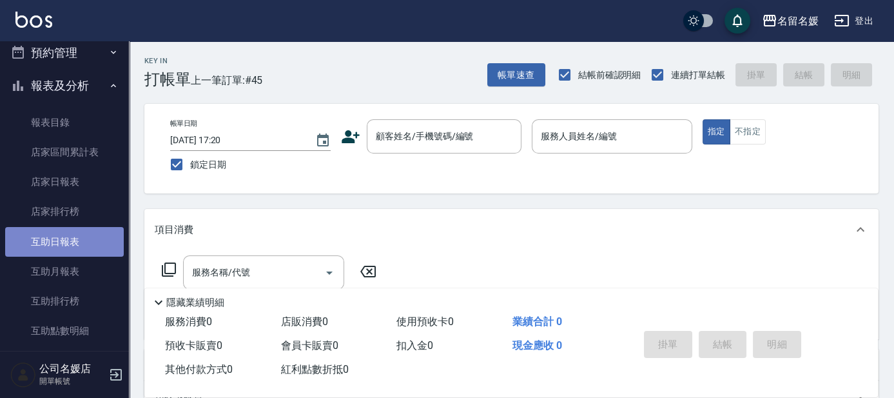
click at [81, 241] on link "互助日報表" at bounding box center [64, 242] width 119 height 30
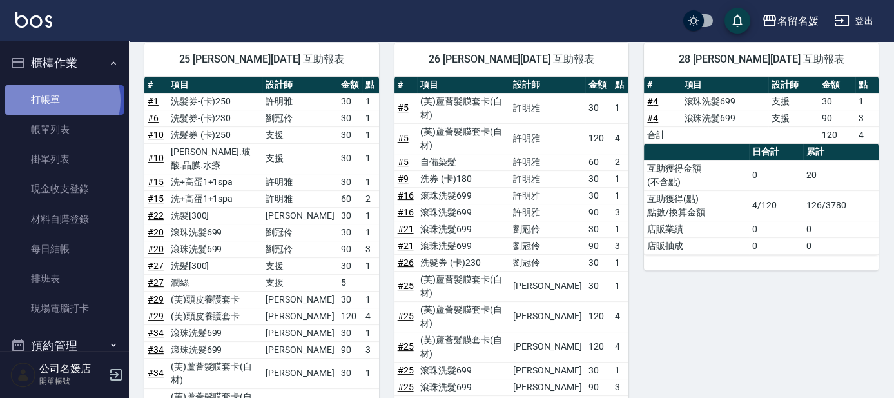
click at [61, 100] on link "打帳單" at bounding box center [64, 100] width 119 height 30
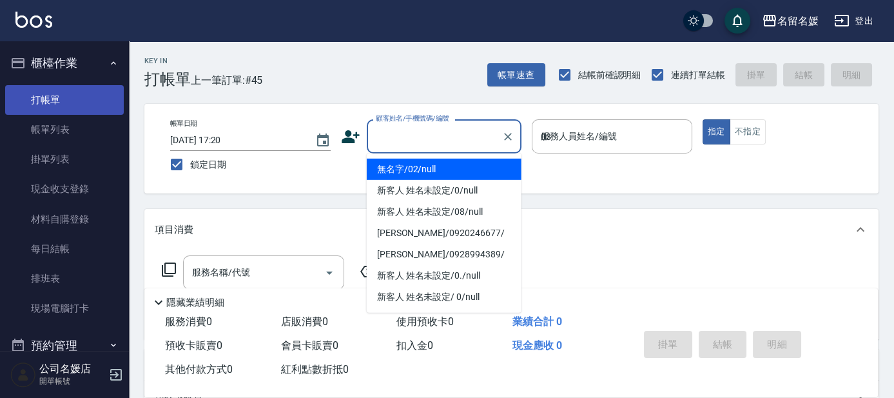
type input "03"
type button "true"
type input "無名字/02/null"
type input "蔡依芳-03"
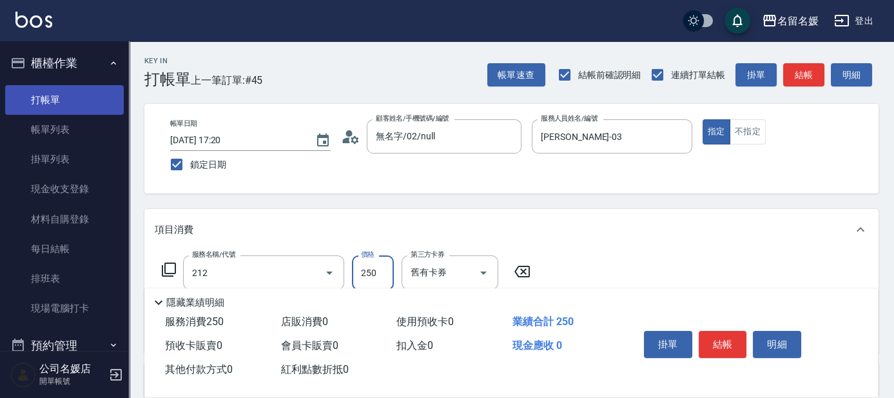
type input "洗髮券-(卡)250(212)"
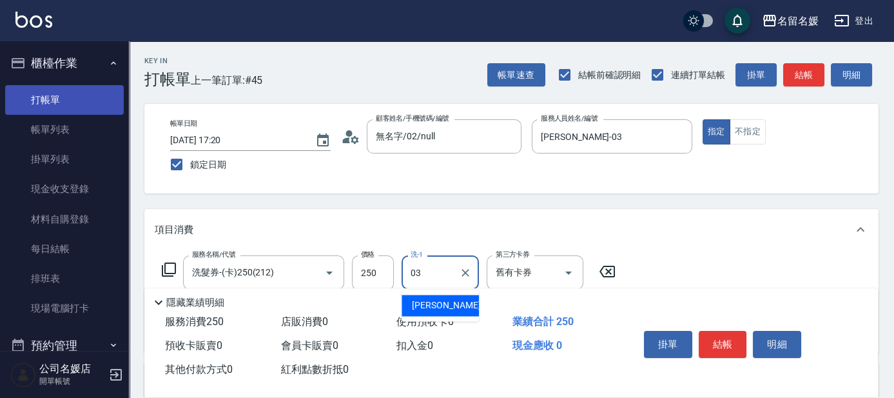
type input "蔡依芳-03"
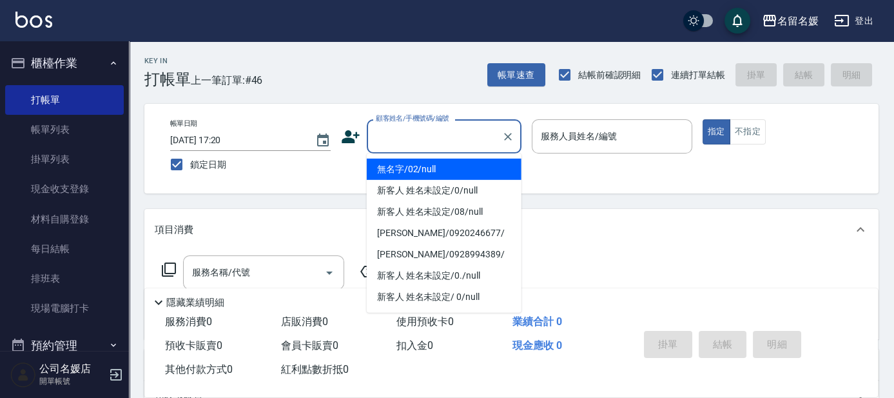
click at [450, 125] on div "顧客姓名/手機號碼/編號 顧客姓名/手機號碼/編號" at bounding box center [444, 136] width 155 height 34
type input "0"
type input "04"
type input "無名字/02/null"
type input "葉沛琪-04"
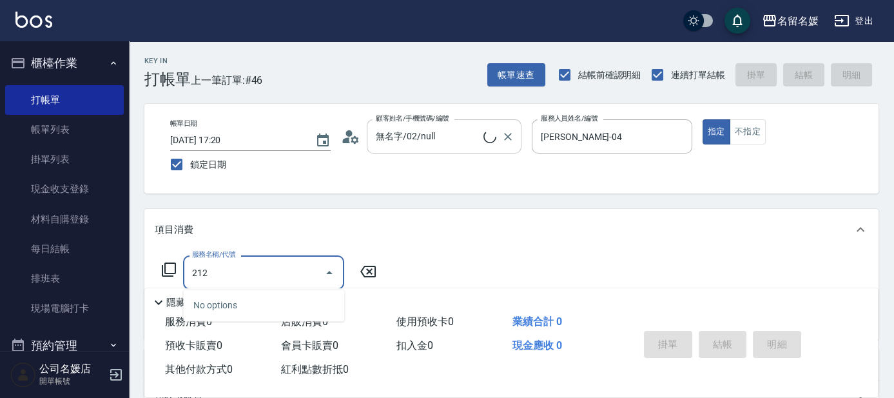
type input "212"
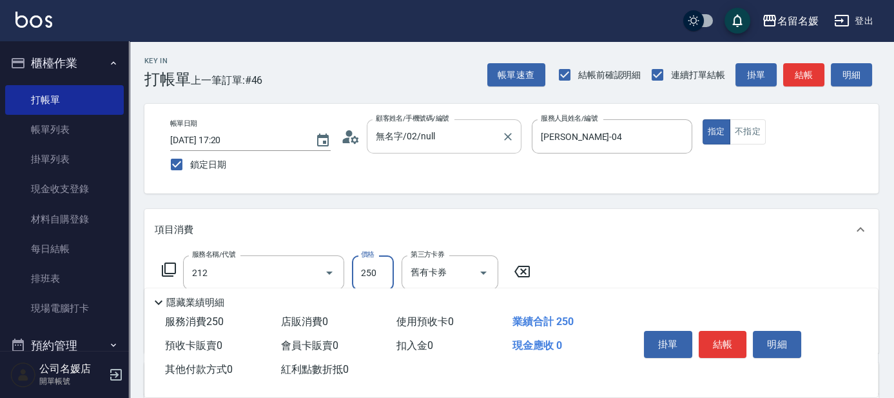
type input "新客人 姓名未設定/0/null"
type input "洗髮券-(卡)250(212)"
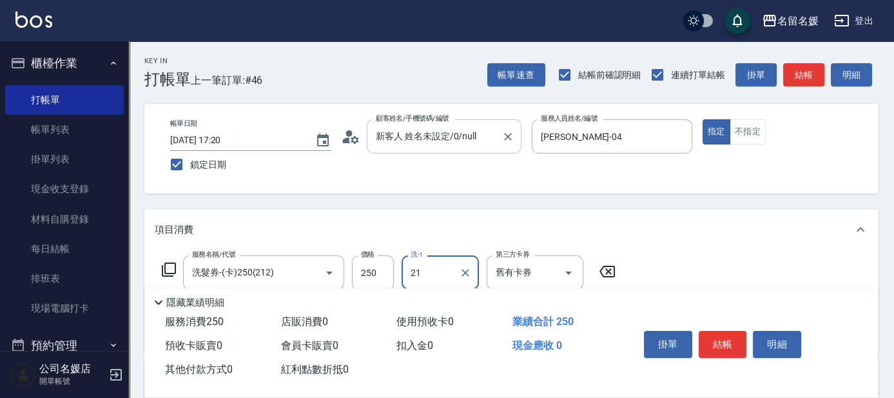
type input "許庭瑀-21"
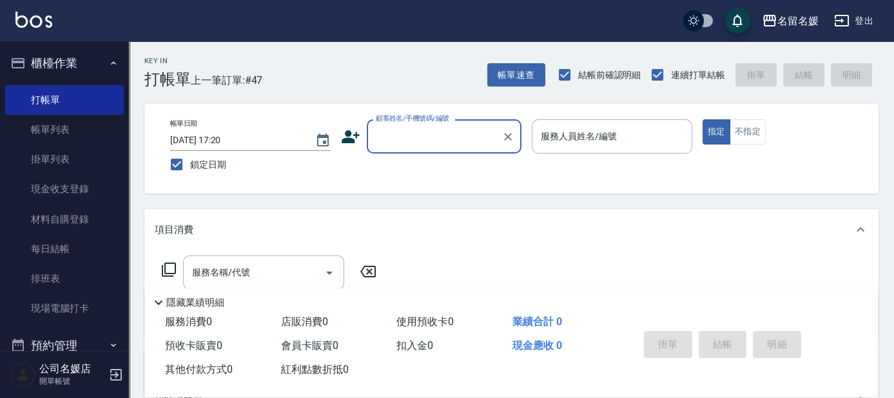
click at [451, 141] on input "顧客姓名/手機號碼/編號" at bounding box center [435, 136] width 124 height 23
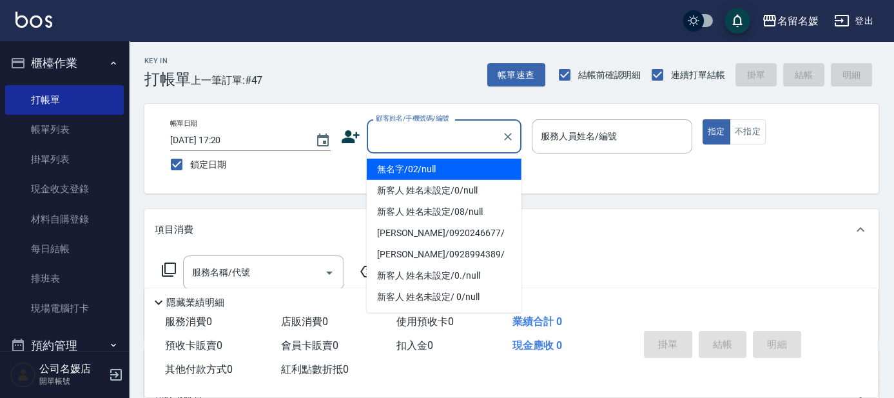
click at [444, 169] on li "無名字/02/null" at bounding box center [444, 169] width 155 height 21
type input "無名字/02/null"
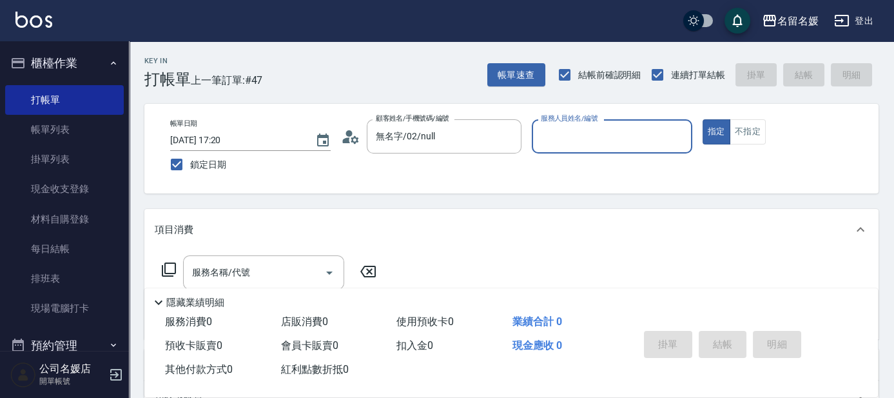
click at [597, 132] on input "服務人員姓名/編號" at bounding box center [612, 136] width 149 height 23
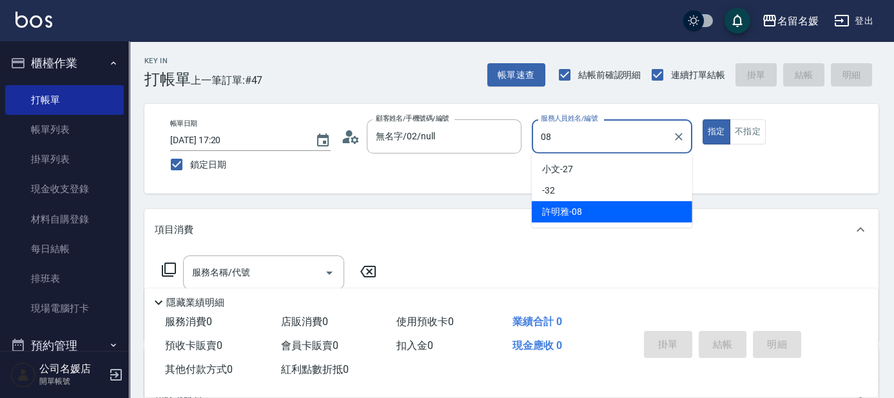
click at [587, 208] on div "許明雅 -08" at bounding box center [612, 211] width 161 height 21
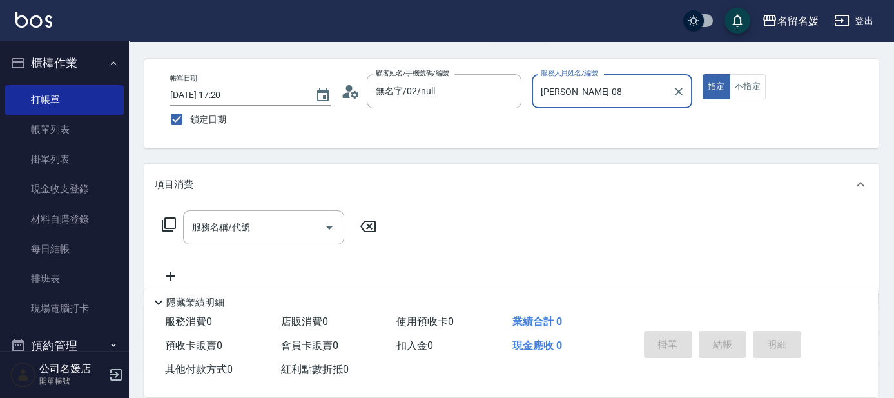
scroll to position [58, 0]
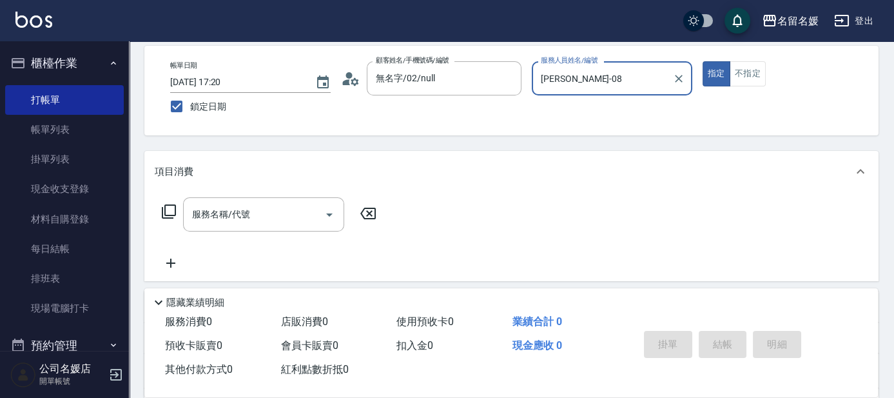
type input "許明雅-08"
click at [170, 208] on icon at bounding box center [168, 211] width 15 height 15
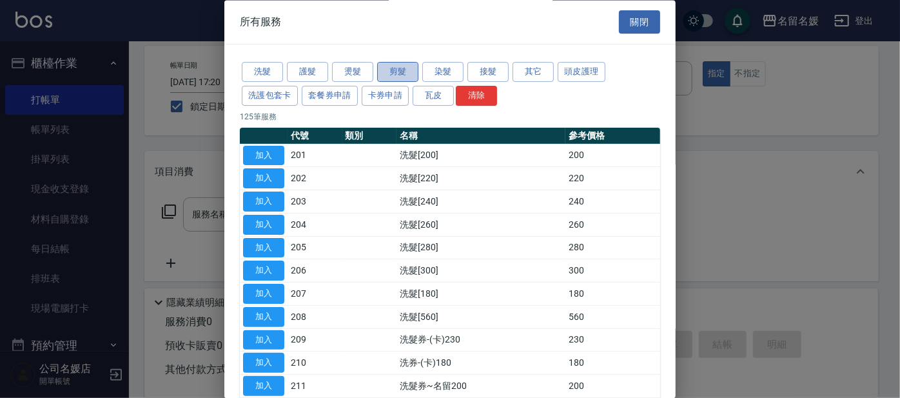
click at [408, 70] on button "剪髮" at bounding box center [397, 73] width 41 height 20
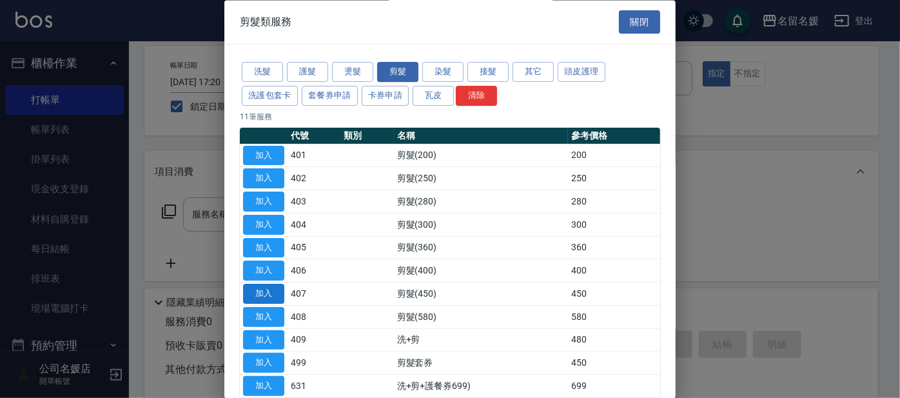
click at [266, 291] on button "加入" at bounding box center [263, 294] width 41 height 20
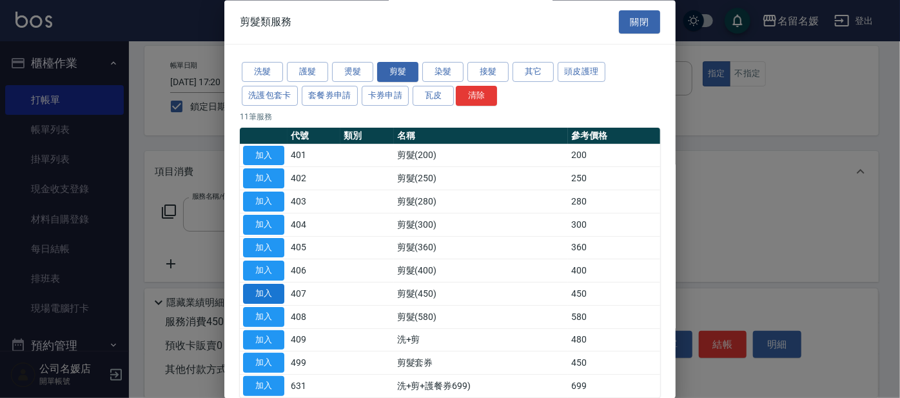
type input "剪髮(450)(407)"
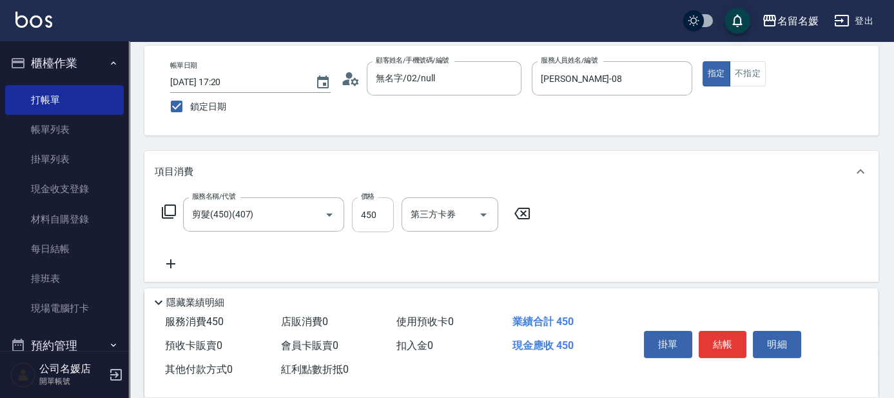
click at [379, 209] on input "450" at bounding box center [373, 214] width 42 height 35
type input "480"
click at [172, 262] on icon at bounding box center [171, 263] width 32 height 15
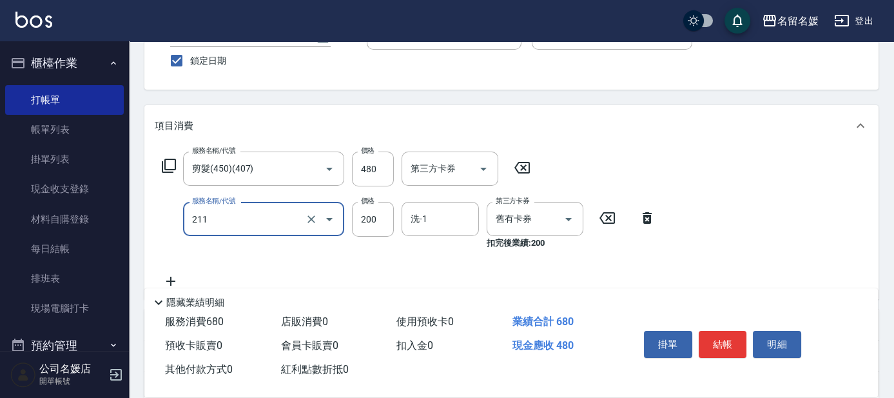
scroll to position [117, 0]
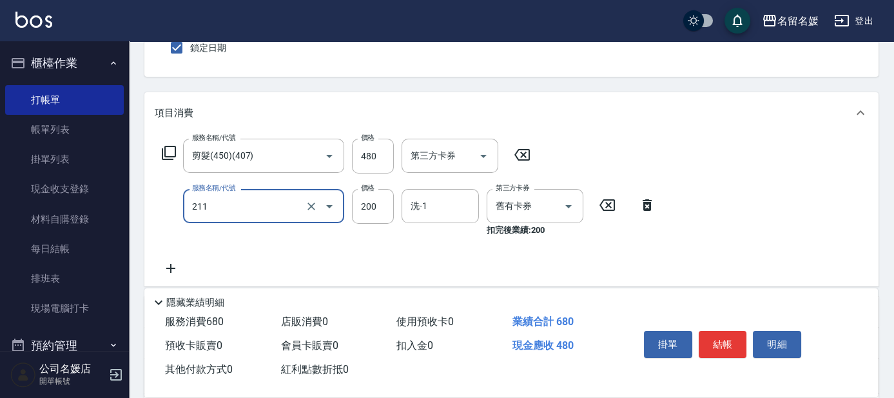
click at [245, 210] on input "211" at bounding box center [245, 206] width 113 height 23
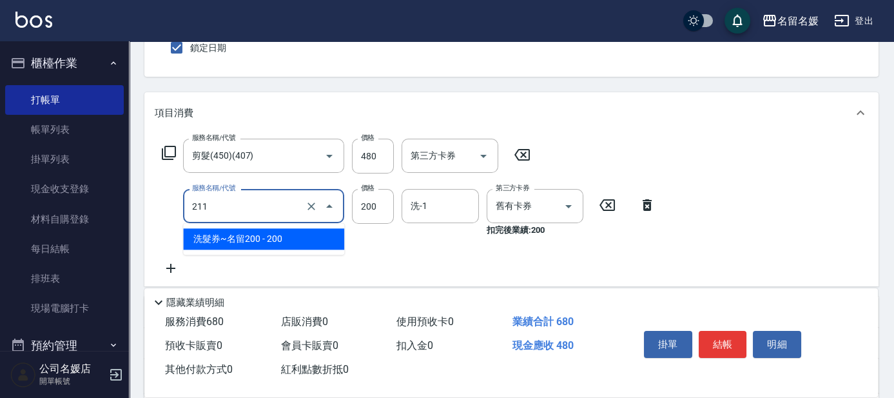
click at [230, 239] on span "洗髮券~名留200 - 200" at bounding box center [263, 238] width 161 height 21
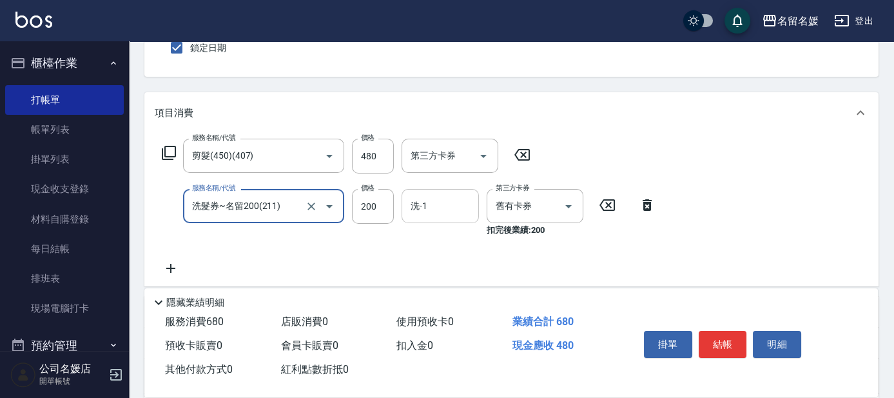
type input "洗髮券~名留200(211)"
click at [440, 203] on input "洗-1" at bounding box center [440, 206] width 66 height 23
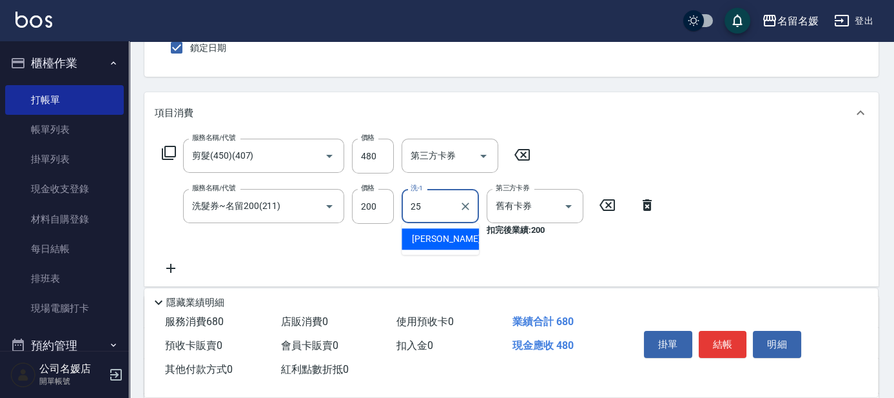
click at [446, 239] on span "楊瑋萱 -25" at bounding box center [452, 239] width 81 height 14
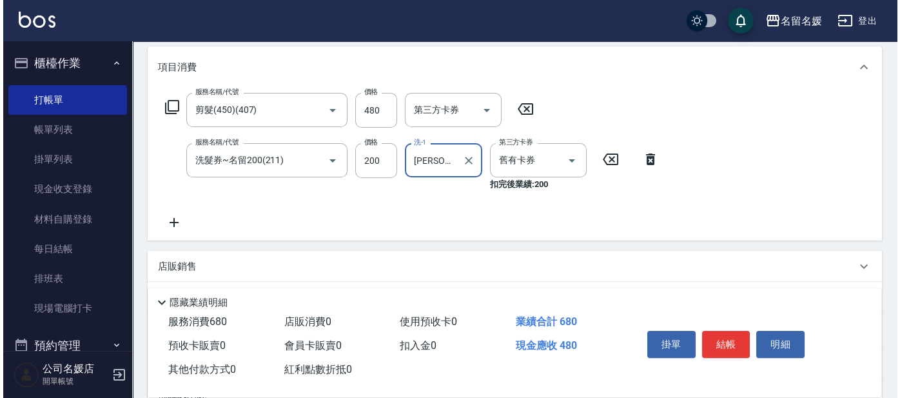
scroll to position [175, 0]
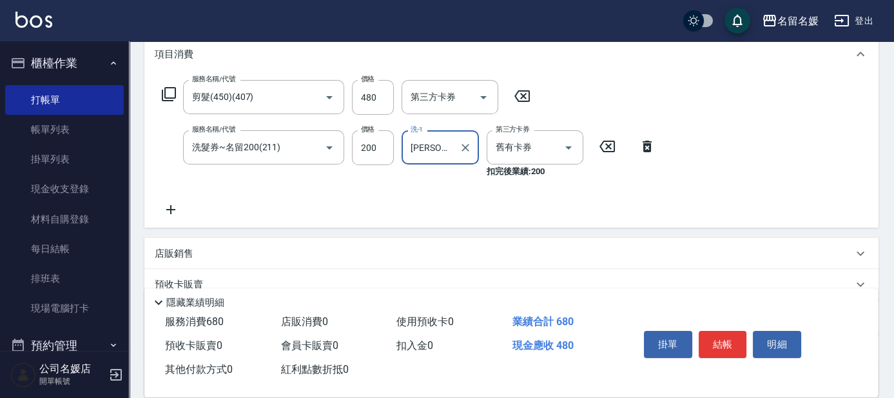
type input "楊瑋萱-25"
click at [167, 210] on icon at bounding box center [171, 209] width 32 height 15
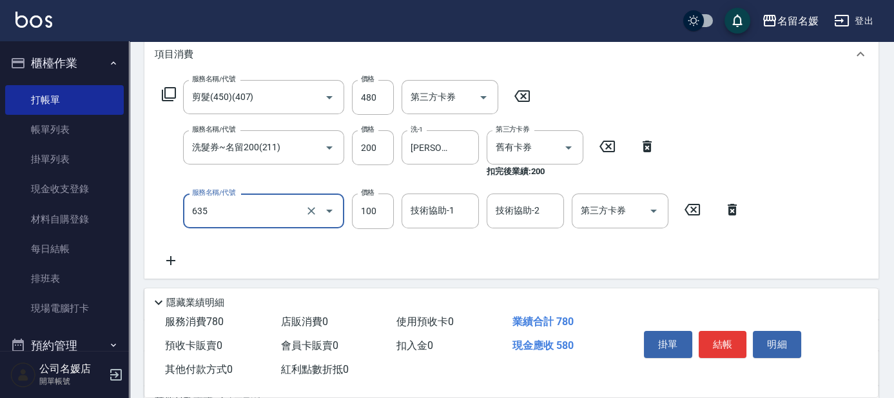
click at [235, 214] on input "635" at bounding box center [245, 210] width 113 height 23
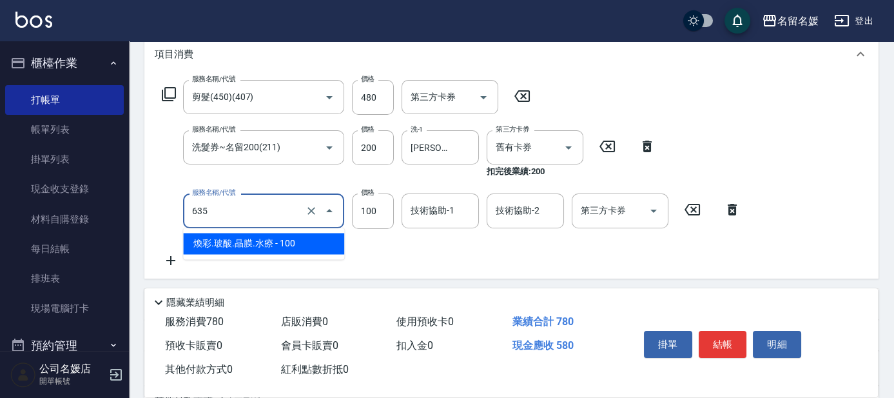
click at [240, 239] on span "煥彩.玻酸.晶膜.水療 - 100" at bounding box center [263, 243] width 161 height 21
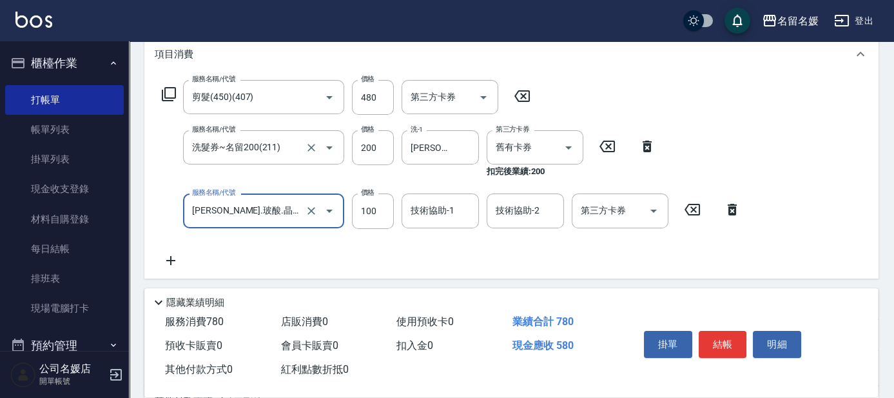
type input "煥彩.玻酸.晶膜.水療(635)"
click at [429, 213] on div "技術協助-1 技術協助-1" at bounding box center [440, 210] width 77 height 34
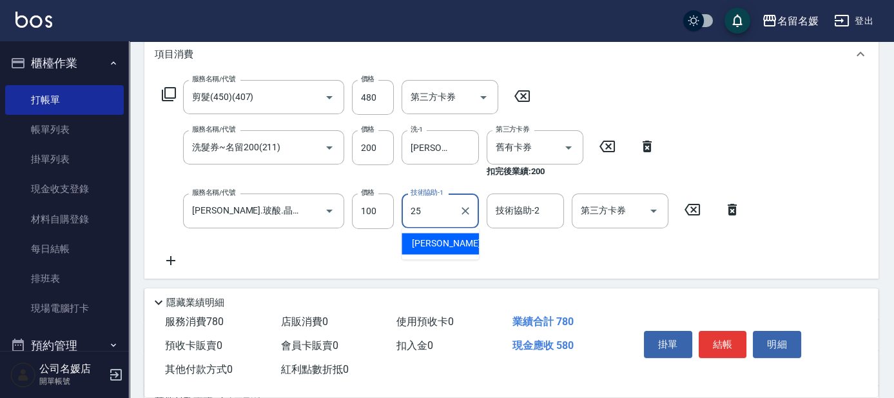
click at [444, 241] on span "楊瑋萱 -25" at bounding box center [452, 244] width 81 height 14
type input "楊瑋萱-25"
click at [721, 338] on button "結帳" at bounding box center [723, 344] width 48 height 27
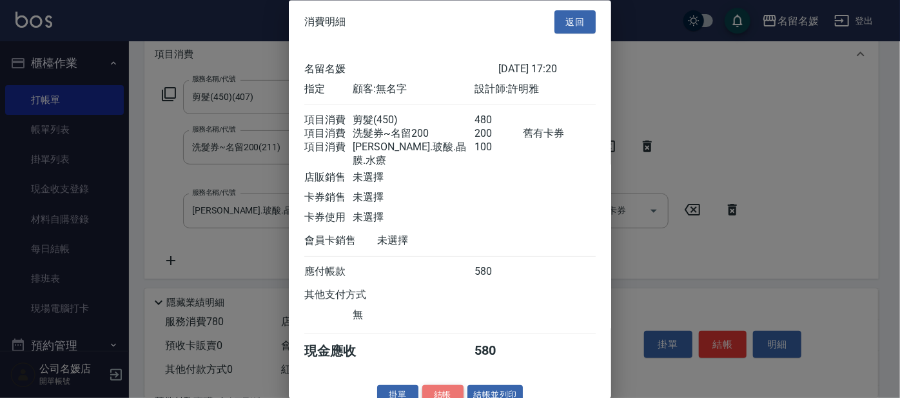
click at [442, 393] on button "結帳" at bounding box center [442, 396] width 41 height 20
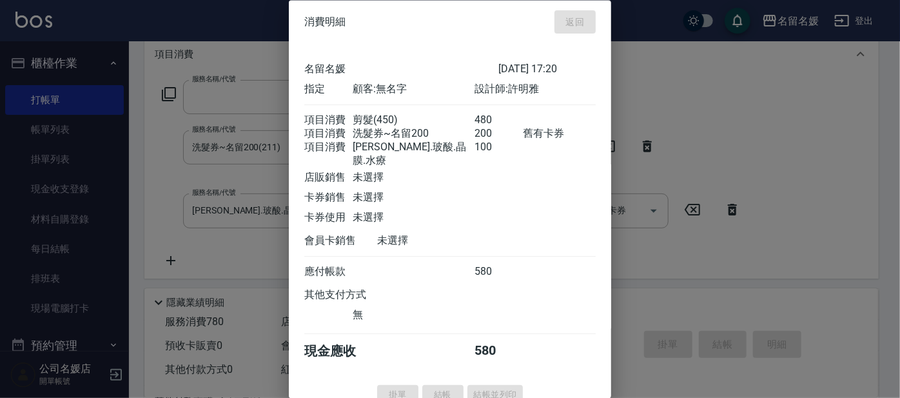
scroll to position [0, 0]
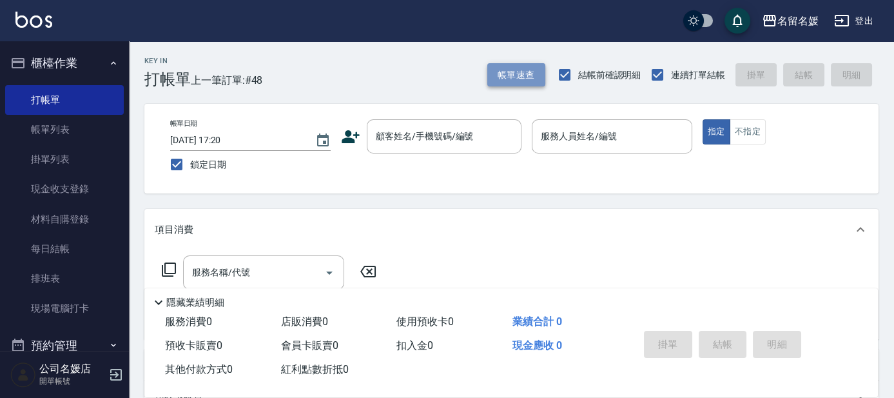
click at [518, 75] on button "帳單速查" at bounding box center [516, 75] width 58 height 24
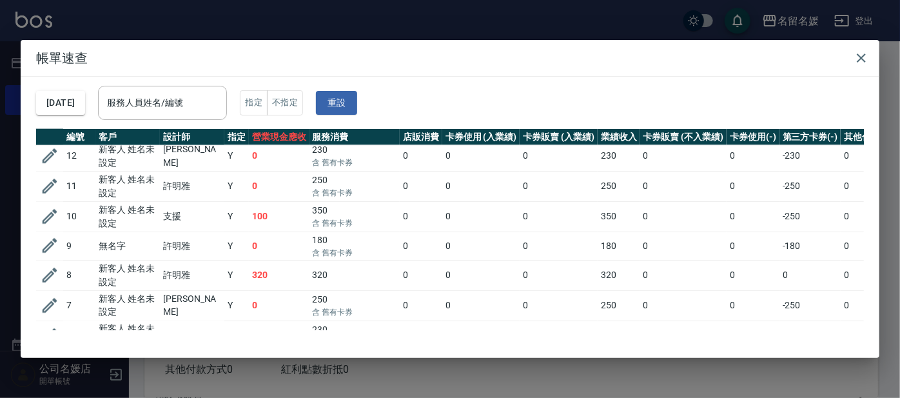
scroll to position [1223, 0]
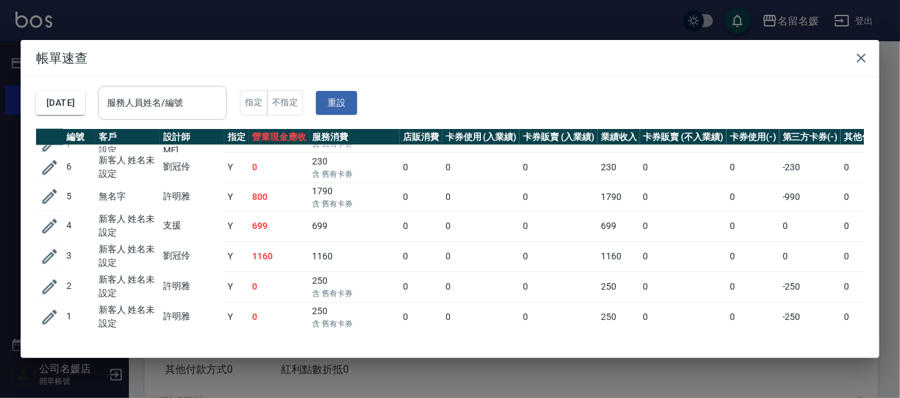
click at [210, 99] on input "服務人員姓名/編號" at bounding box center [162, 103] width 117 height 23
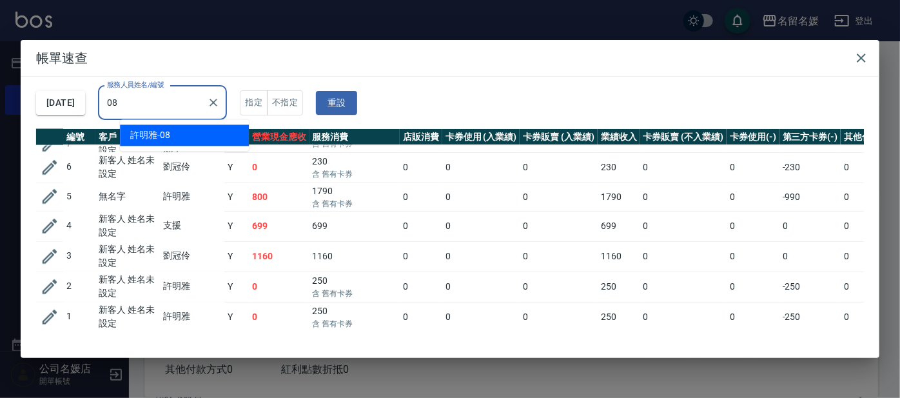
click at [225, 137] on div "許明雅 -08" at bounding box center [184, 134] width 129 height 21
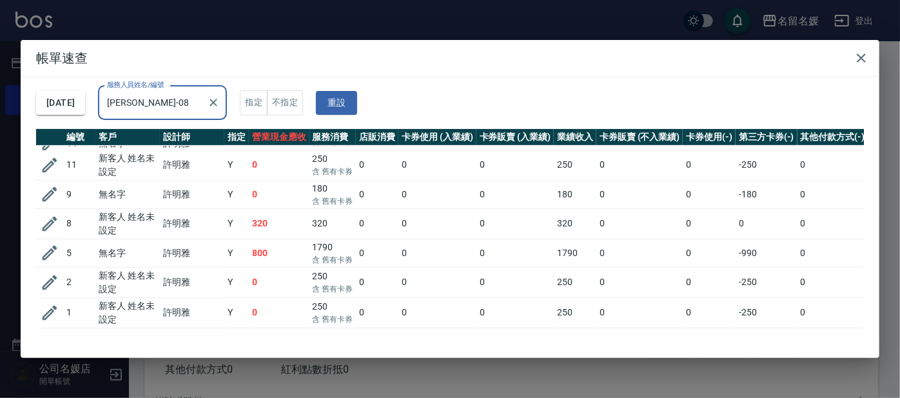
scroll to position [248, 0]
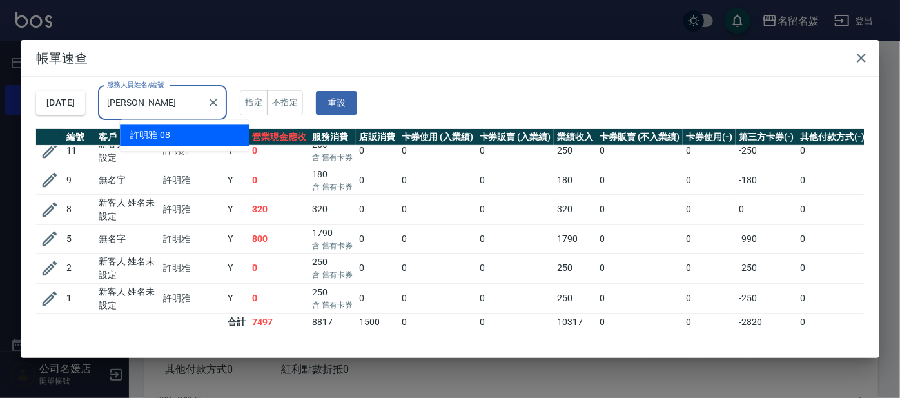
type input "許"
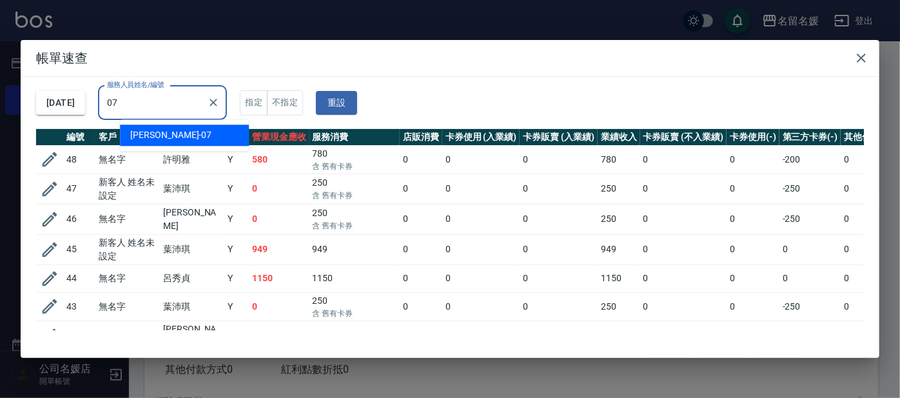
click at [171, 130] on div "廖佳惠 -07" at bounding box center [184, 134] width 129 height 21
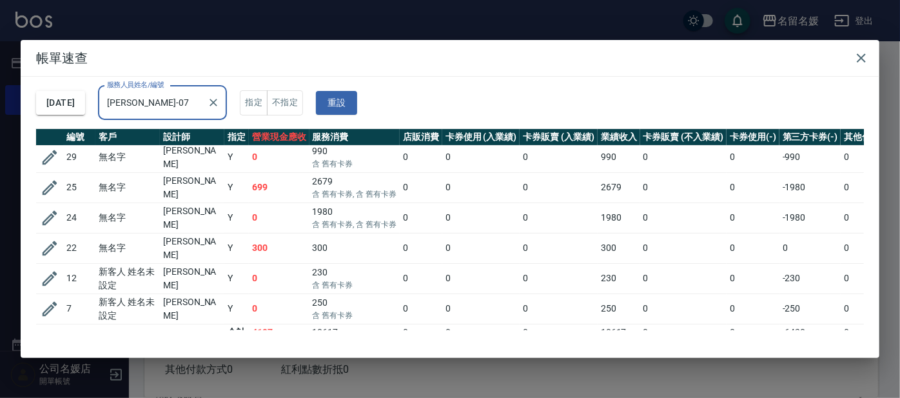
scroll to position [97, 0]
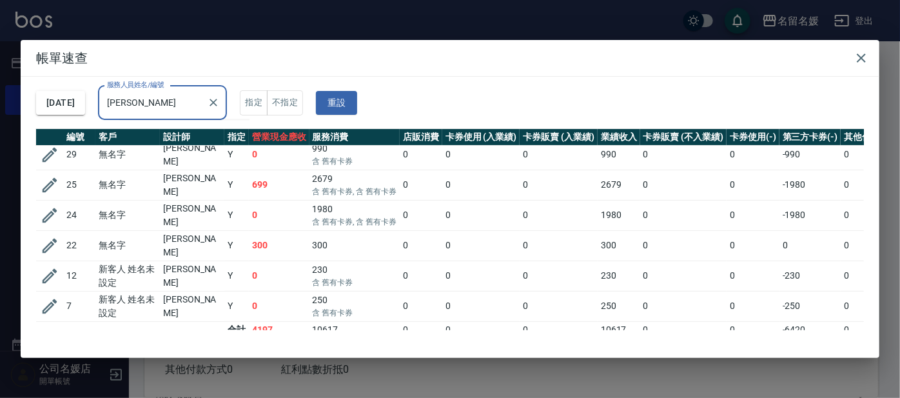
type input "廖"
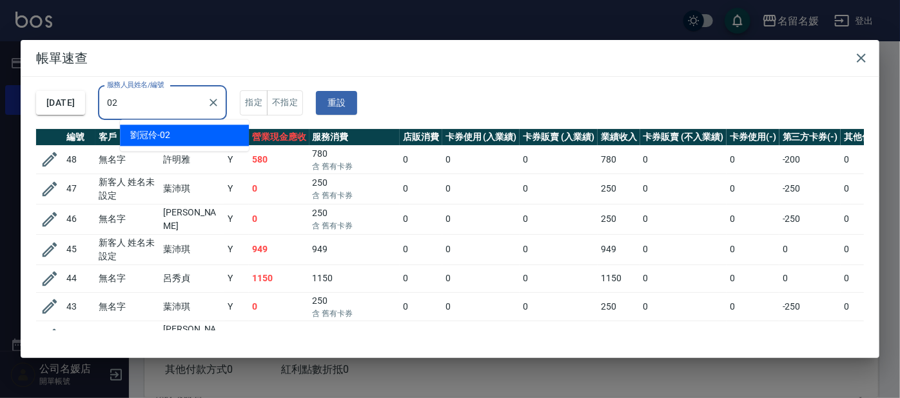
click at [183, 131] on div "劉冠伶 -02" at bounding box center [184, 134] width 129 height 21
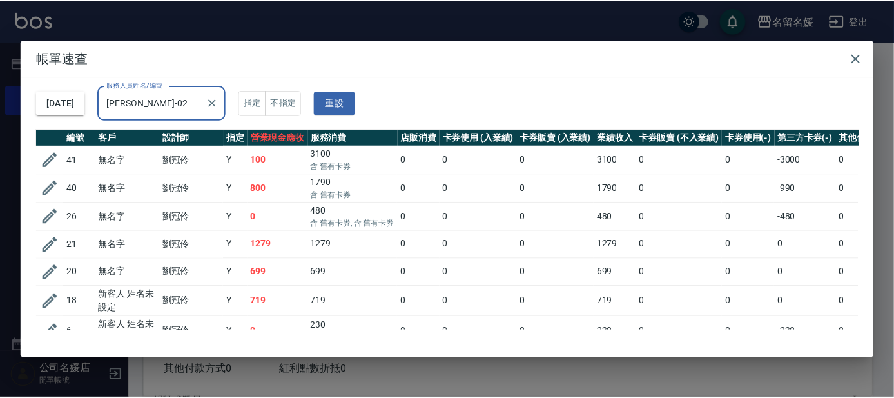
scroll to position [72, 0]
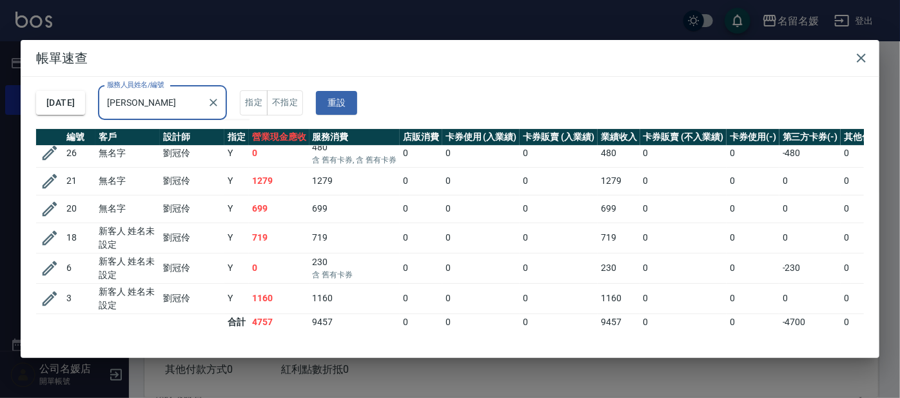
type input "劉"
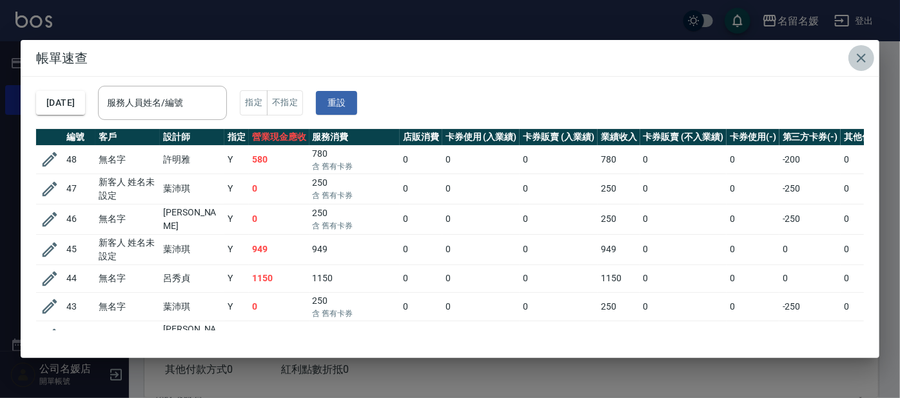
click at [860, 55] on icon "button" at bounding box center [861, 57] width 15 height 15
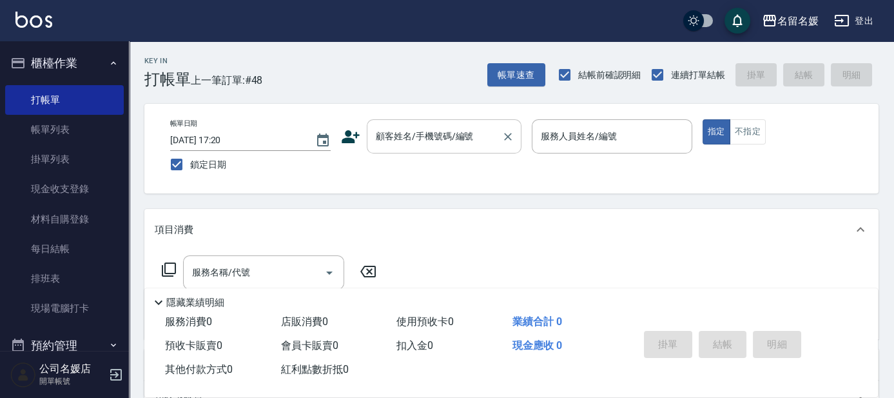
click at [420, 134] on input "顧客姓名/手機號碼/編號" at bounding box center [435, 136] width 124 height 23
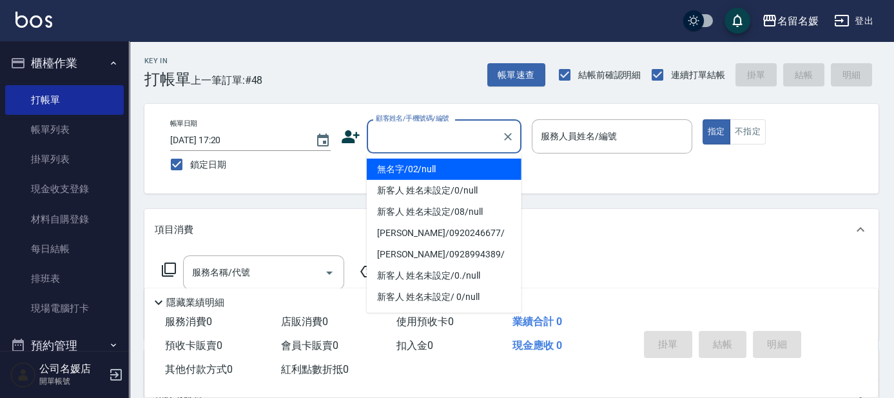
click at [424, 172] on li "無名字/02/null" at bounding box center [444, 169] width 155 height 21
click at [498, 170] on div "帳單日期 2025/10/07 17:20 鎖定日期 顧客姓名/手機號碼/編號 顧客姓名/手機號碼/編號 服務人員姓名/編號 服務人員姓名/編號 指定 不指定" at bounding box center [511, 148] width 703 height 59
type input "無名字/02/null"
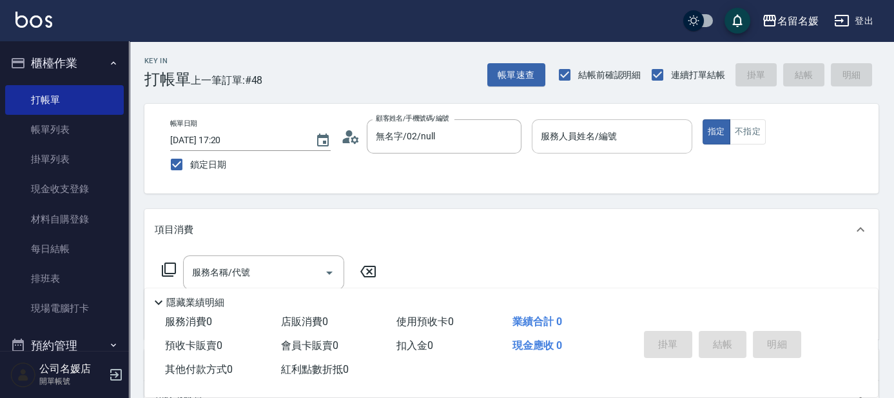
click at [551, 132] on input "服務人員姓名/編號" at bounding box center [612, 136] width 149 height 23
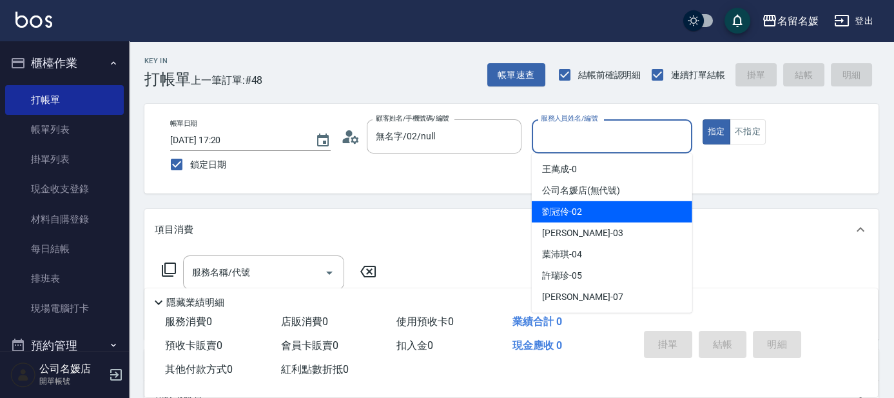
click at [560, 219] on div "劉冠伶 -02" at bounding box center [612, 211] width 161 height 21
type input "劉冠伶-02"
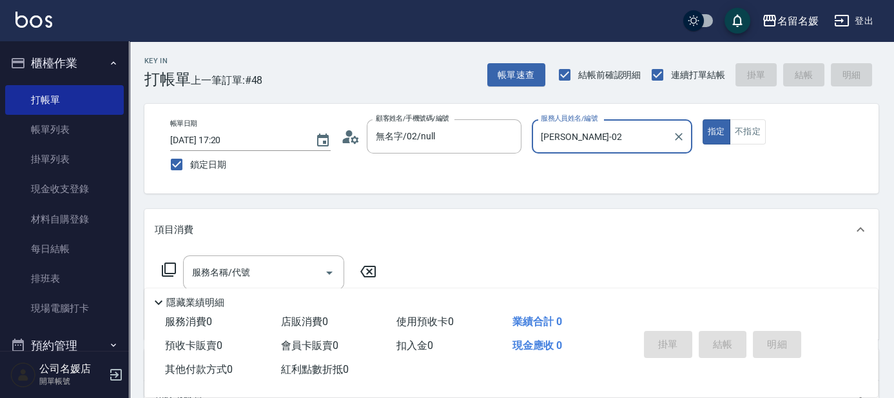
click at [703, 119] on button "指定" at bounding box center [717, 131] width 28 height 25
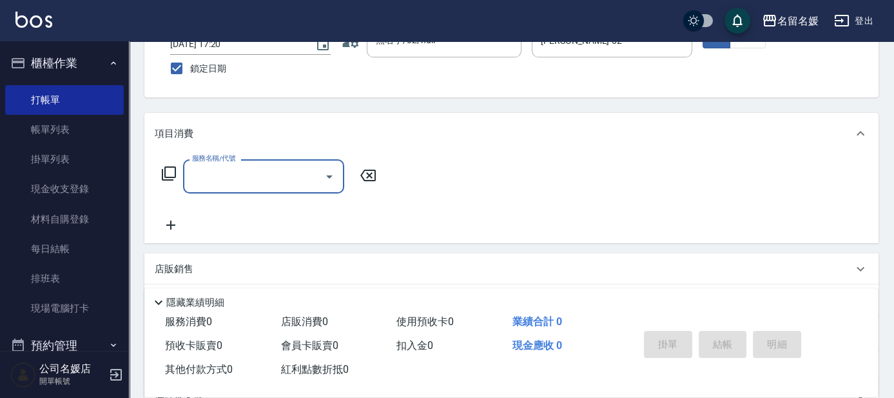
scroll to position [117, 0]
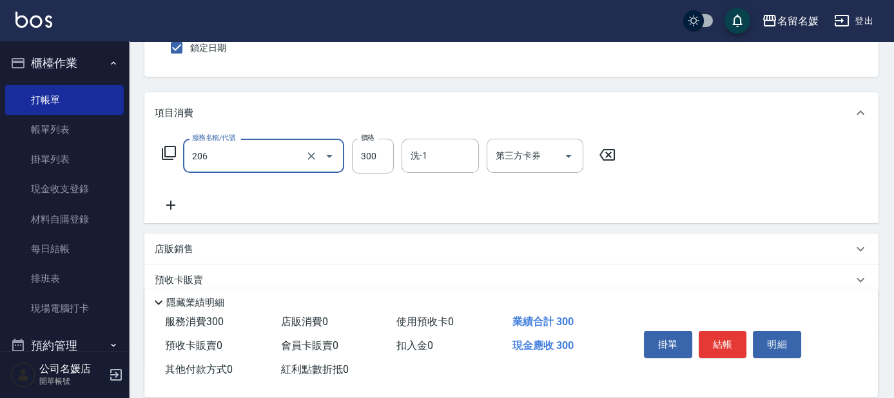
type input "洗髮[300](206)"
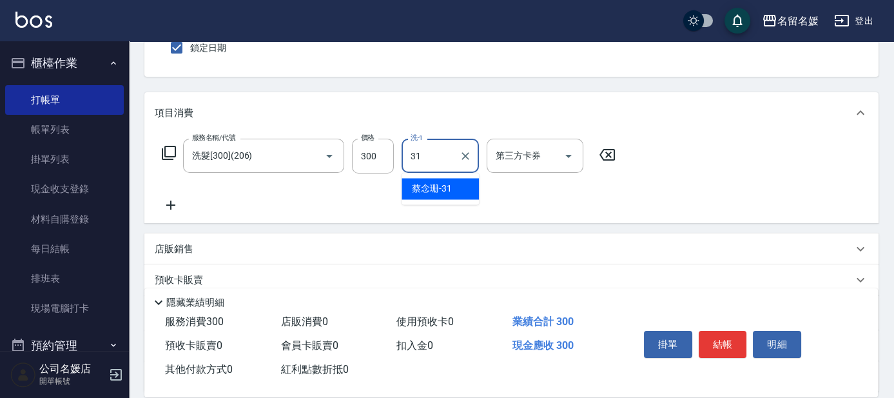
type input "蔡念珊-31"
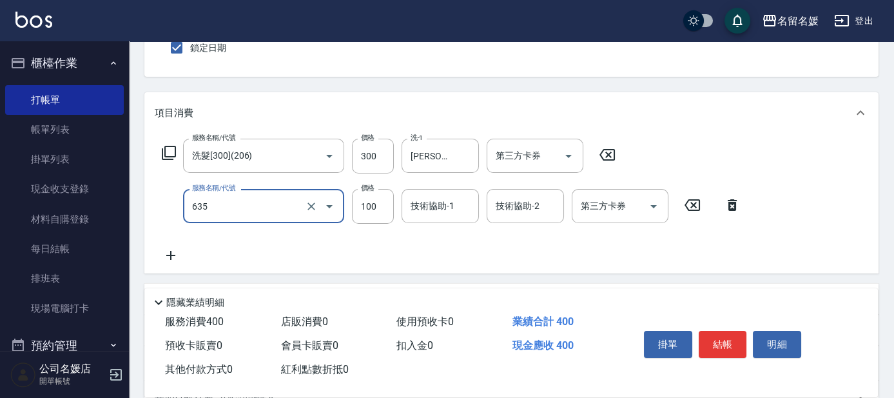
type input "煥彩.玻酸.晶膜.水療(635)"
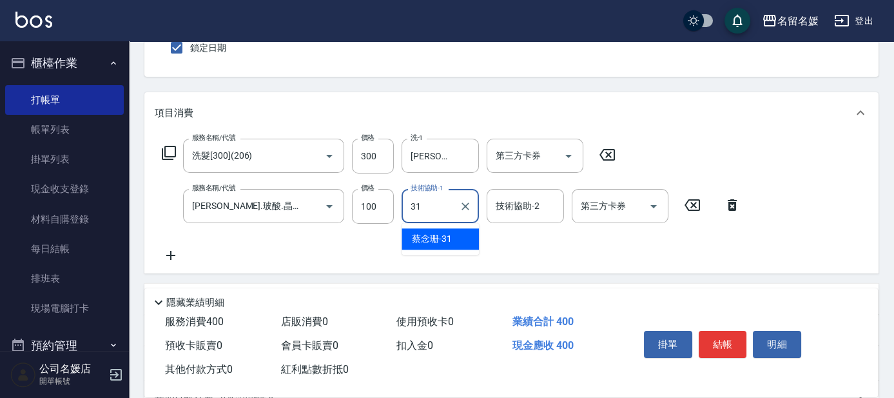
type input "蔡念珊-31"
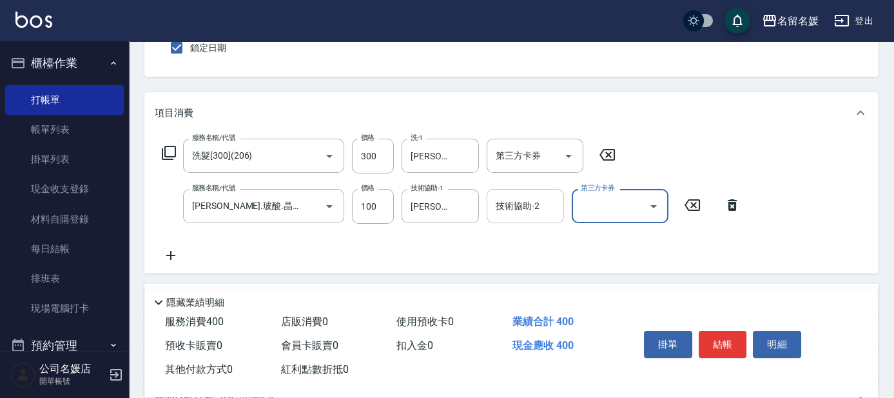
click at [547, 211] on input "技術協助-2" at bounding box center [526, 206] width 66 height 23
click at [617, 275] on div "項目消費 服務名稱/代號 洗髮[300](206) 服務名稱/代號 價格 300 價格 洗-1 蔡念珊-31 洗-1 第三方卡券 第三方卡券 服務名稱/代號 …" at bounding box center [511, 267] width 734 height 350
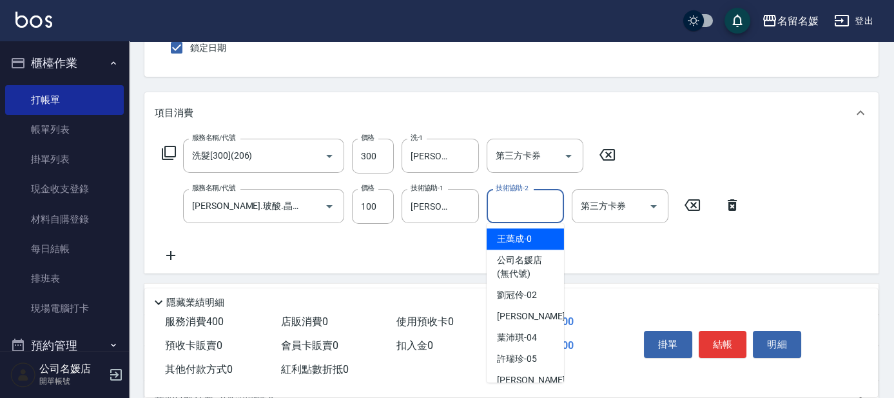
click at [547, 210] on input "技術協助-2" at bounding box center [526, 206] width 66 height 23
type input "王萬成-0"
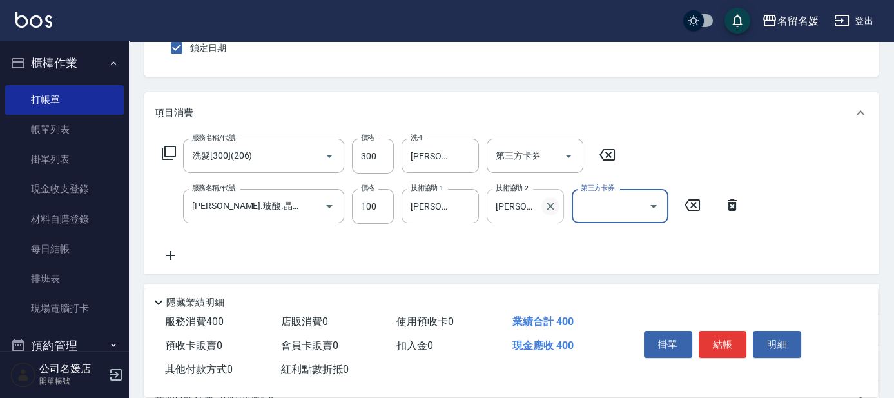
click at [556, 203] on icon "Clear" at bounding box center [550, 206] width 13 height 13
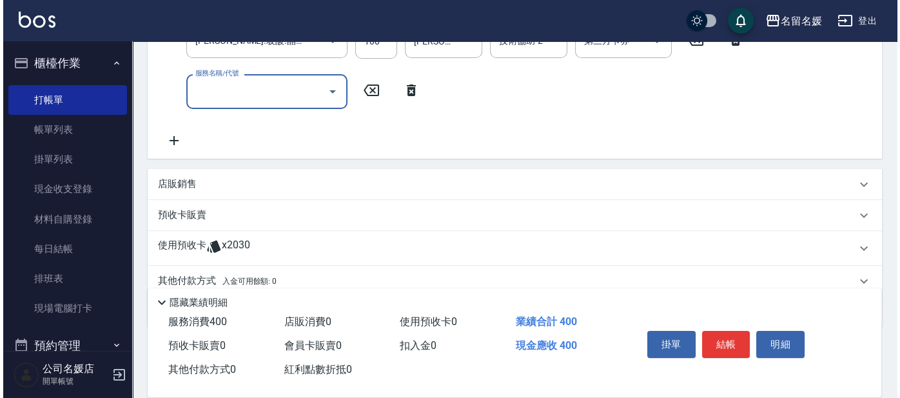
scroll to position [293, 0]
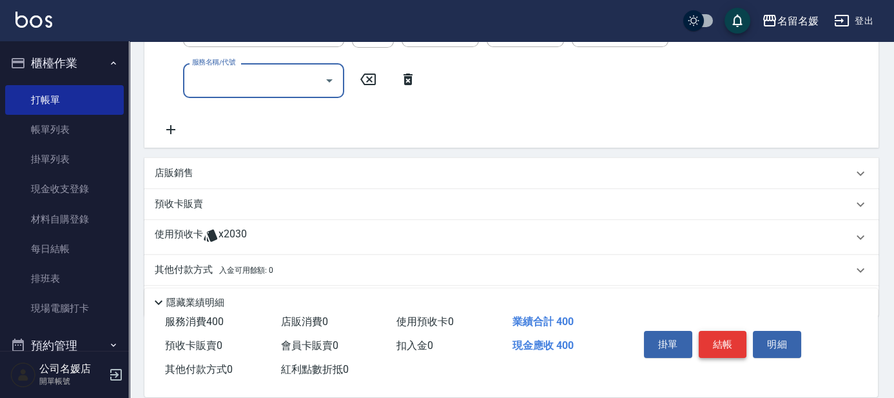
click at [726, 346] on button "結帳" at bounding box center [723, 344] width 48 height 27
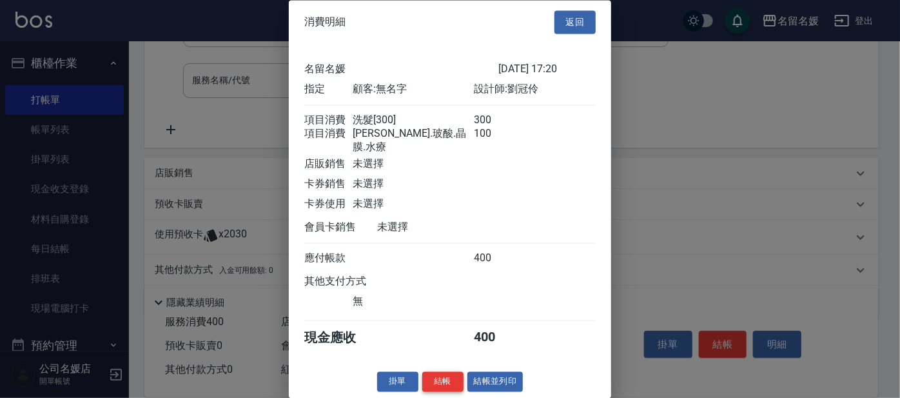
click at [440, 387] on button "結帳" at bounding box center [442, 382] width 41 height 20
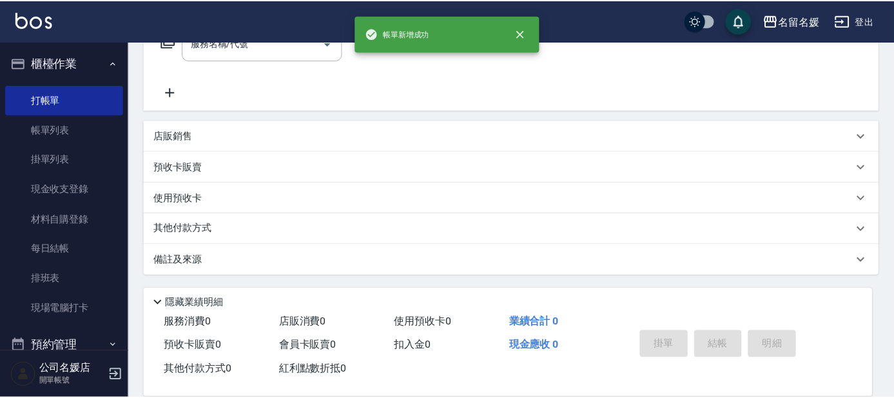
scroll to position [0, 0]
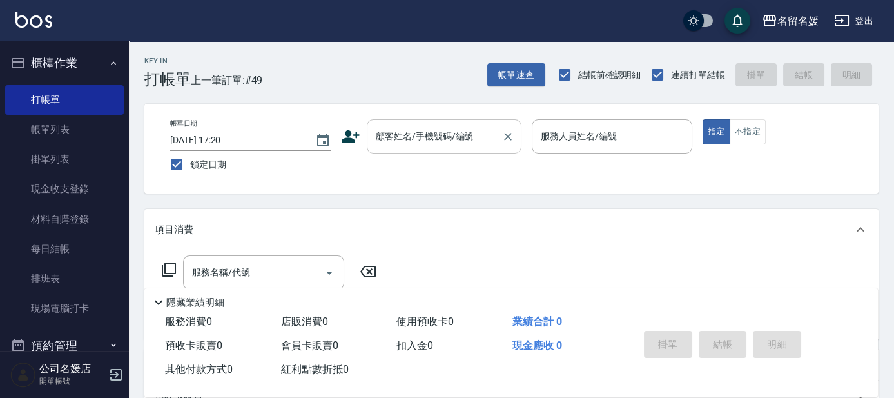
click at [436, 139] on input "顧客姓名/手機號碼/編號" at bounding box center [435, 136] width 124 height 23
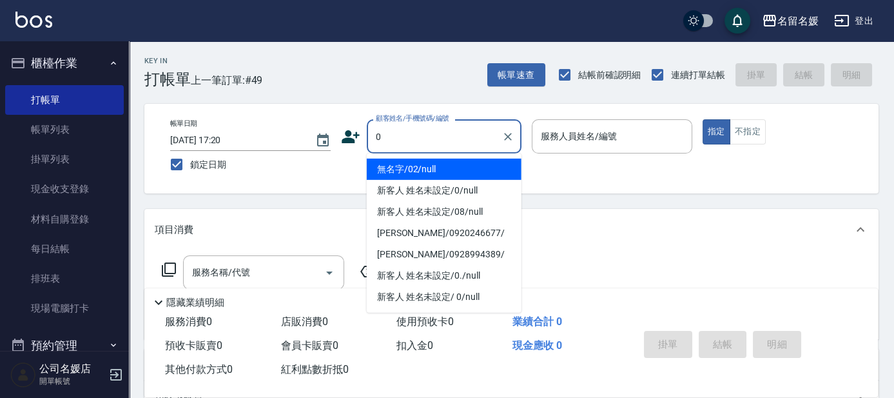
type input "無名字/02/null"
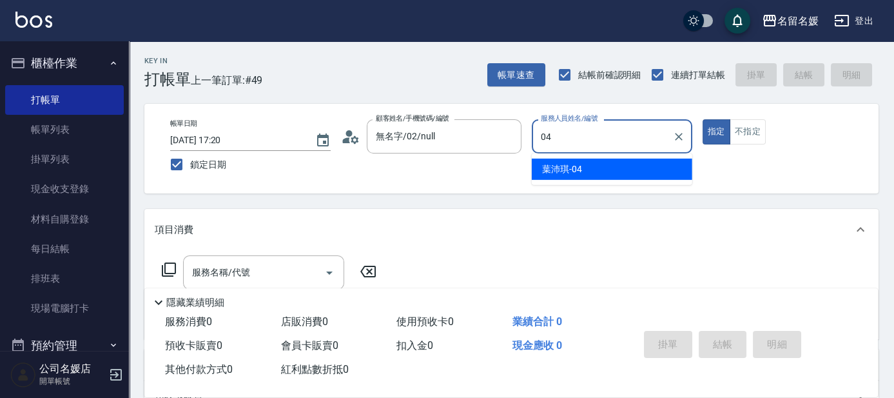
type input "葉沛琪-04"
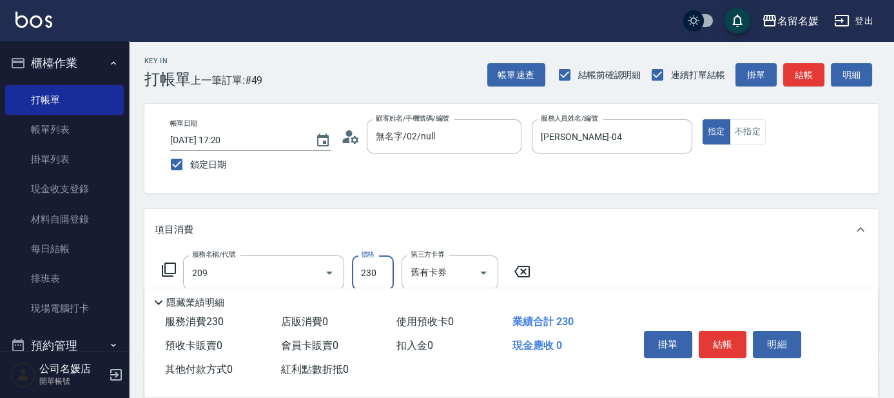
type input "洗髮券-(卡)230(209)"
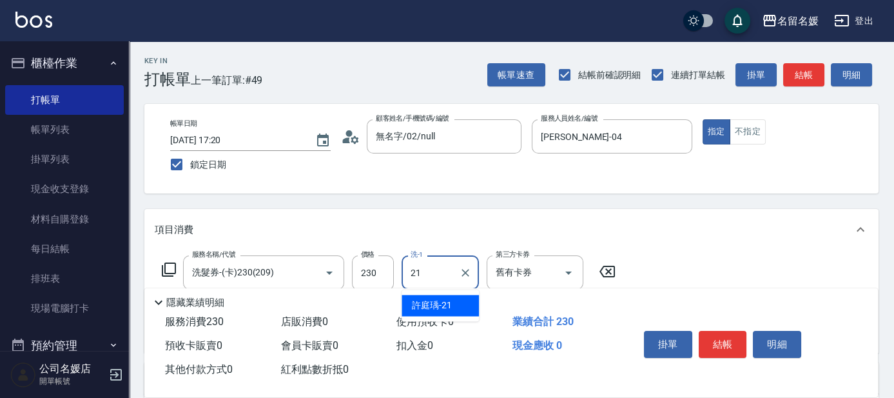
type input "許庭瑀-21"
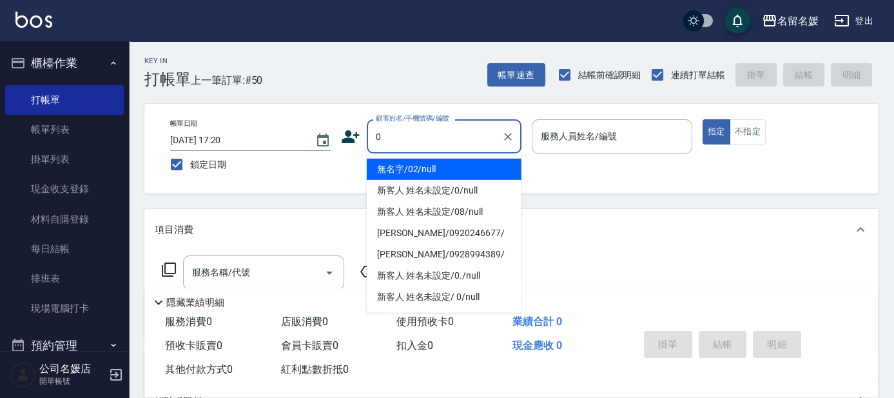
type input "0"
type input "無名字/02/null"
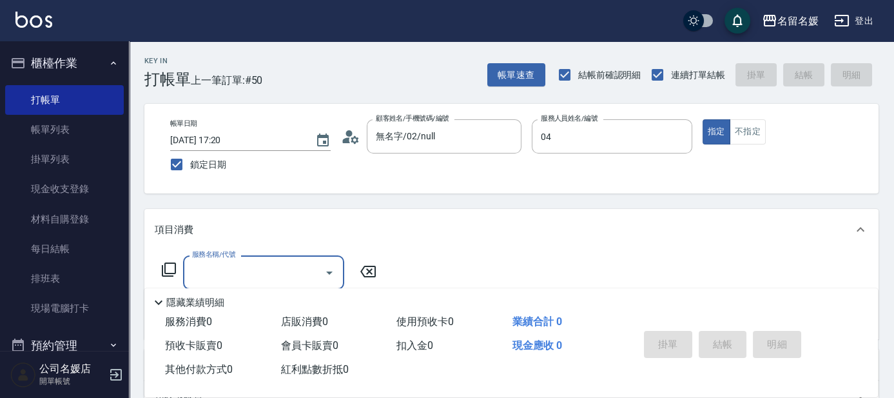
type input "葉沛琪-04"
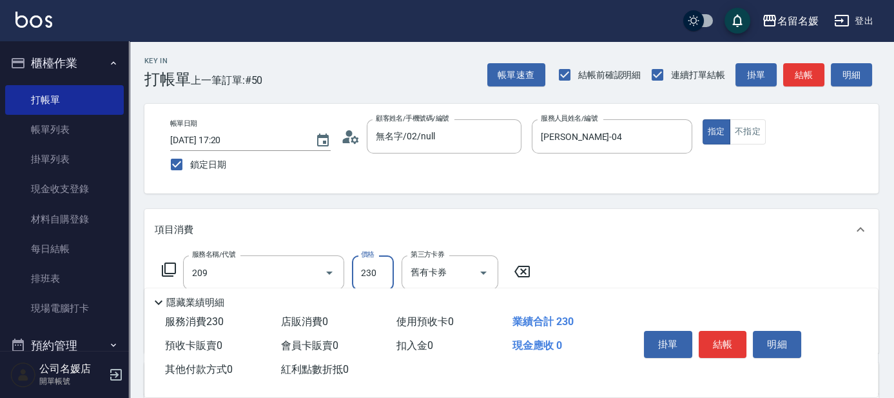
type input "洗髮券-(卡)230(209)"
type input "許庭瑀-21"
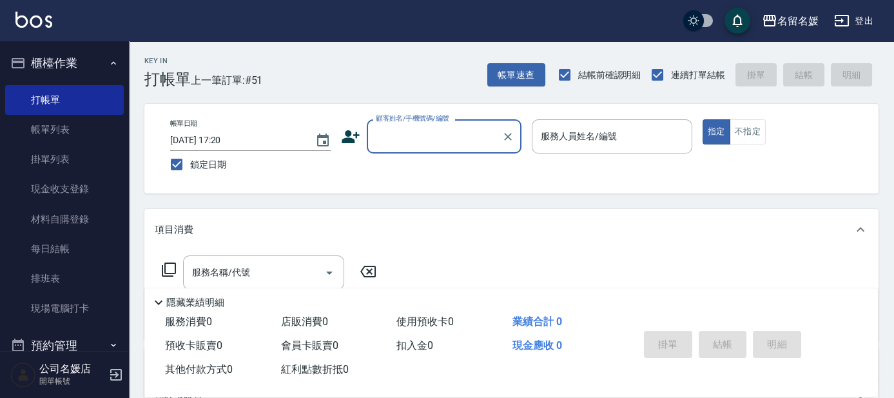
click at [440, 148] on div "顧客姓名/手機號碼/編號" at bounding box center [444, 136] width 155 height 34
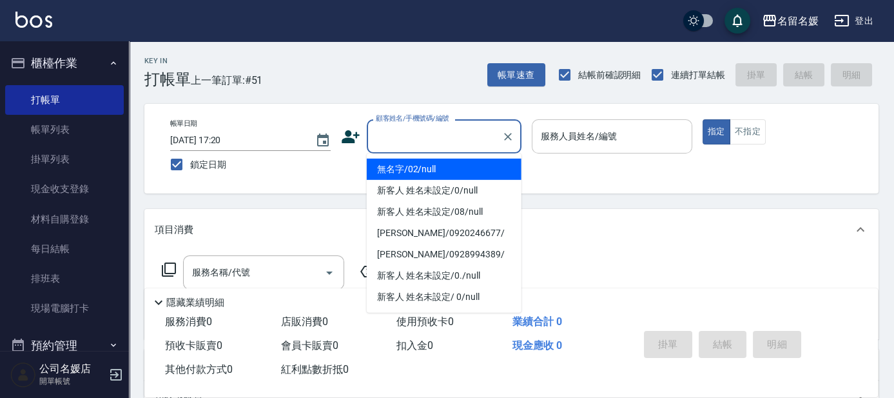
drag, startPoint x: 436, startPoint y: 167, endPoint x: 556, endPoint y: 126, distance: 127.4
click at [439, 164] on li "無名字/02/null" at bounding box center [444, 169] width 155 height 21
click at [556, 126] on input "服務人員姓名/編號" at bounding box center [612, 136] width 149 height 23
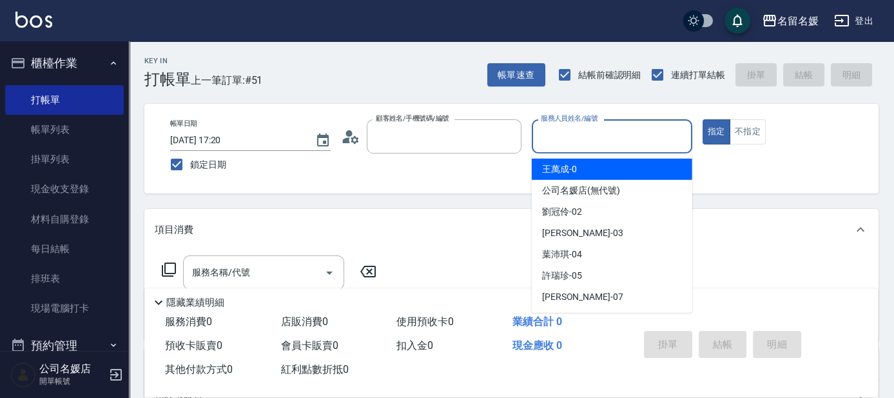
type input "無名字/02/null"
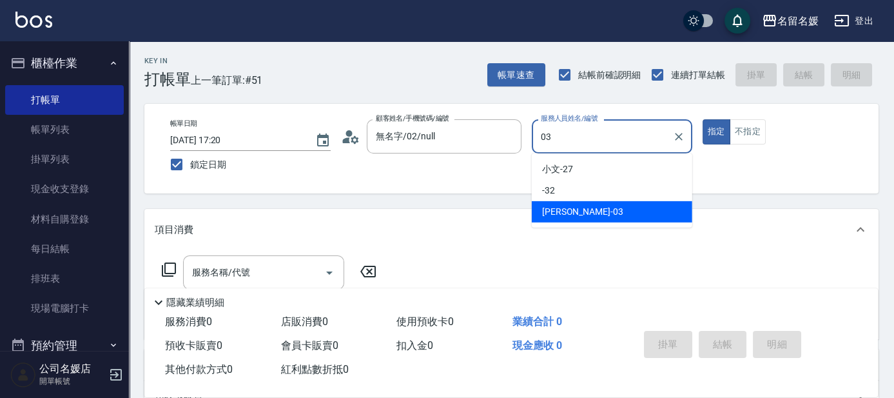
type input "蔡依芳-03"
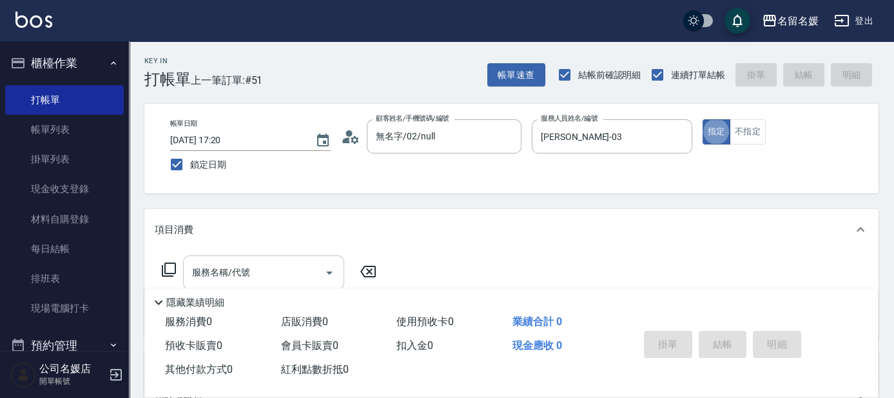
click at [260, 262] on input "服務名稱/代號" at bounding box center [254, 272] width 130 height 23
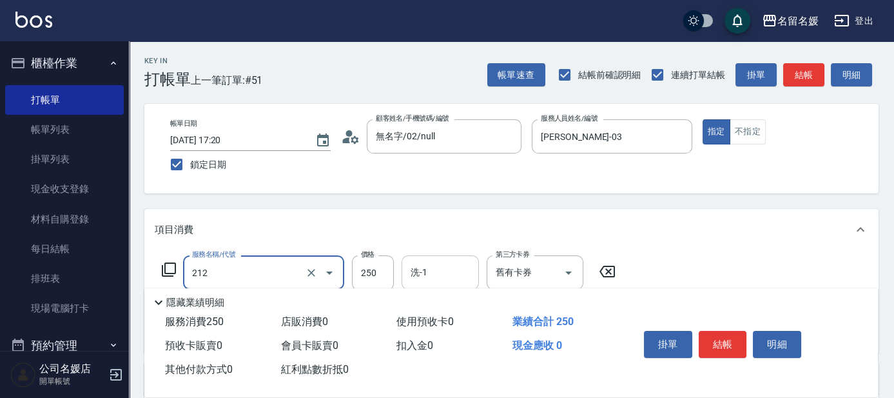
click at [439, 272] on input "洗-1" at bounding box center [440, 272] width 66 height 23
type input "洗髮券-(卡)250(212)"
type input "蔡愛陵-26"
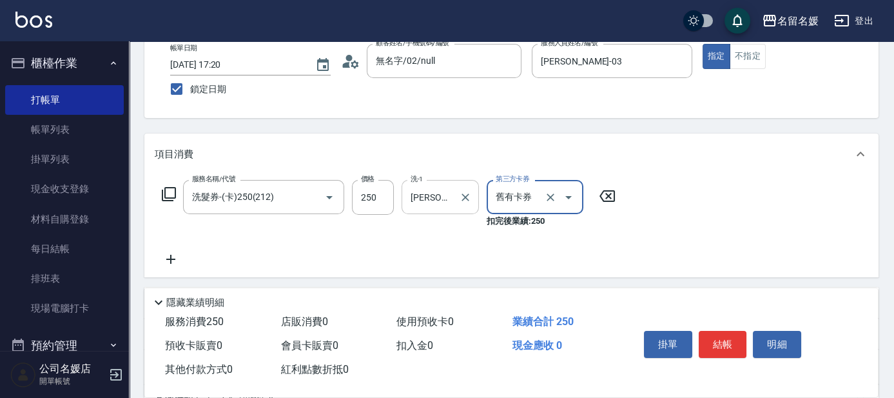
scroll to position [117, 0]
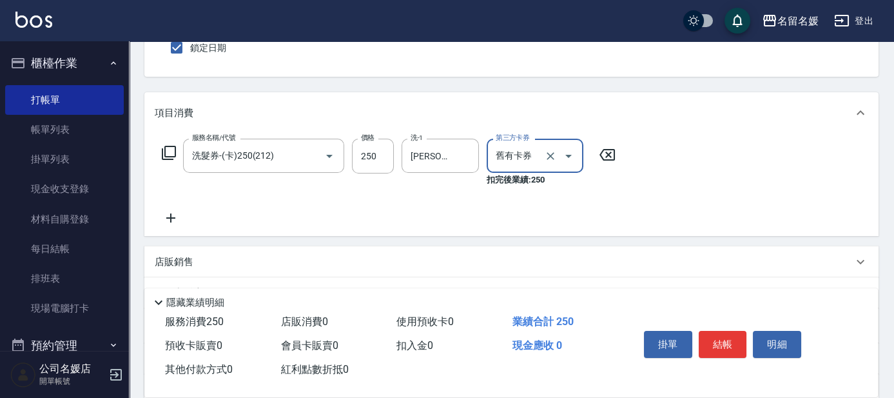
click at [171, 219] on icon at bounding box center [171, 217] width 32 height 15
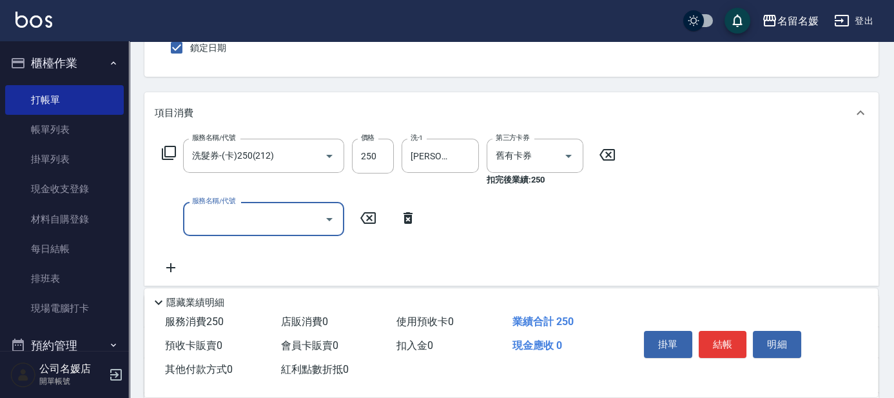
click at [231, 211] on input "服務名稱/代號" at bounding box center [254, 219] width 130 height 23
click at [440, 211] on input "洗-1" at bounding box center [440, 219] width 66 height 23
type input "洗髮券-(卡)250(212)"
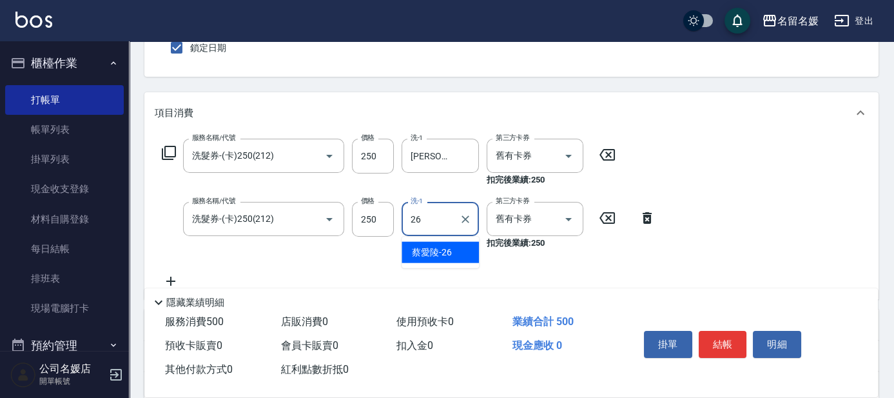
type input "蔡愛陵-26"
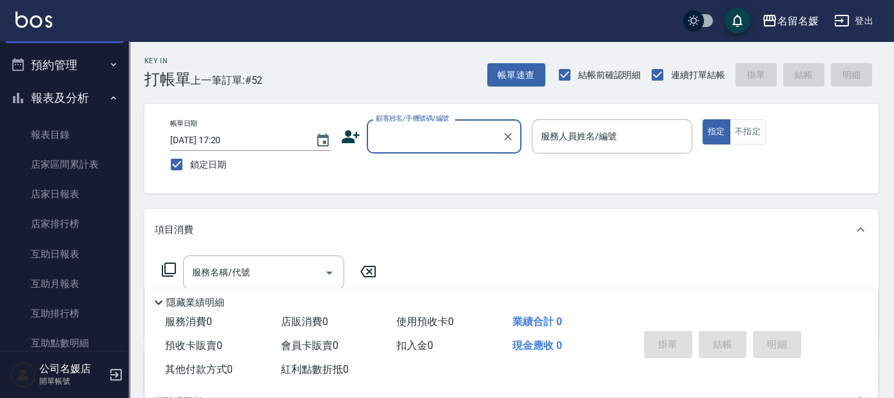
scroll to position [293, 0]
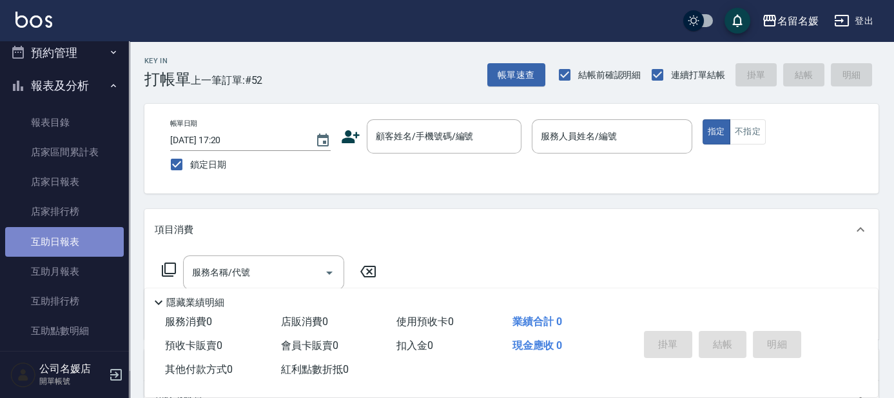
click at [84, 231] on link "互助日報表" at bounding box center [64, 242] width 119 height 30
click at [83, 232] on link "互助日報表" at bounding box center [64, 242] width 119 height 30
click at [84, 233] on link "互助日報表" at bounding box center [64, 242] width 119 height 30
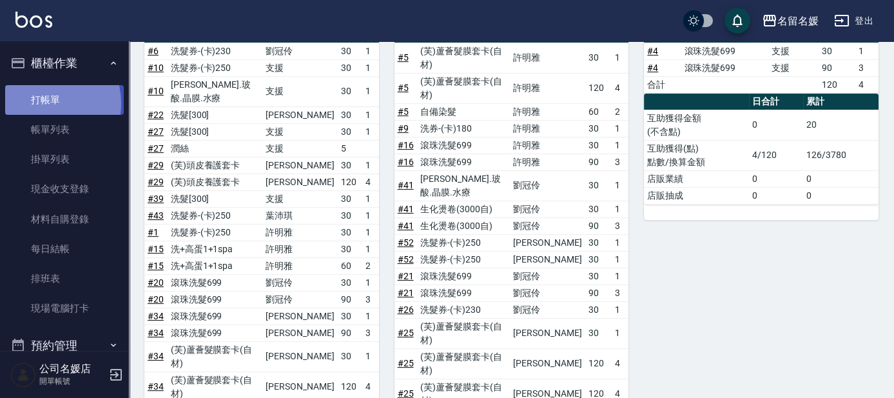
click at [37, 103] on link "打帳單" at bounding box center [64, 100] width 119 height 30
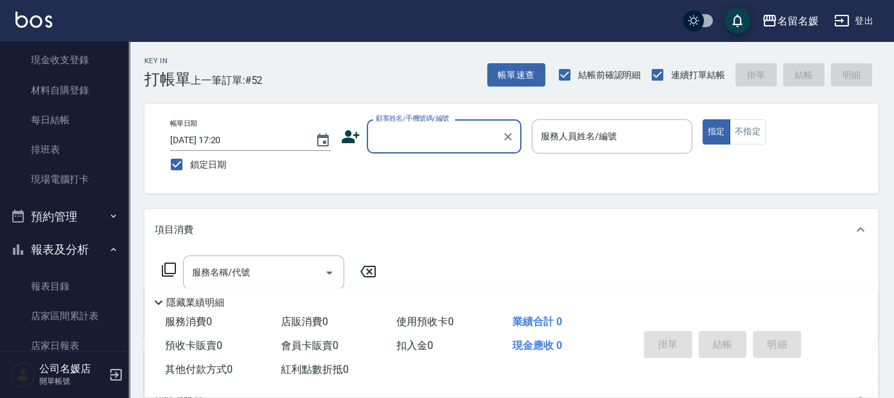
scroll to position [234, 0]
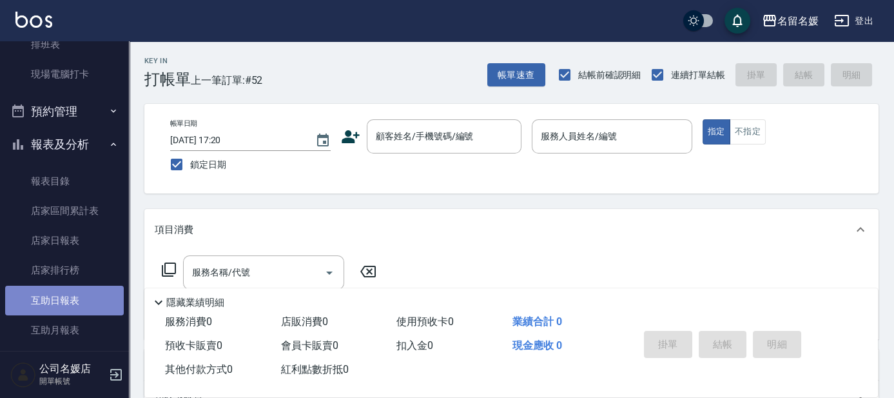
click at [94, 304] on link "互助日報表" at bounding box center [64, 301] width 119 height 30
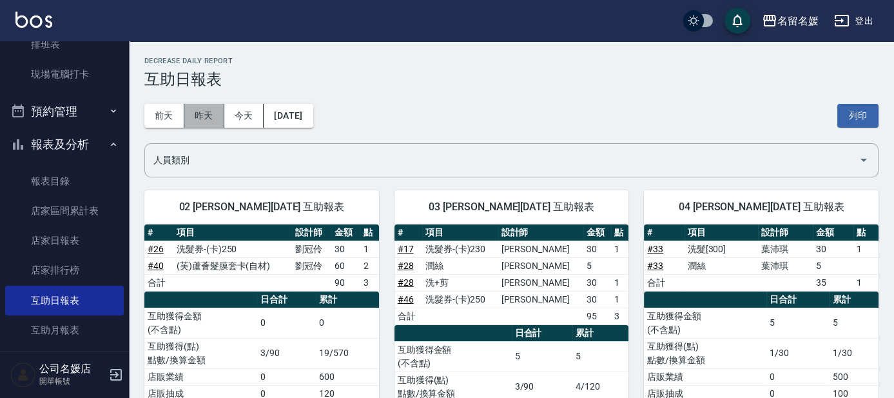
click at [213, 113] on button "昨天" at bounding box center [204, 116] width 40 height 24
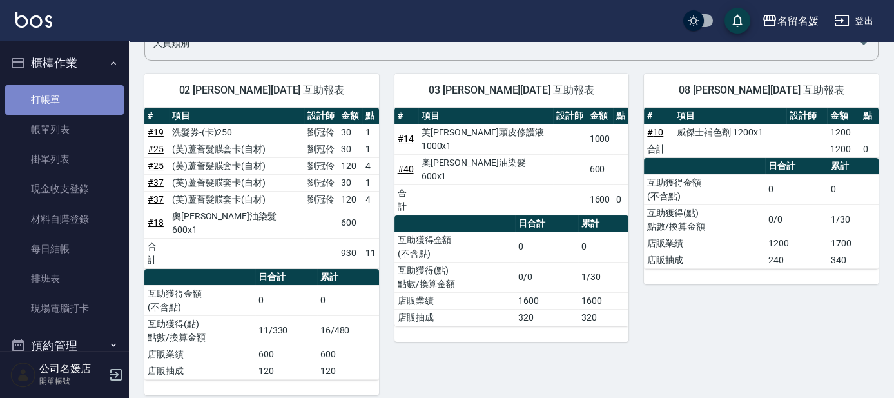
click at [84, 103] on link "打帳單" at bounding box center [64, 100] width 119 height 30
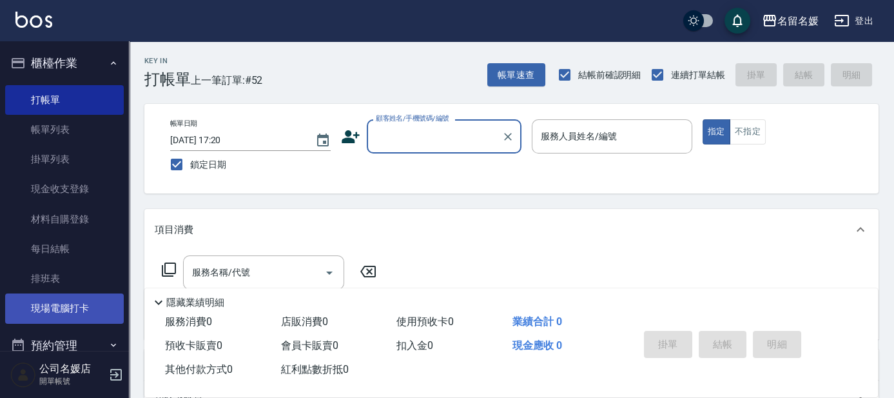
click at [62, 298] on link "現場電腦打卡" at bounding box center [64, 308] width 119 height 30
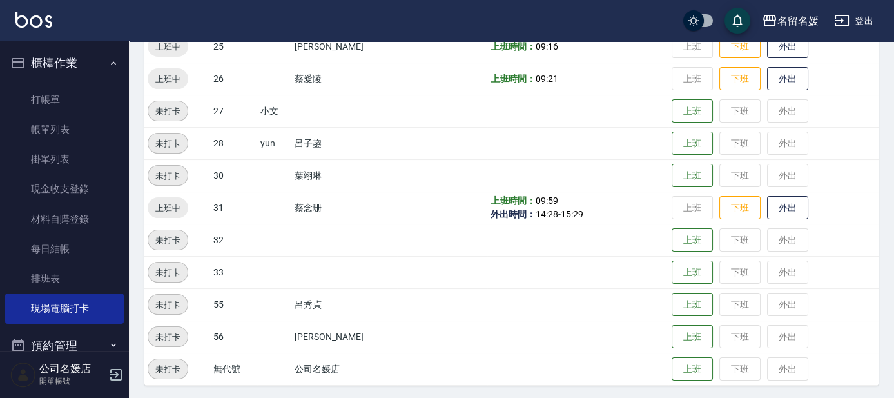
scroll to position [535, 0]
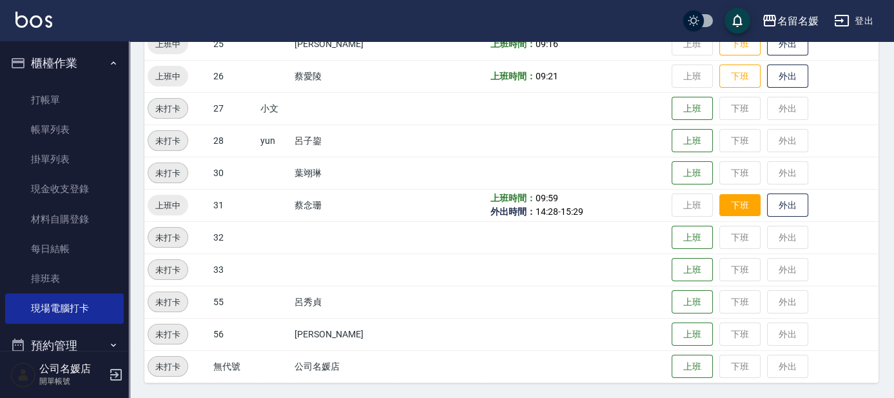
click at [732, 205] on button "下班" at bounding box center [740, 205] width 41 height 23
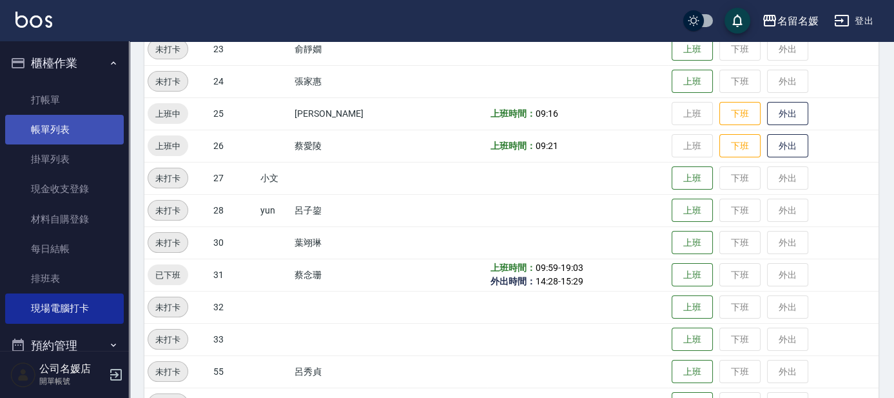
scroll to position [359, 0]
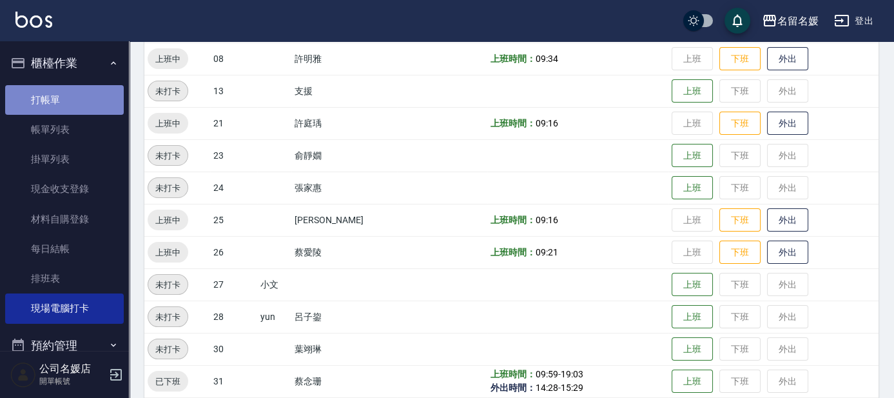
click at [90, 103] on link "打帳單" at bounding box center [64, 100] width 119 height 30
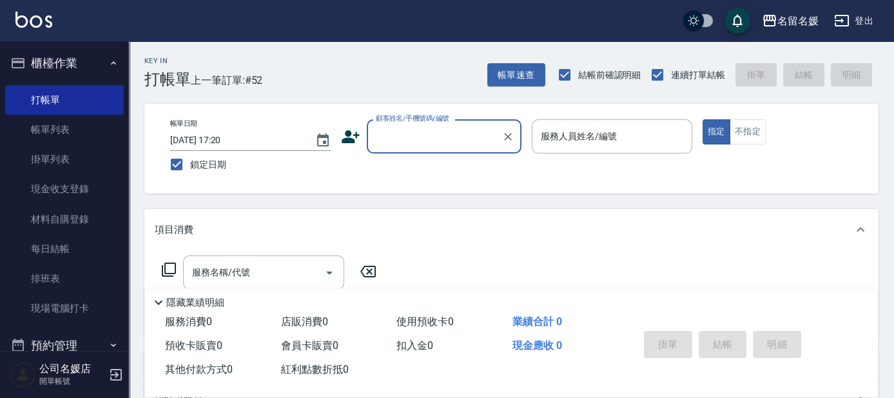
click at [444, 132] on input "顧客姓名/手機號碼/編號" at bounding box center [435, 136] width 124 height 23
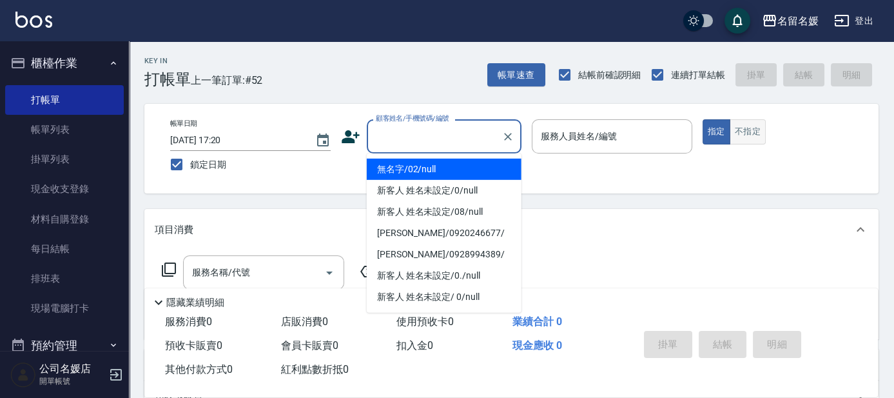
click at [752, 125] on button "不指定" at bounding box center [748, 131] width 36 height 25
click at [427, 137] on input "顧客姓名/手機號碼/編號" at bounding box center [435, 136] width 124 height 23
click at [431, 168] on li "無名字/02/null" at bounding box center [444, 169] width 155 height 21
type input "無名字/02/null"
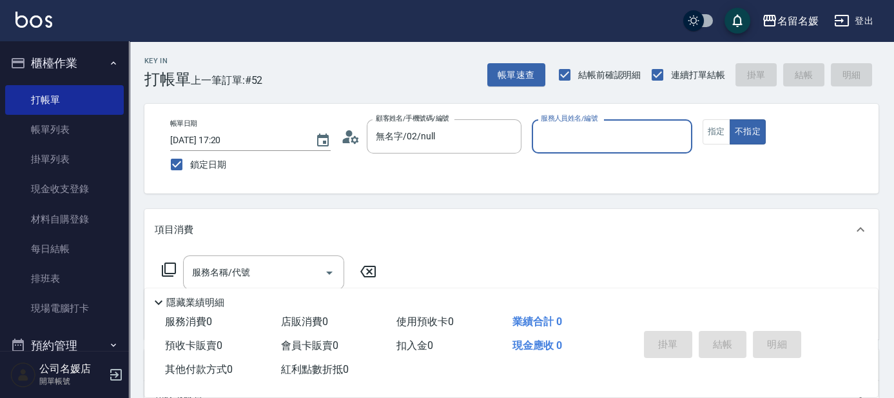
click at [589, 141] on input "服務人員姓名/編號" at bounding box center [612, 136] width 149 height 23
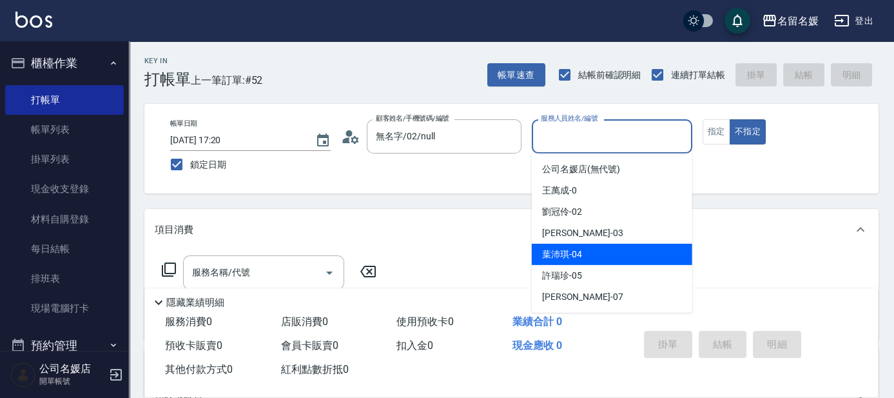
click at [588, 247] on div "葉沛琪 -04" at bounding box center [612, 254] width 161 height 21
type input "葉沛琪-04"
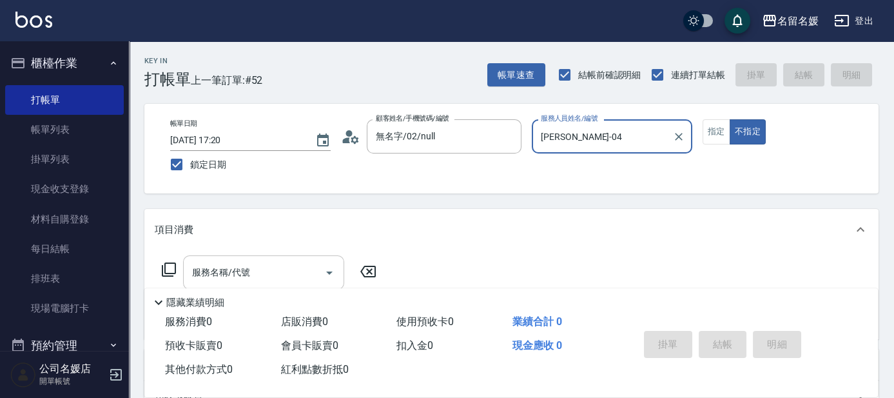
click at [251, 277] on input "服務名稱/代號" at bounding box center [254, 272] width 130 height 23
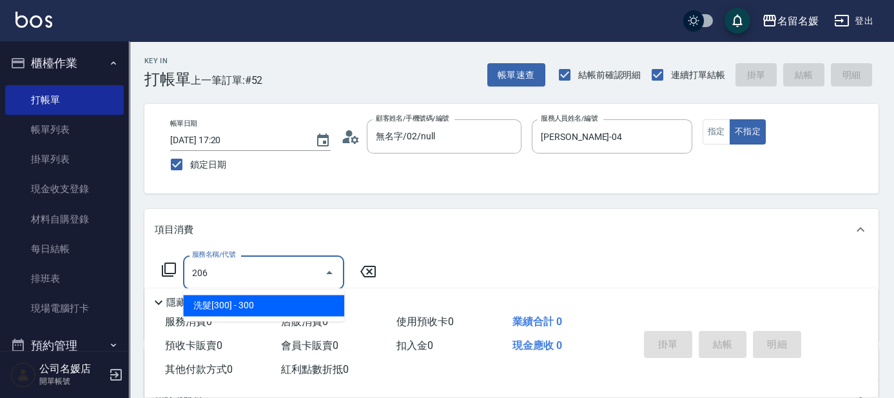
click at [291, 304] on span "洗髮[300] - 300" at bounding box center [263, 305] width 161 height 21
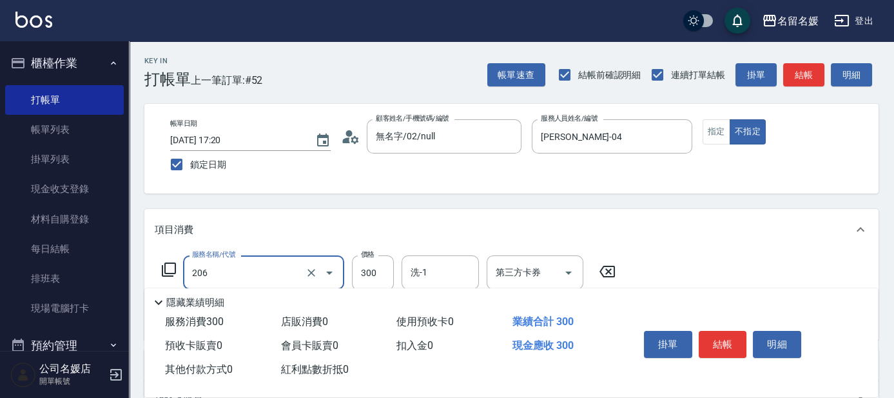
click at [286, 270] on input "206" at bounding box center [245, 272] width 113 height 23
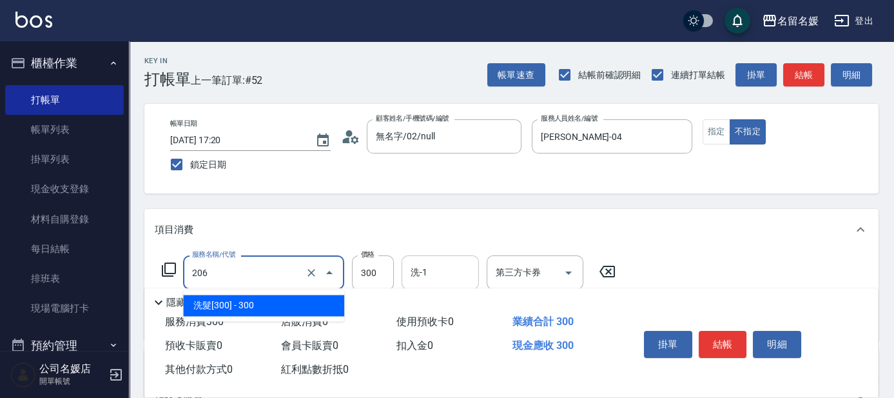
drag, startPoint x: 291, startPoint y: 306, endPoint x: 406, endPoint y: 280, distance: 117.8
click at [297, 304] on span "洗髮[300] - 300" at bounding box center [263, 305] width 161 height 21
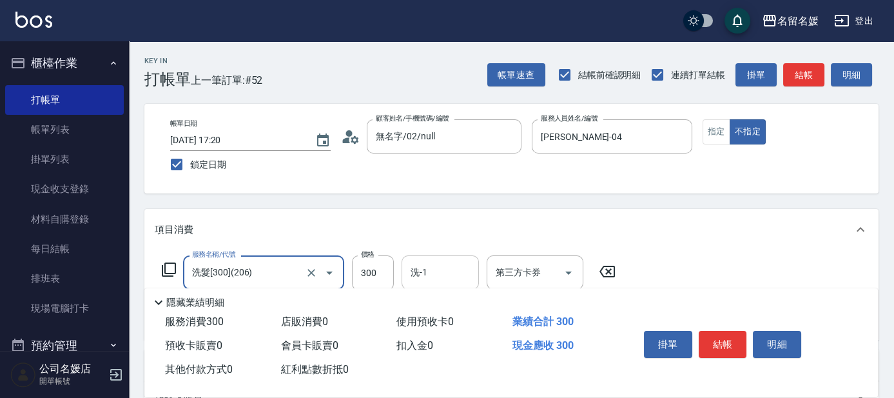
type input "洗髮[300](206)"
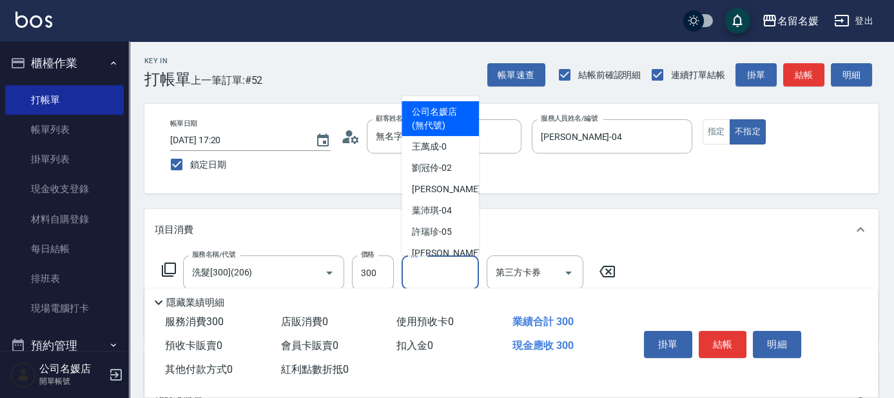
click at [450, 269] on input "洗-1" at bounding box center [440, 272] width 66 height 23
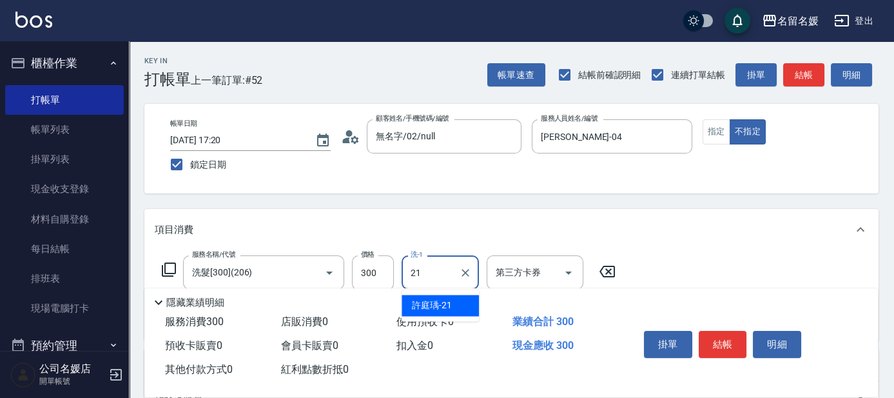
click at [449, 307] on span "許庭瑀 -21" at bounding box center [432, 306] width 40 height 14
type input "許庭瑀-21"
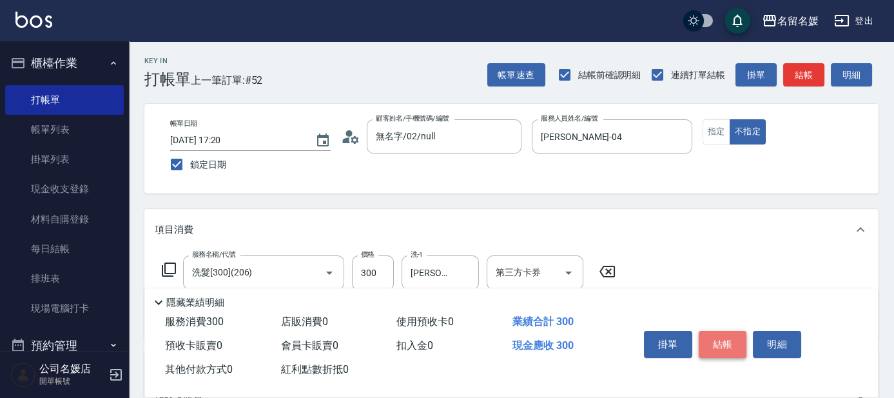
click at [722, 344] on button "結帳" at bounding box center [723, 344] width 48 height 27
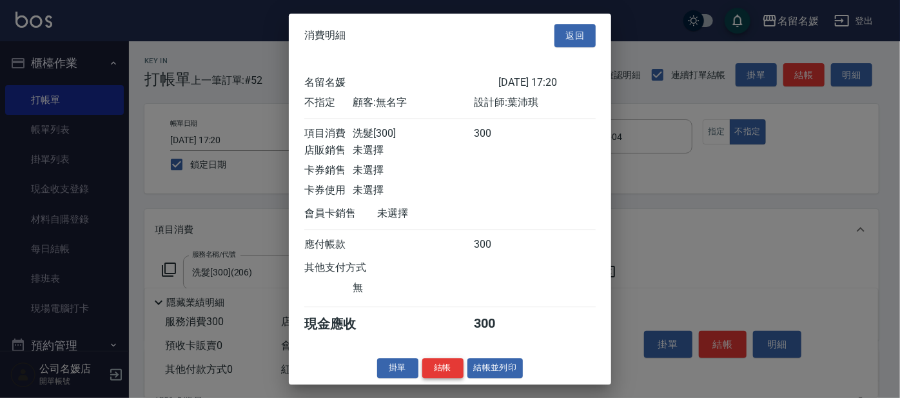
click at [440, 377] on button "結帳" at bounding box center [442, 368] width 41 height 20
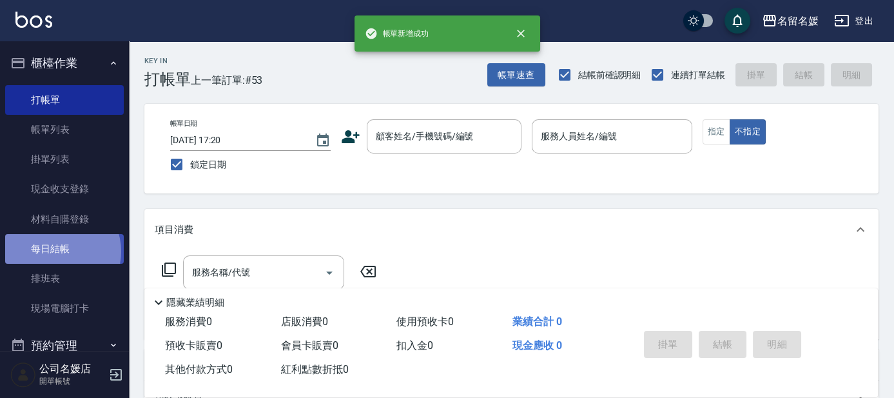
click at [55, 251] on link "每日結帳" at bounding box center [64, 249] width 119 height 30
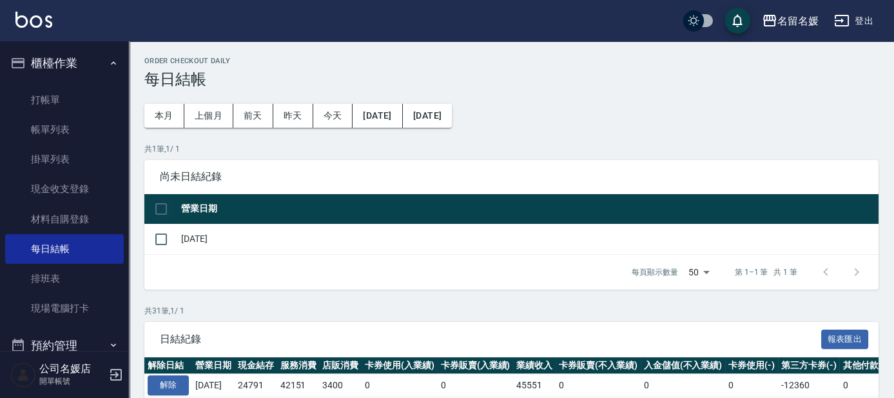
click at [166, 208] on input "checkbox" at bounding box center [161, 208] width 27 height 27
checkbox input "true"
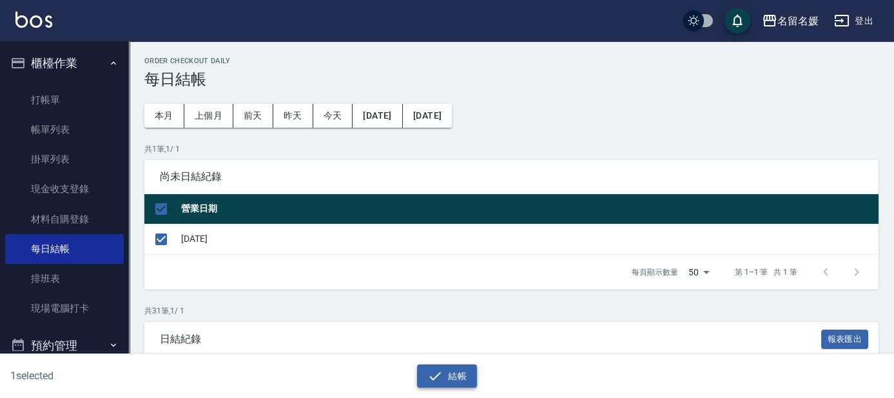
click at [460, 376] on button "結帳" at bounding box center [447, 376] width 60 height 24
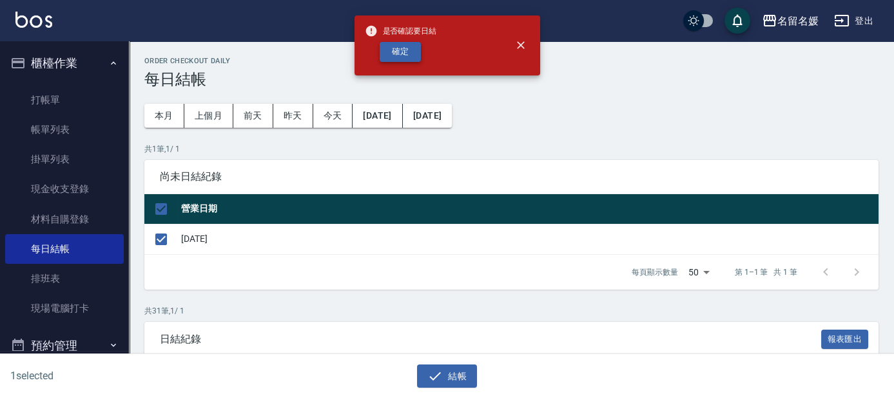
click at [404, 55] on button "確定" at bounding box center [400, 52] width 41 height 20
checkbox input "false"
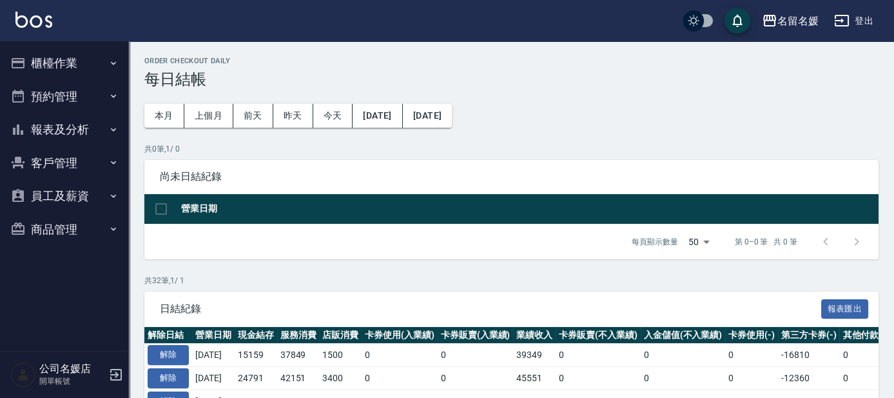
click at [46, 126] on button "報表及分析" at bounding box center [64, 130] width 119 height 34
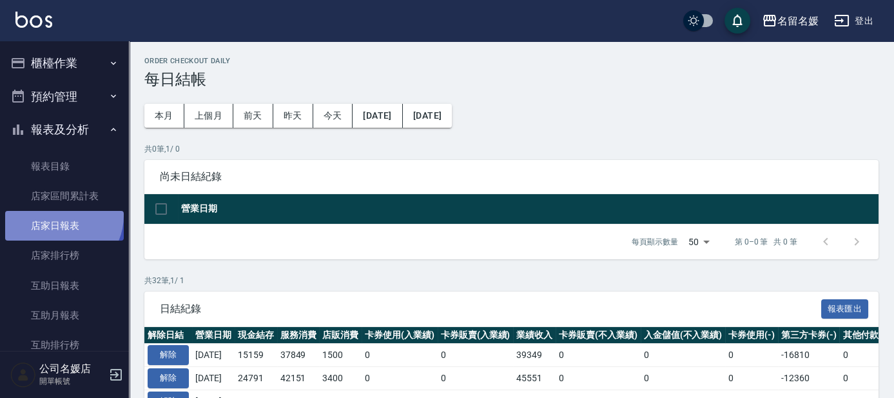
click at [58, 215] on link "店家日報表" at bounding box center [64, 226] width 119 height 30
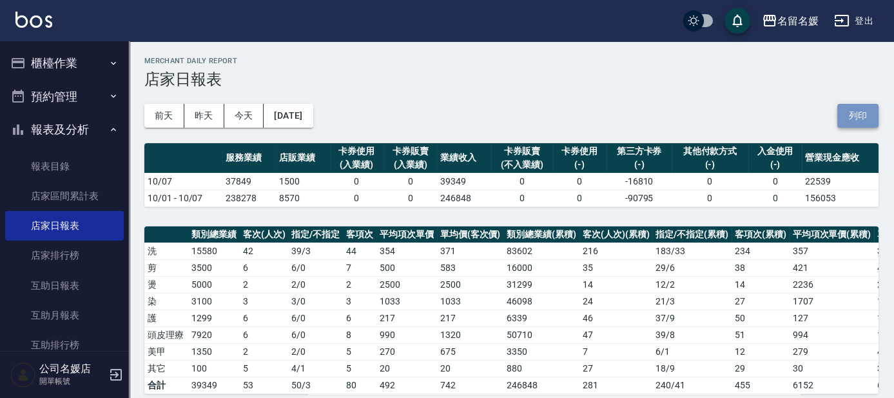
click at [863, 112] on button "列印" at bounding box center [858, 116] width 41 height 24
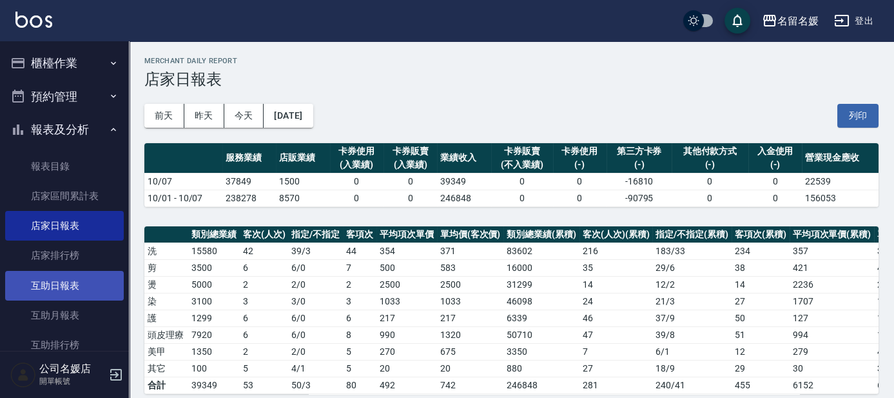
click at [59, 280] on link "互助日報表" at bounding box center [64, 286] width 119 height 30
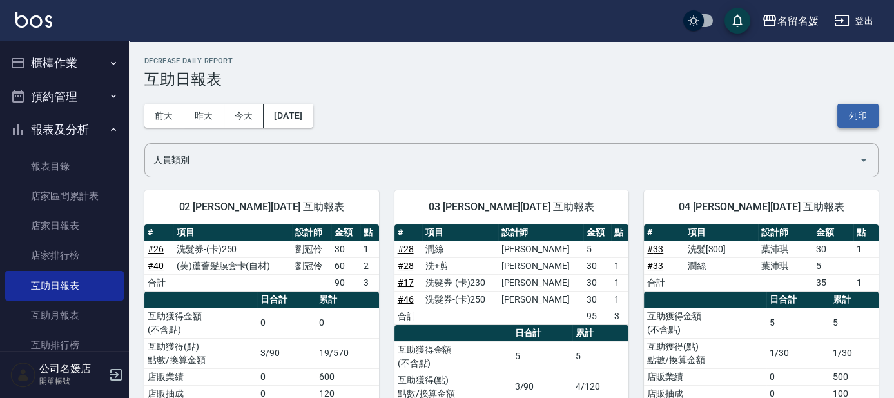
click at [850, 118] on button "列印" at bounding box center [858, 116] width 41 height 24
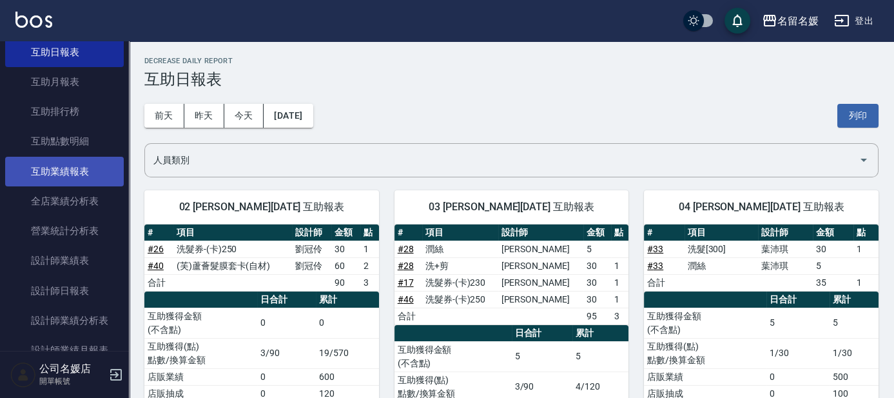
scroll to position [234, 0]
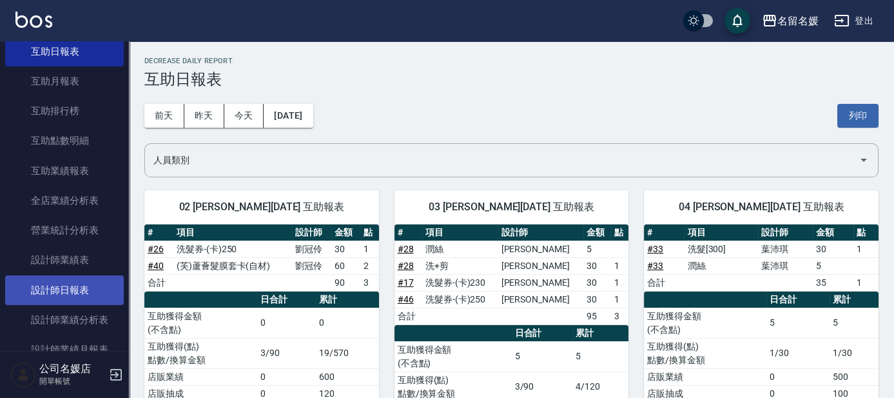
click at [30, 285] on link "設計師日報表" at bounding box center [64, 290] width 119 height 30
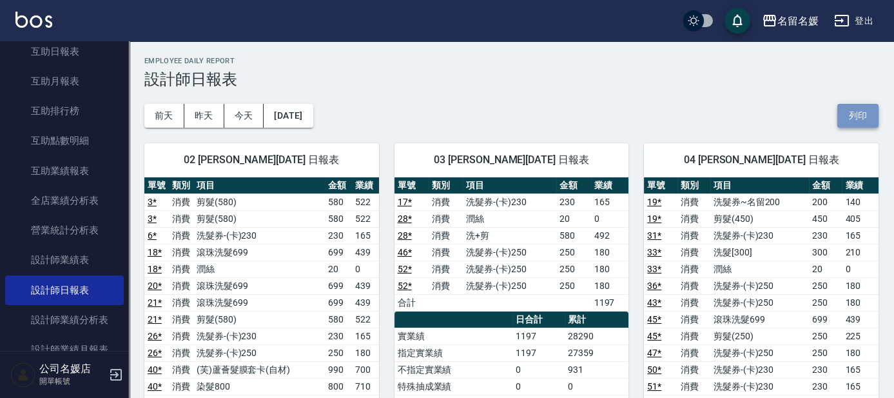
click at [872, 117] on button "列印" at bounding box center [858, 116] width 41 height 24
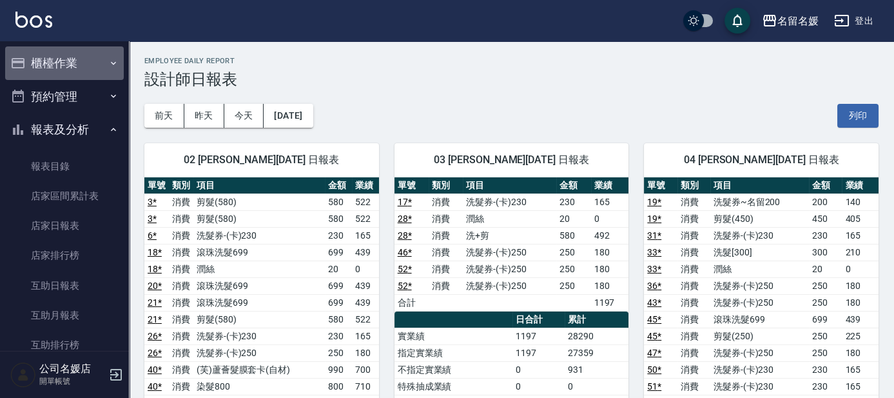
click at [75, 66] on button "櫃檯作業" at bounding box center [64, 63] width 119 height 34
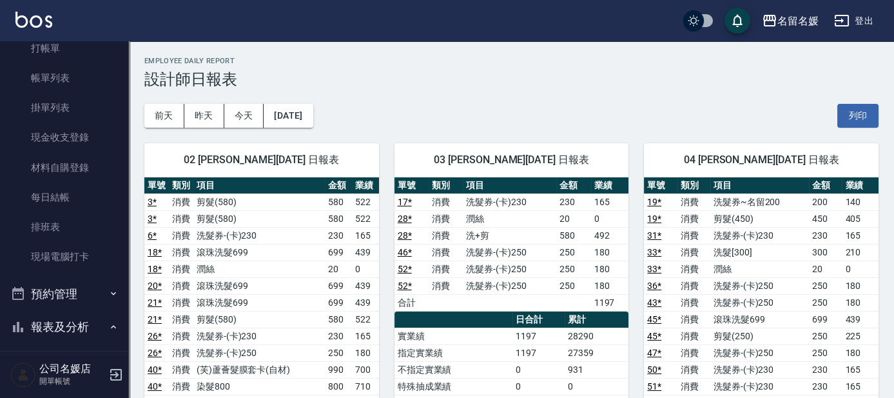
scroll to position [117, 0]
